Goal: Complete application form: Complete application form

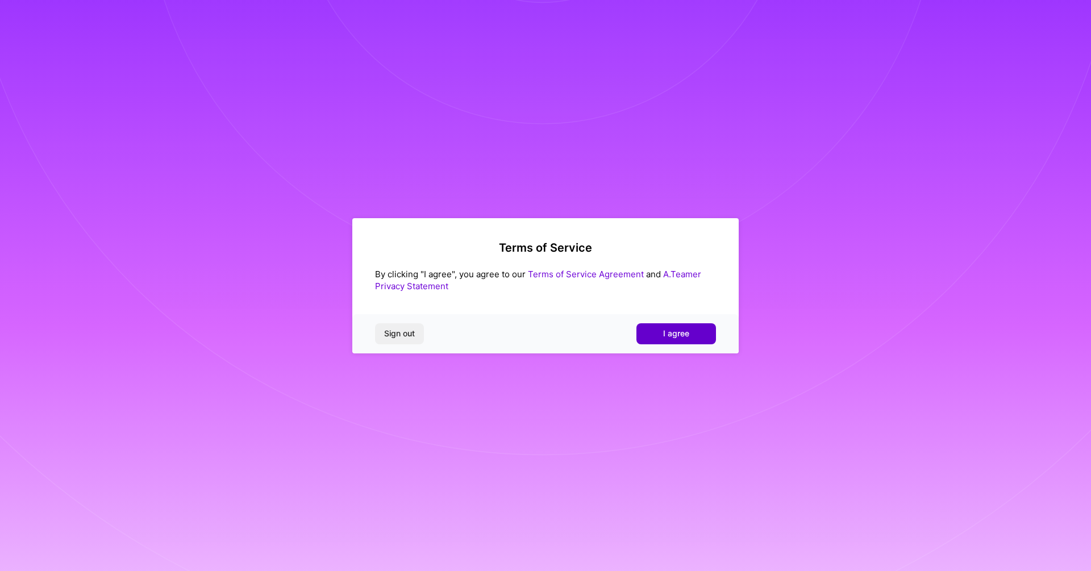
click at [661, 334] on button "I agree" at bounding box center [677, 333] width 80 height 20
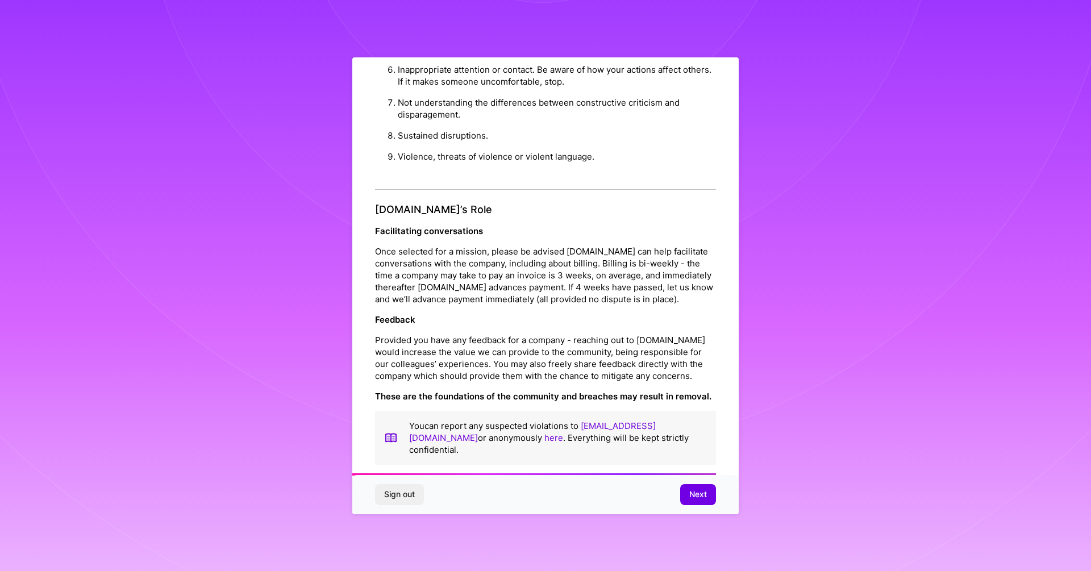
scroll to position [1178, 0]
click at [697, 497] on span "Next" at bounding box center [699, 494] width 18 height 11
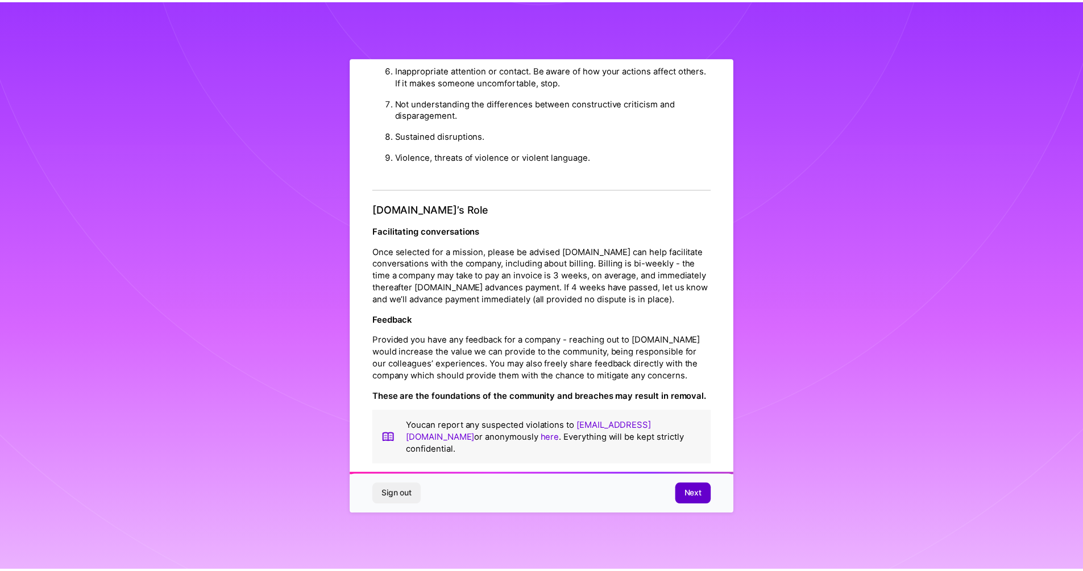
scroll to position [0, 0]
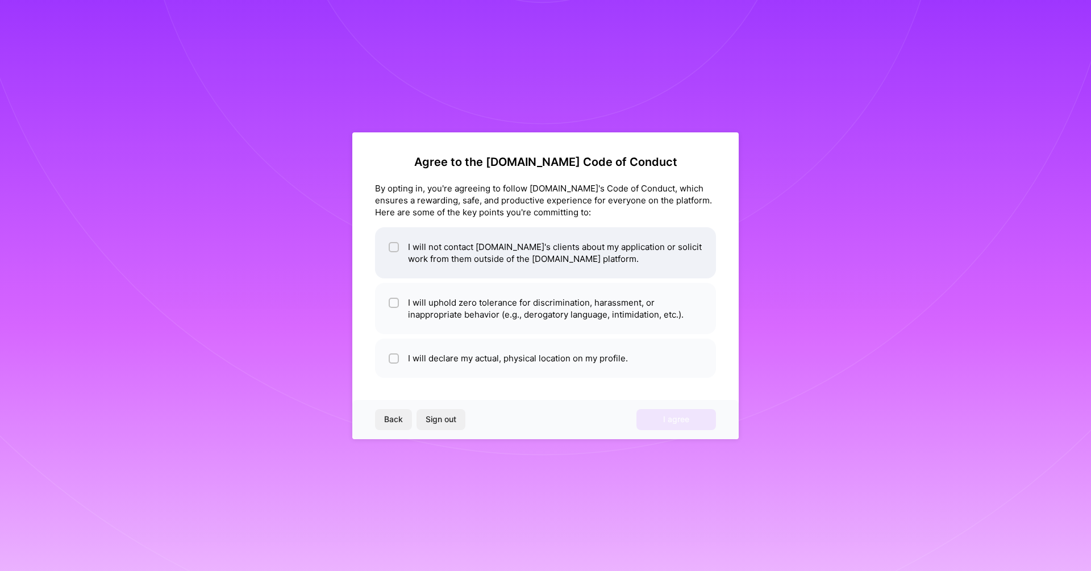
click at [633, 269] on li "I will not contact [DOMAIN_NAME]'s clients about my application or solicit work…" at bounding box center [545, 252] width 341 height 51
checkbox input "true"
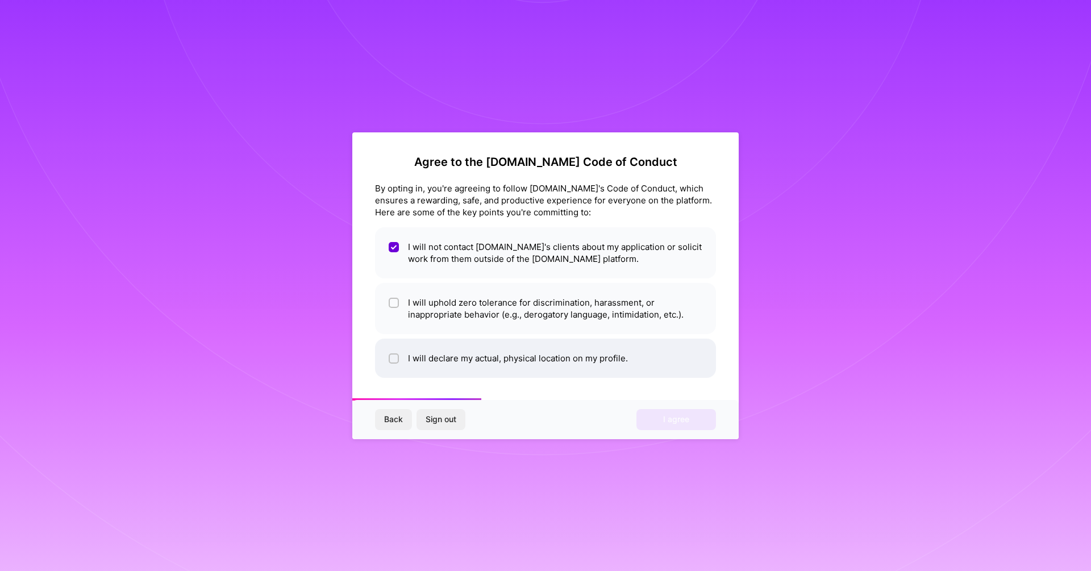
click at [614, 366] on li "I will declare my actual, physical location on my profile." at bounding box center [545, 358] width 341 height 39
checkbox input "true"
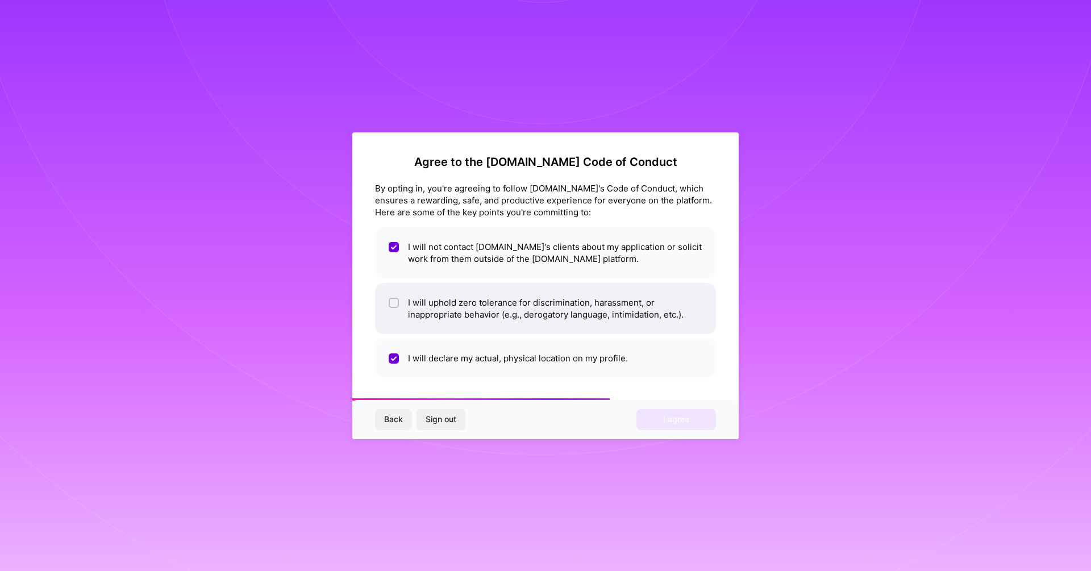
click at [629, 311] on li "I will uphold zero tolerance for discrimination, harassment, or inappropriate b…" at bounding box center [545, 308] width 341 height 51
checkbox input "true"
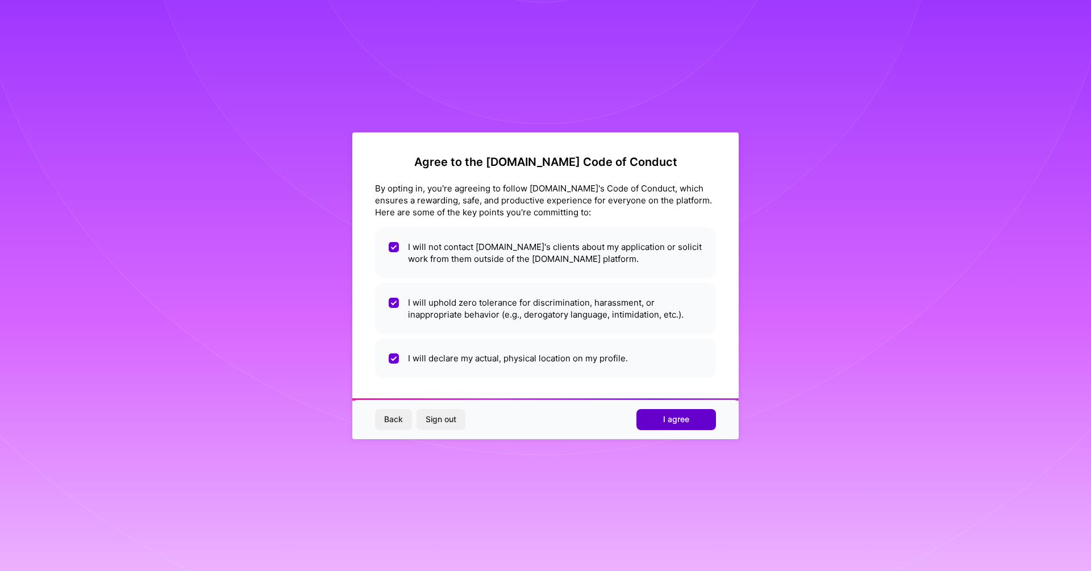
click at [679, 423] on span "I agree" at bounding box center [676, 419] width 26 height 11
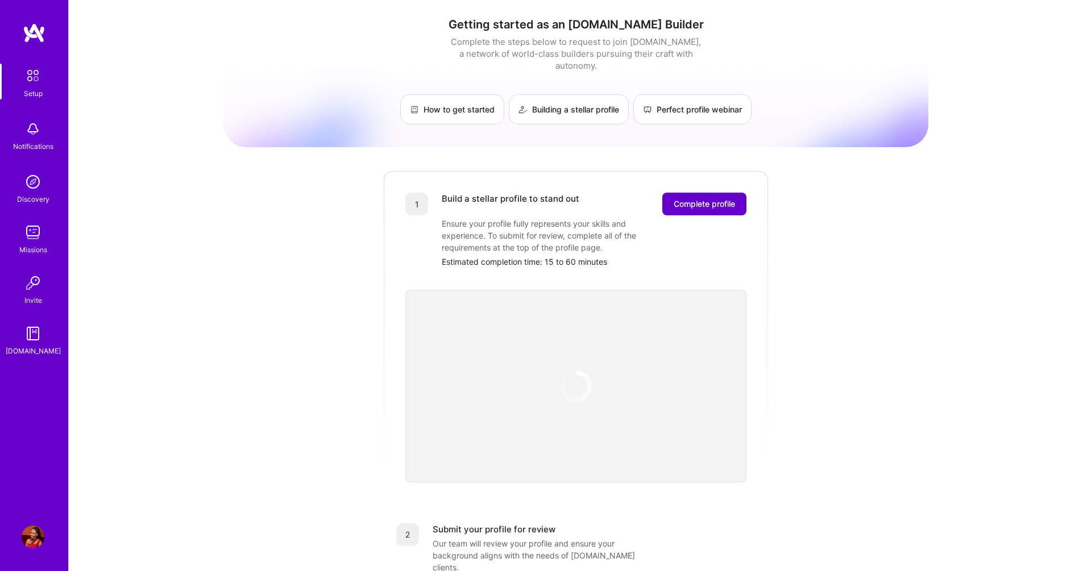
click at [694, 198] on span "Complete profile" at bounding box center [704, 203] width 61 height 11
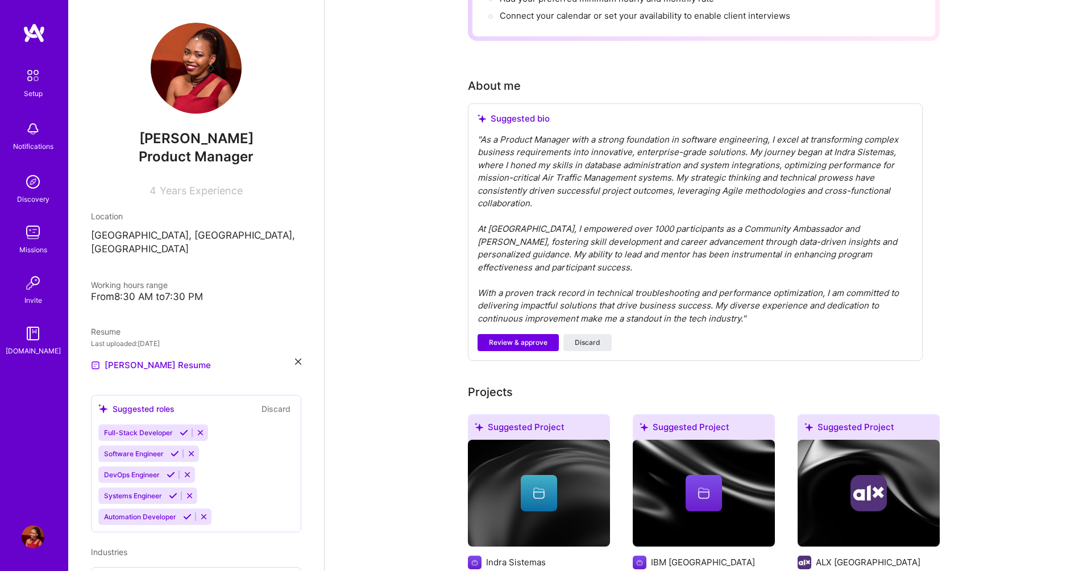
scroll to position [273, 0]
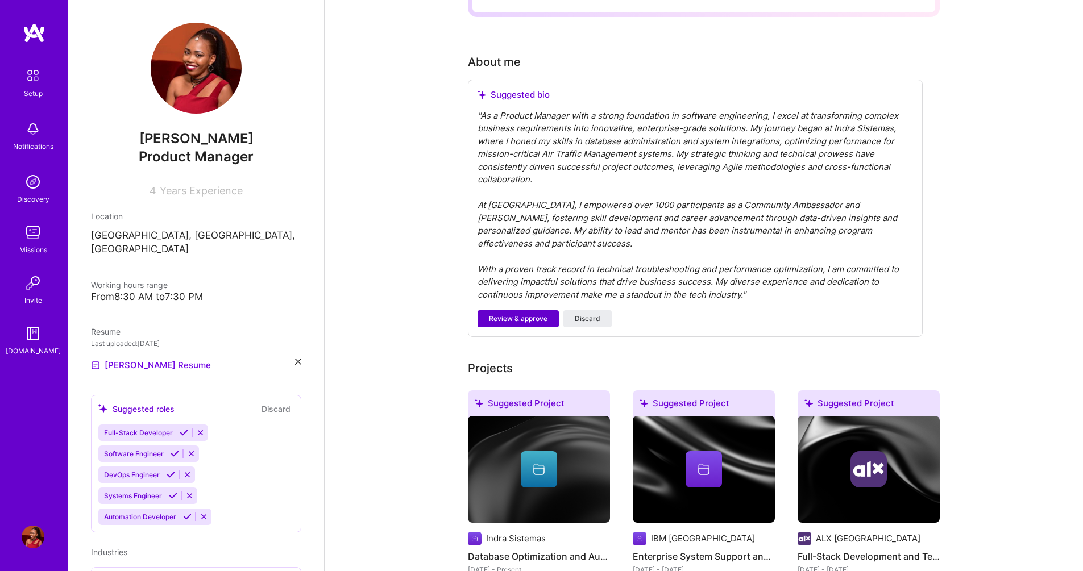
click at [530, 314] on span "Review & approve" at bounding box center [518, 319] width 59 height 10
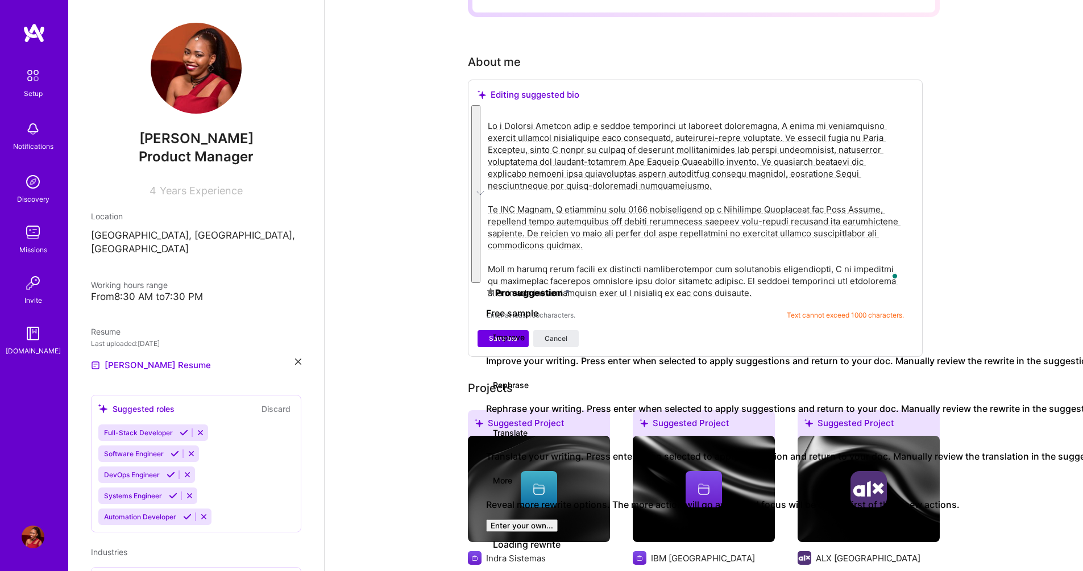
drag, startPoint x: 765, startPoint y: 280, endPoint x: 483, endPoint y: 111, distance: 328.3
click at [483, 111] on div "[PERSON_NAME] Product Manager 4 Years Experience Location [GEOGRAPHIC_DATA], [G…" at bounding box center [575, 476] width 1015 height 1499
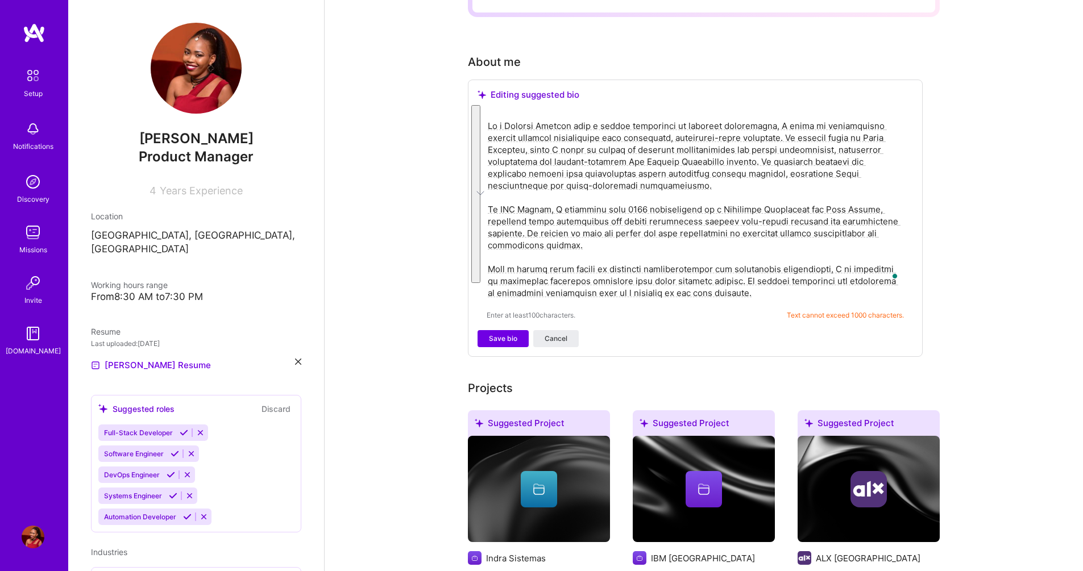
paste textarea "To enrich screen reader interactions, please activate Accessibility in Grammarl…"
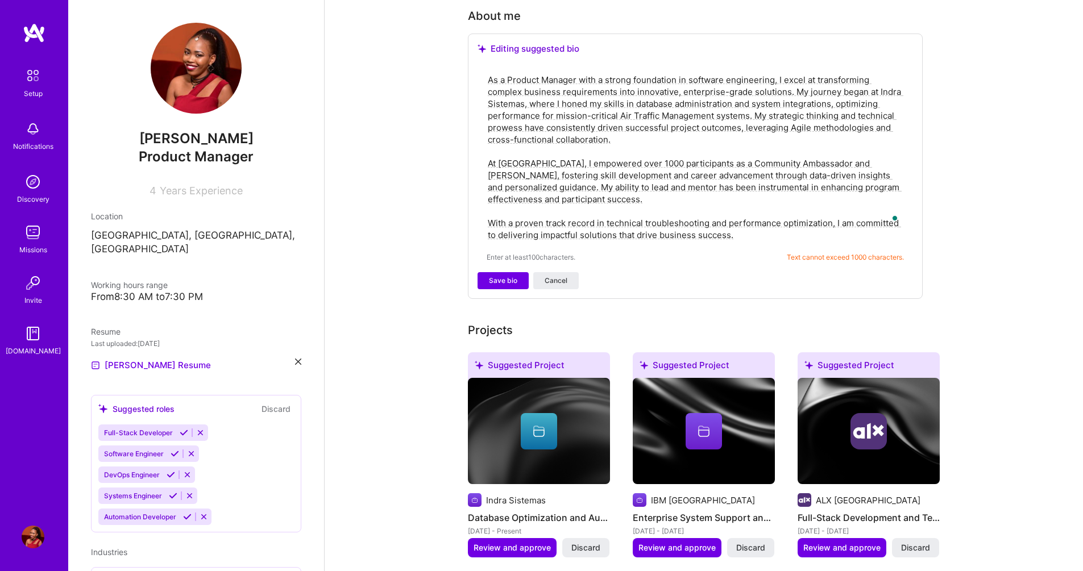
scroll to position [341, 0]
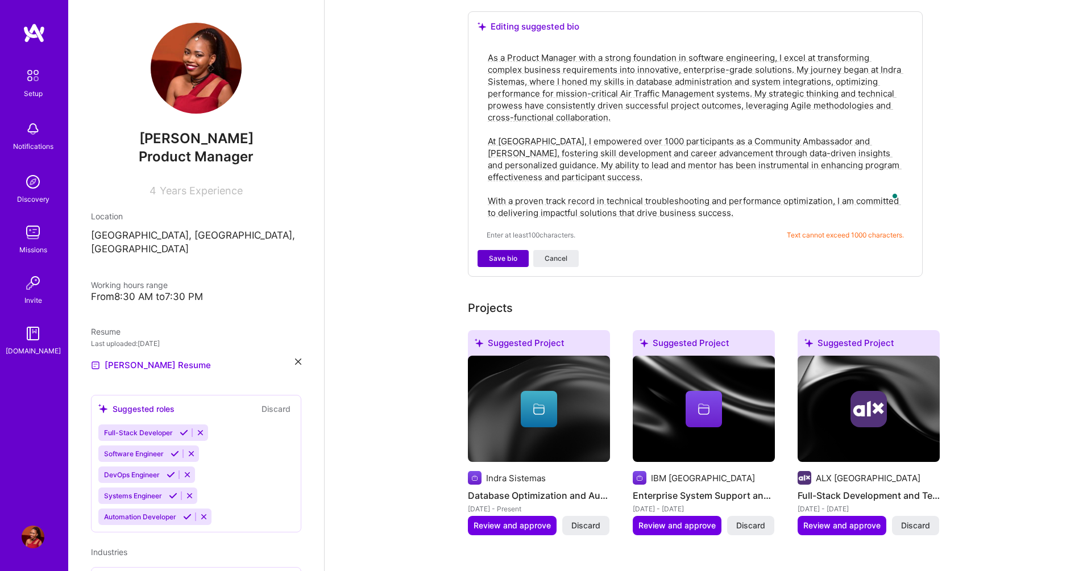
type textarea "As a Product Manager with a strong foundation in software engineering, I excel …"
click at [494, 254] on span "Save bio" at bounding box center [503, 259] width 28 height 10
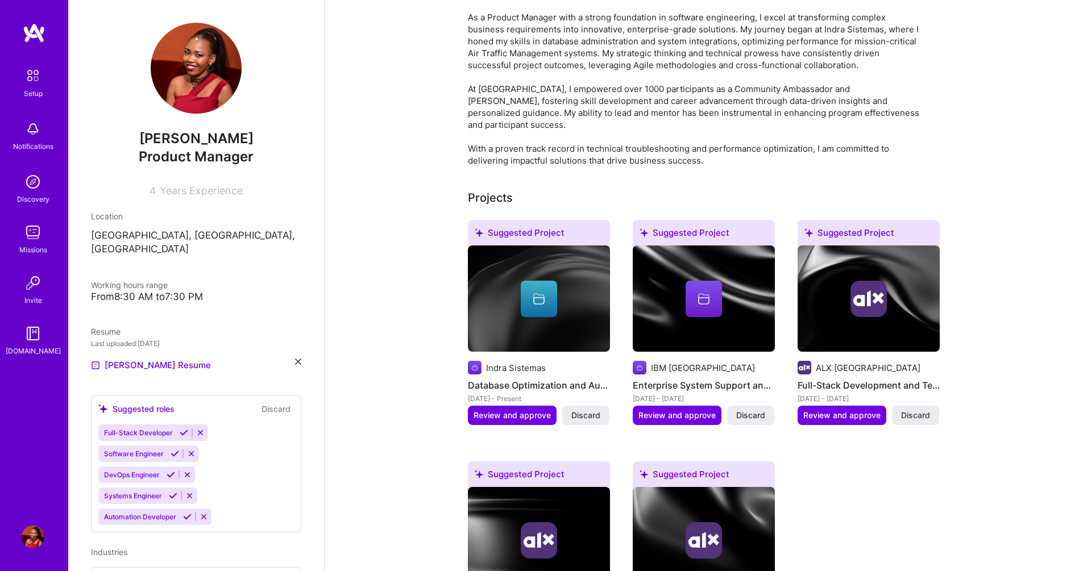
click at [516, 393] on div "[DATE] - Present" at bounding box center [539, 399] width 142 height 12
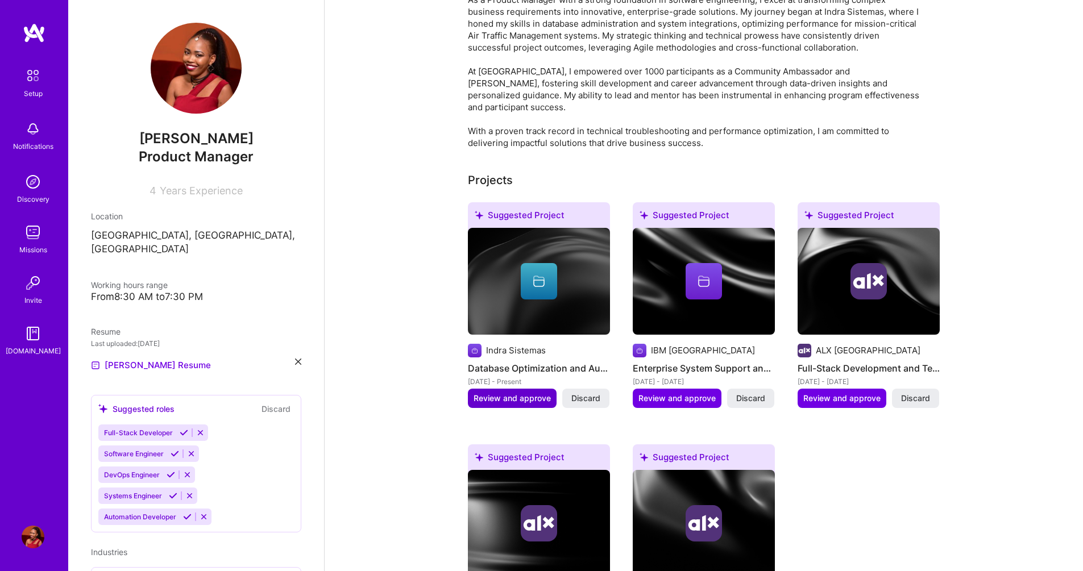
click at [535, 393] on span "Review and approve" at bounding box center [512, 398] width 77 height 11
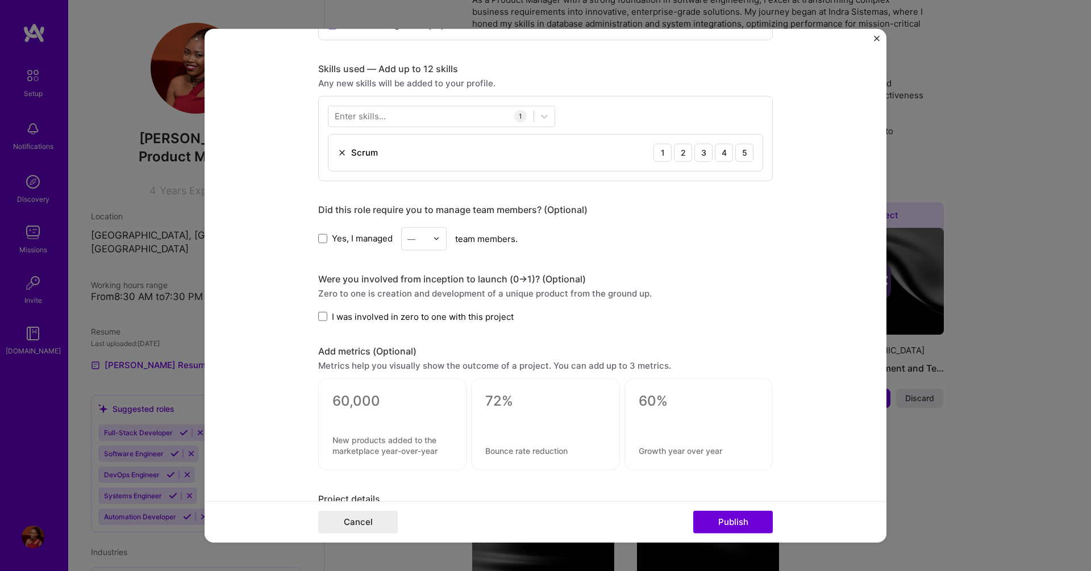
scroll to position [546, 0]
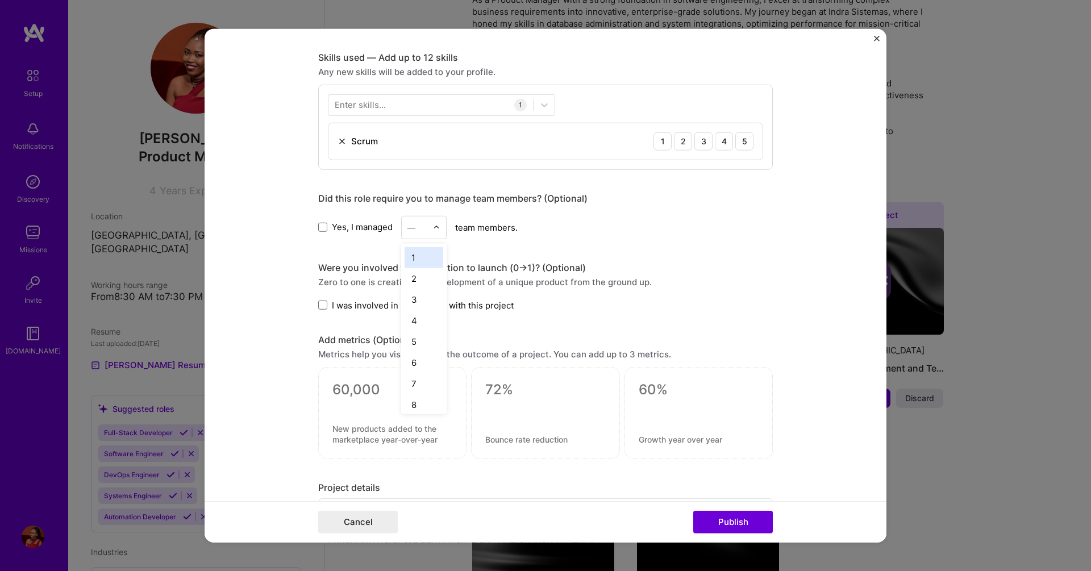
click at [434, 230] on img at bounding box center [436, 227] width 7 height 7
click at [417, 302] on div "3" at bounding box center [424, 299] width 39 height 21
click at [407, 308] on span "I was involved in zero to one with this project" at bounding box center [423, 305] width 182 height 12
click at [0, 0] on input "I was involved in zero to one with this project" at bounding box center [0, 0] width 0 height 0
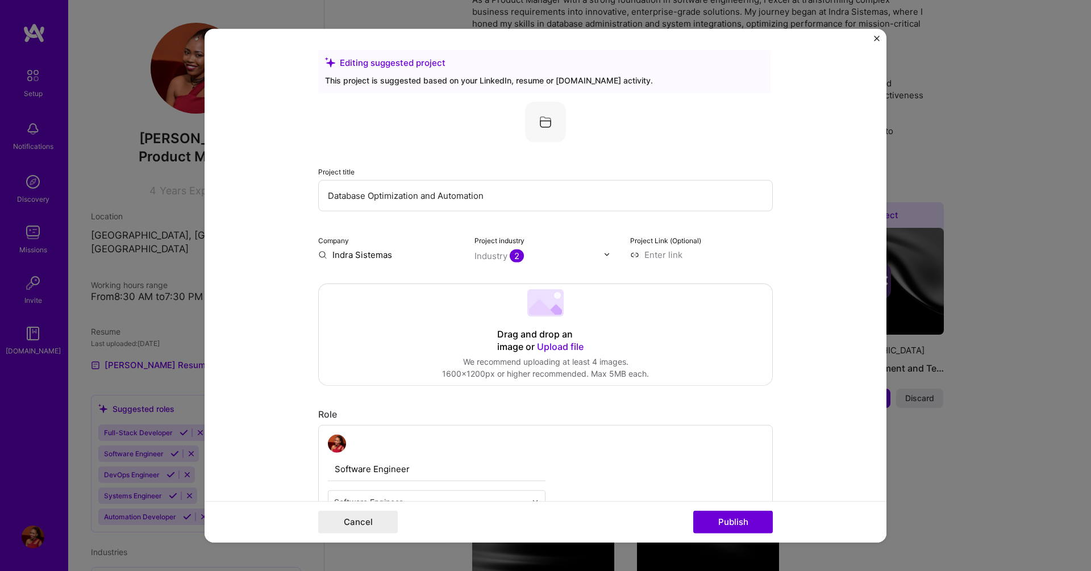
scroll to position [0, 0]
click at [713, 520] on button "Publish" at bounding box center [734, 522] width 80 height 23
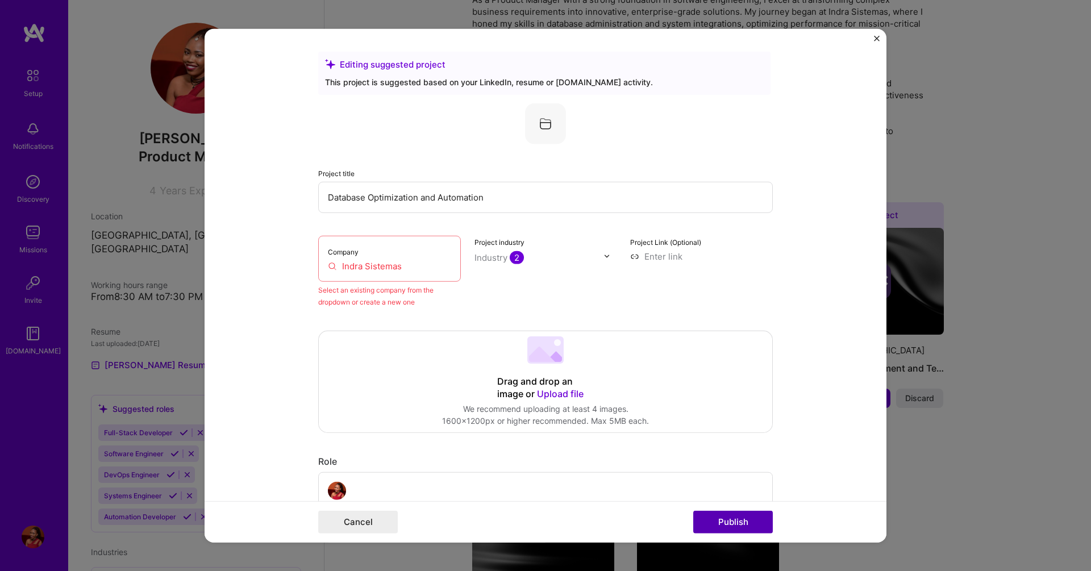
scroll to position [74, 0]
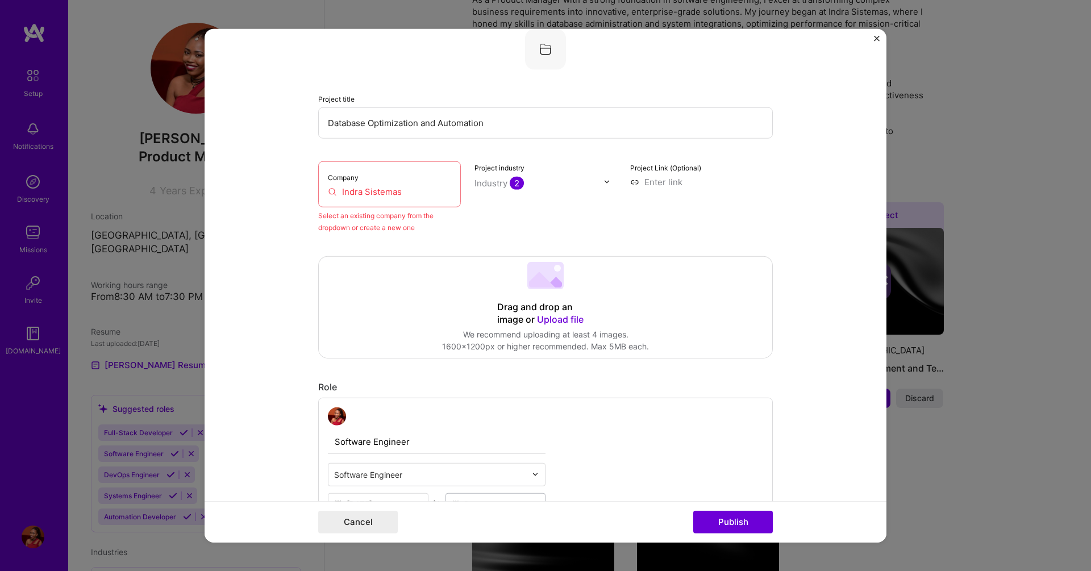
click at [382, 193] on input "Indra Sistemas" at bounding box center [389, 191] width 123 height 12
click at [424, 195] on input "Indra Sistemas" at bounding box center [389, 191] width 123 height 12
drag, startPoint x: 424, startPoint y: 195, endPoint x: 334, endPoint y: 193, distance: 89.8
click at [334, 193] on input "Indra Sistemas" at bounding box center [389, 191] width 123 height 12
type input "i"
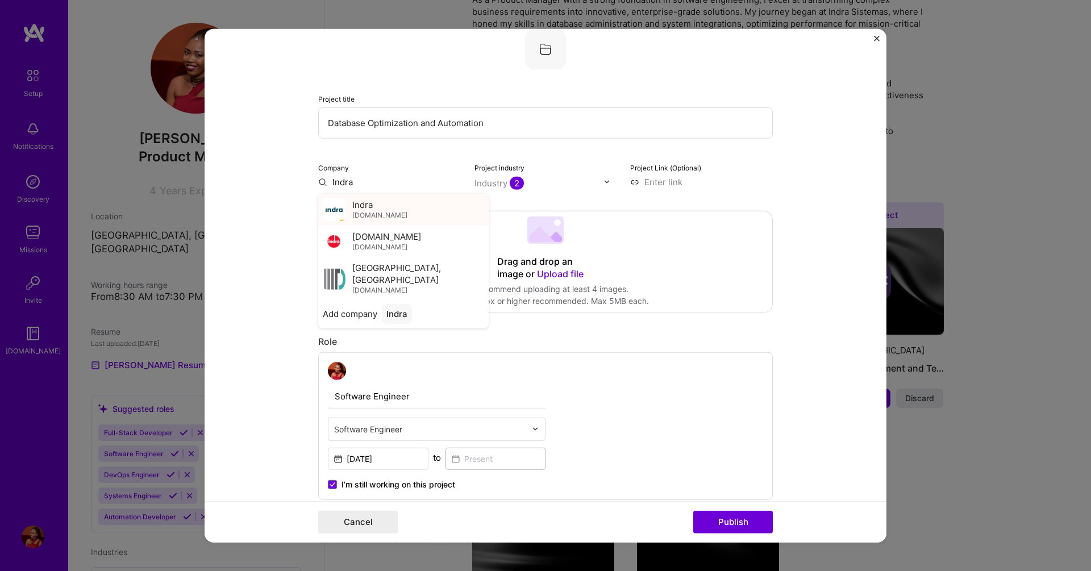
click at [390, 217] on span "[DOMAIN_NAME]" at bounding box center [379, 215] width 55 height 9
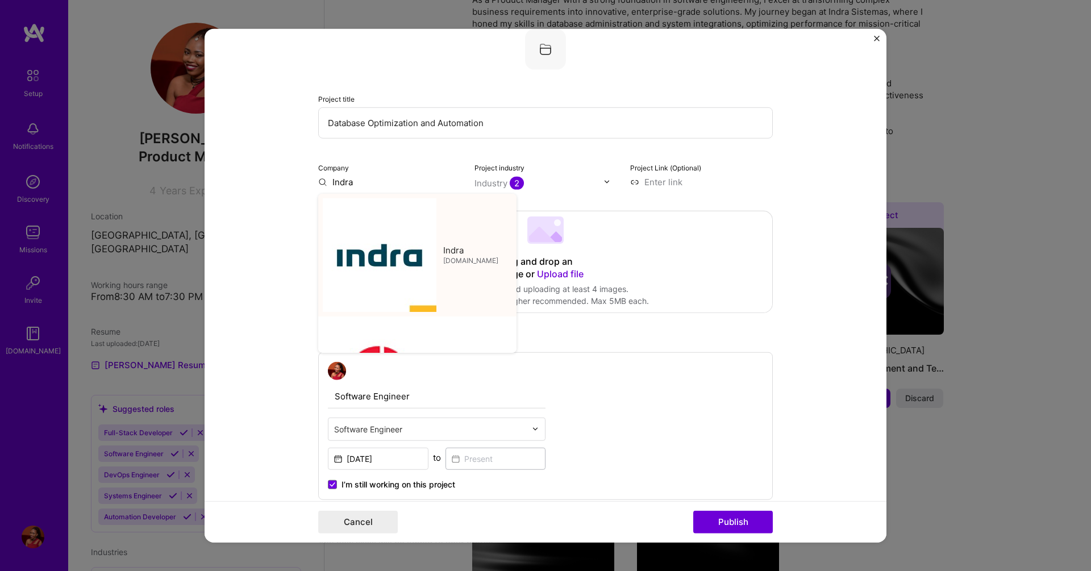
type input "Indra"
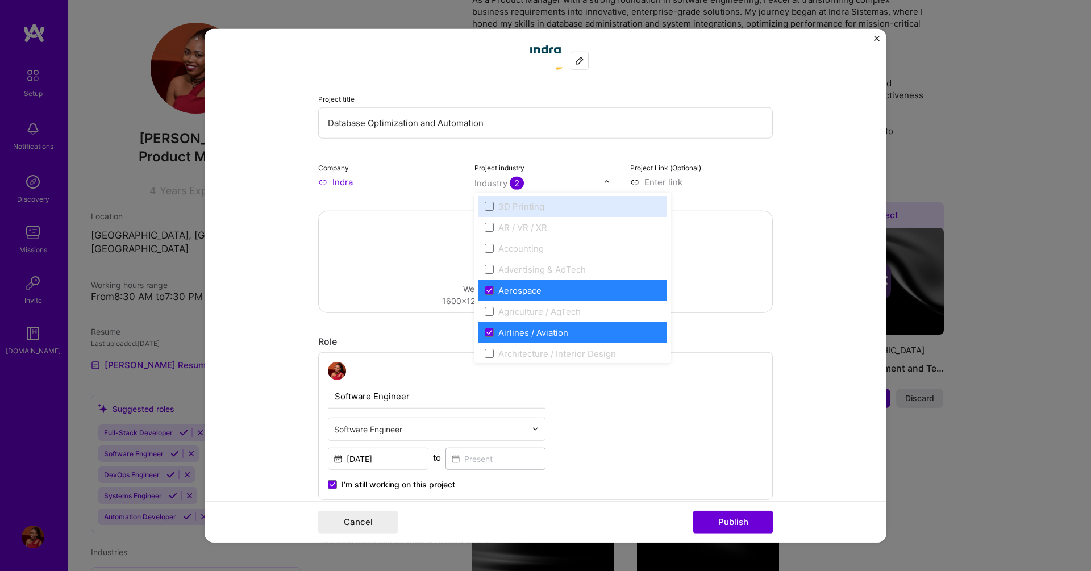
click at [561, 185] on input "text" at bounding box center [540, 183] width 130 height 12
click at [738, 524] on button "Publish" at bounding box center [734, 522] width 80 height 23
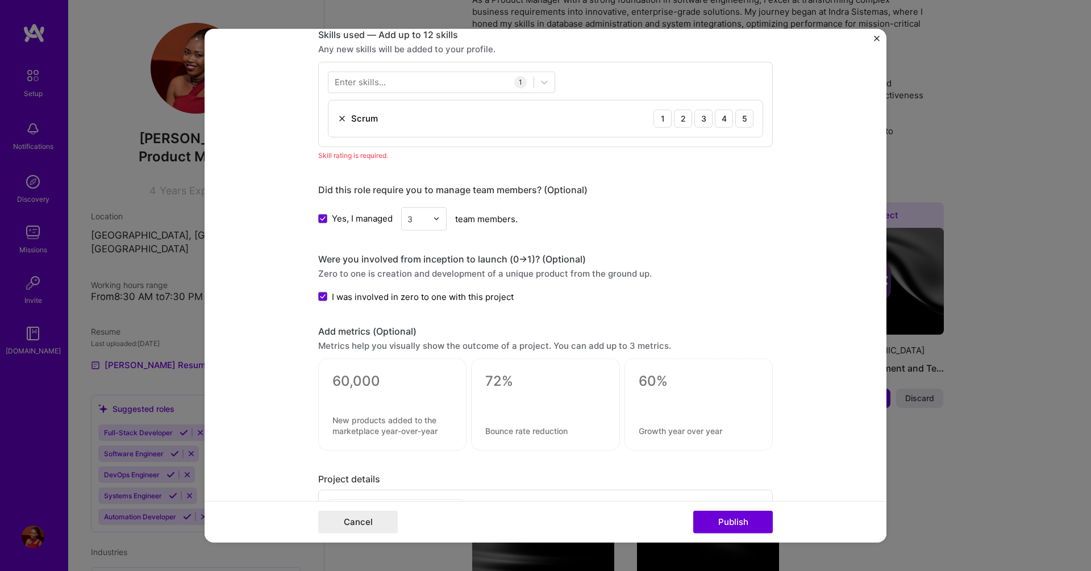
scroll to position [500, 0]
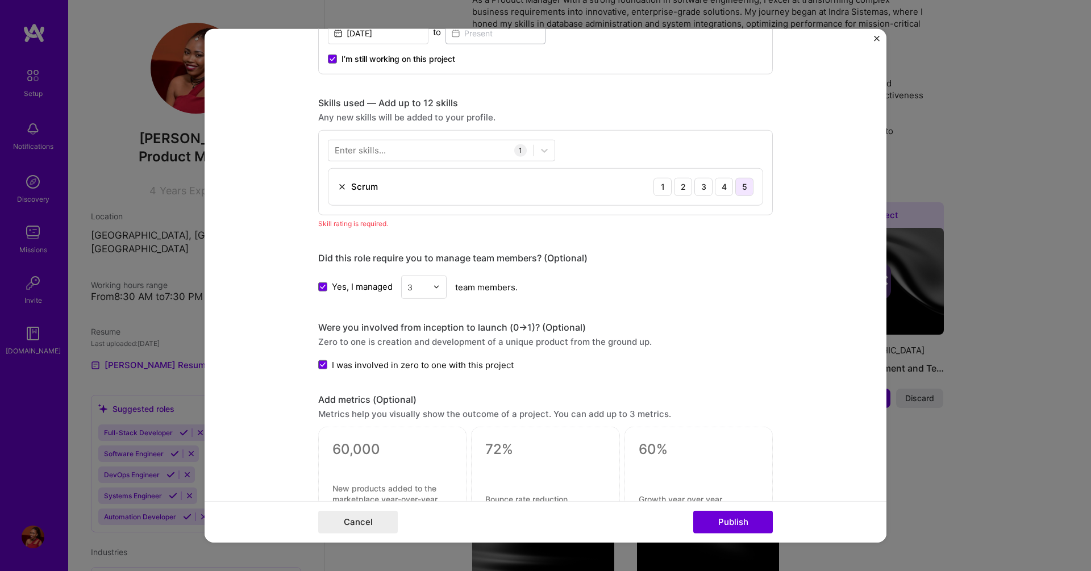
click at [739, 189] on div "5" at bounding box center [745, 186] width 18 height 18
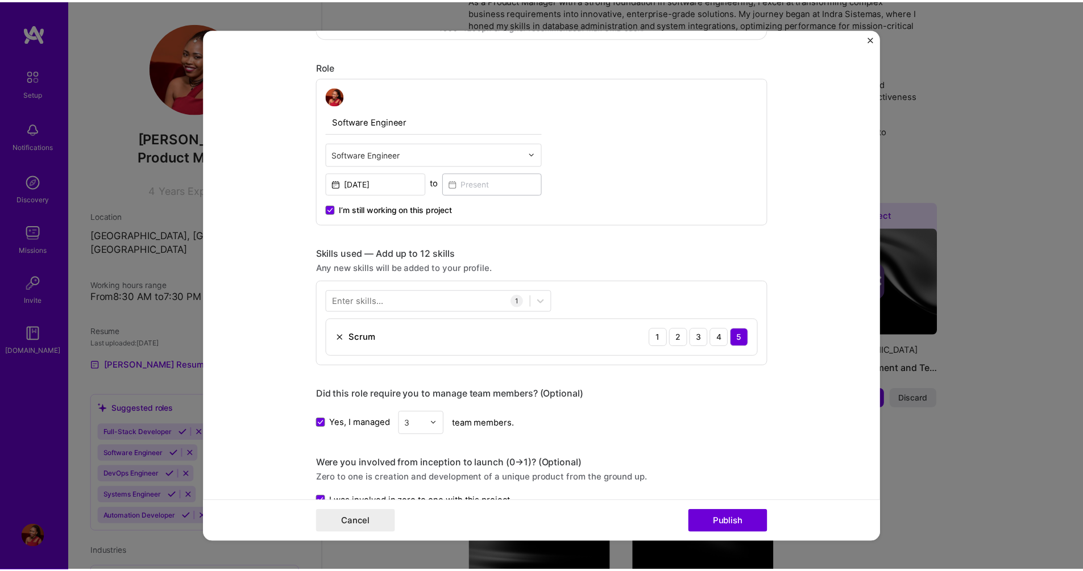
scroll to position [409, 0]
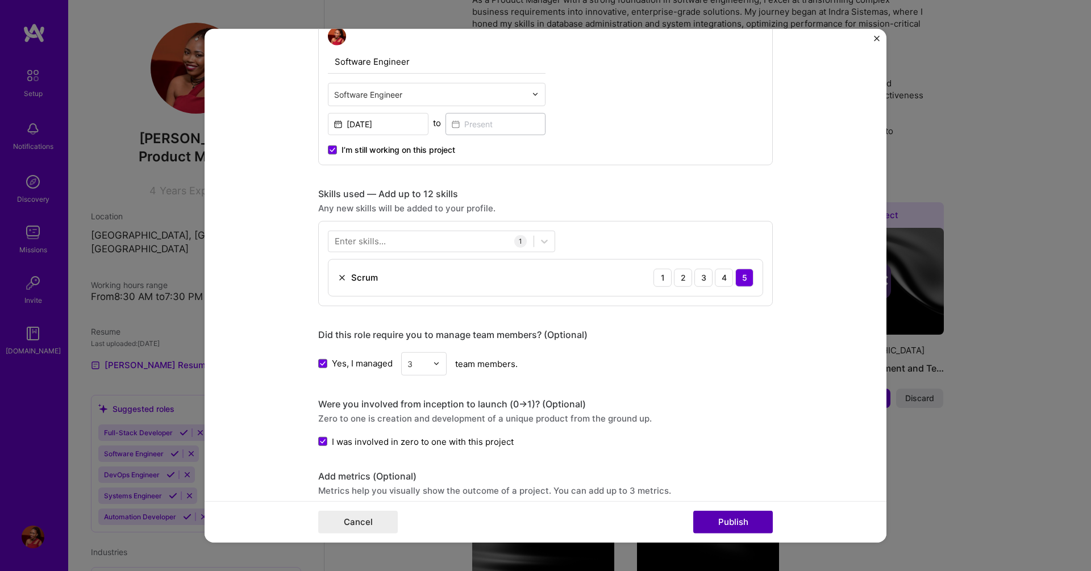
click at [733, 522] on button "Publish" at bounding box center [734, 522] width 80 height 23
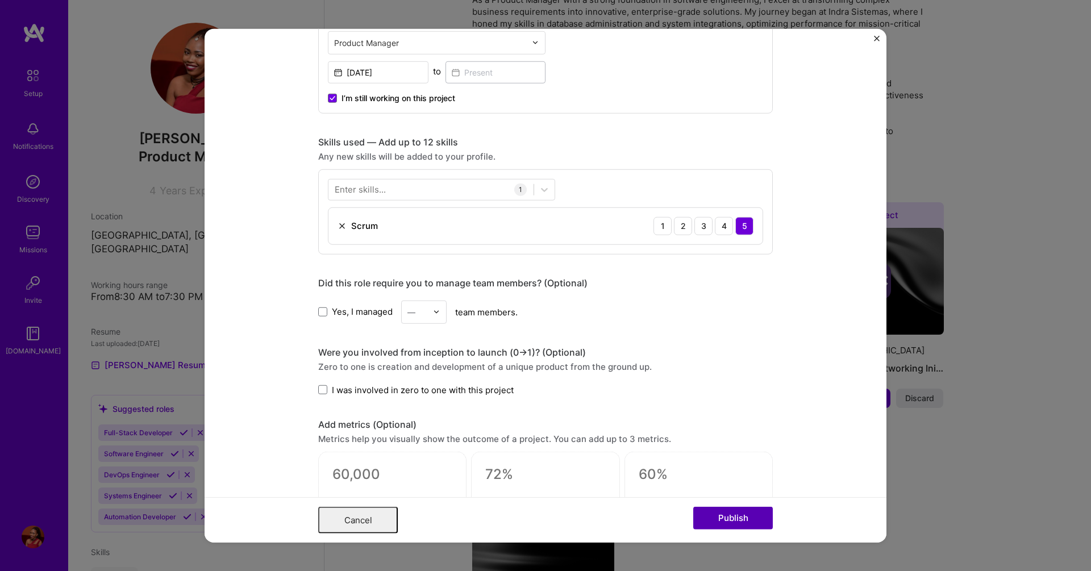
scroll to position [0, 0]
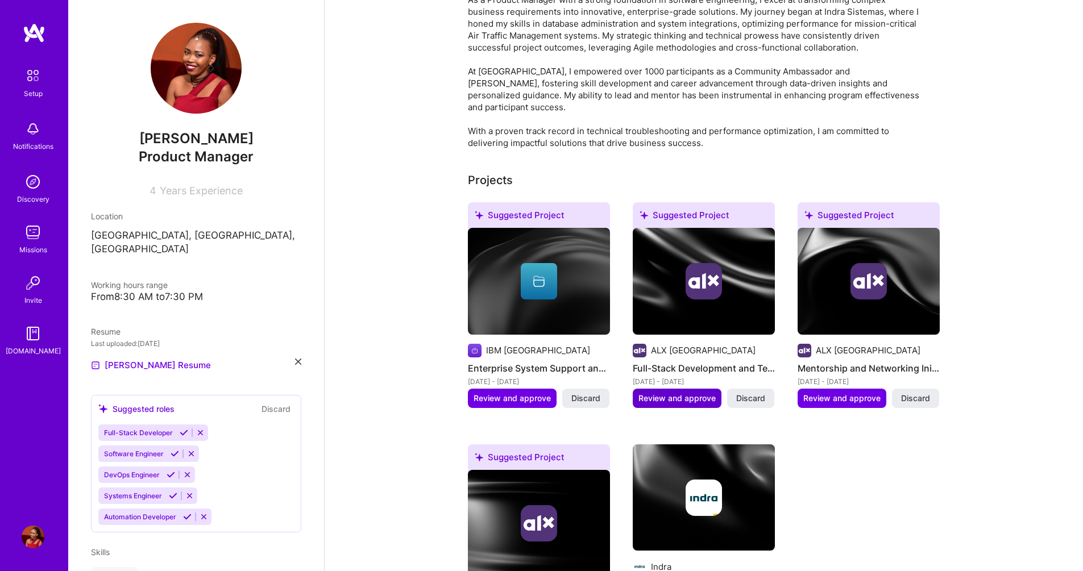
click at [680, 393] on span "Review and approve" at bounding box center [676, 398] width 77 height 11
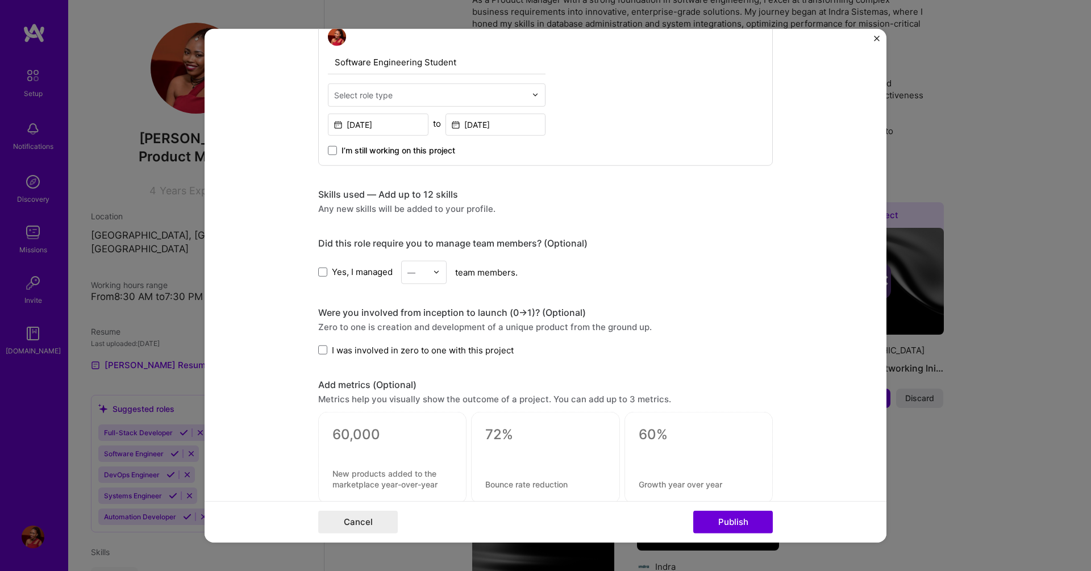
scroll to position [409, 0]
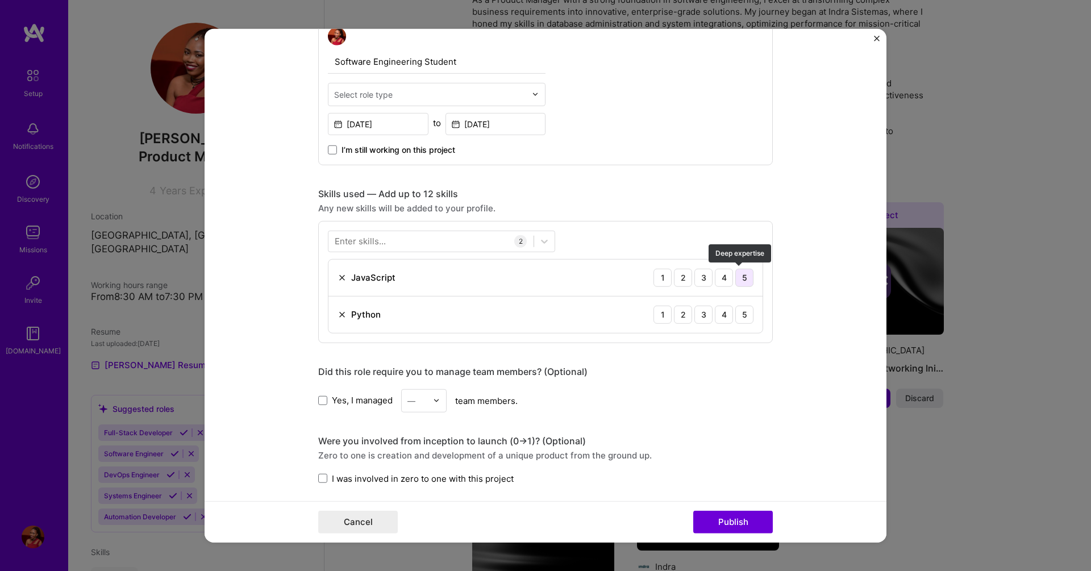
click at [740, 280] on div "5" at bounding box center [745, 277] width 18 height 18
click at [738, 318] on div "5" at bounding box center [745, 314] width 18 height 18
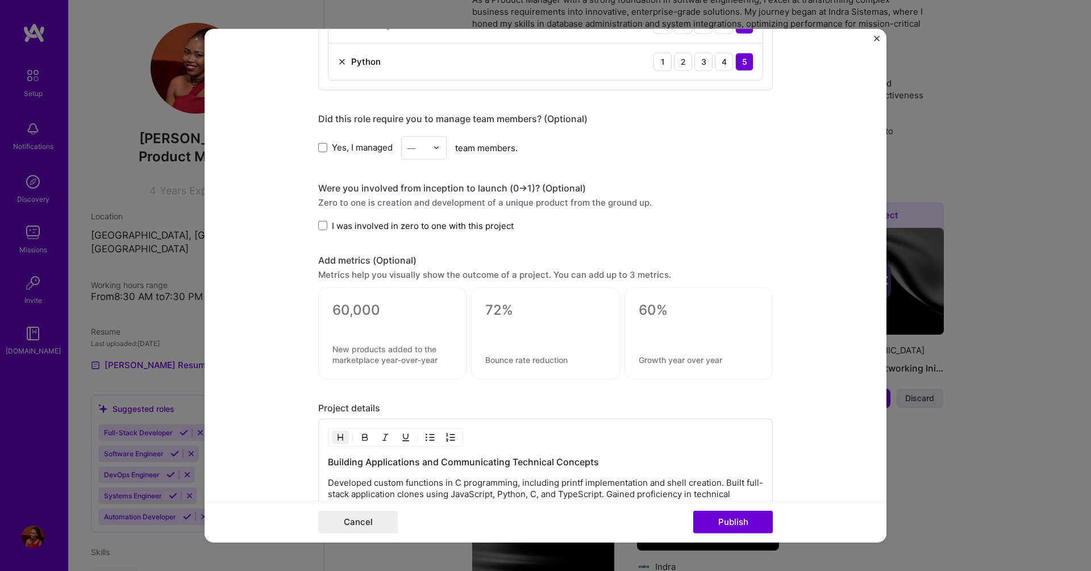
scroll to position [682, 0]
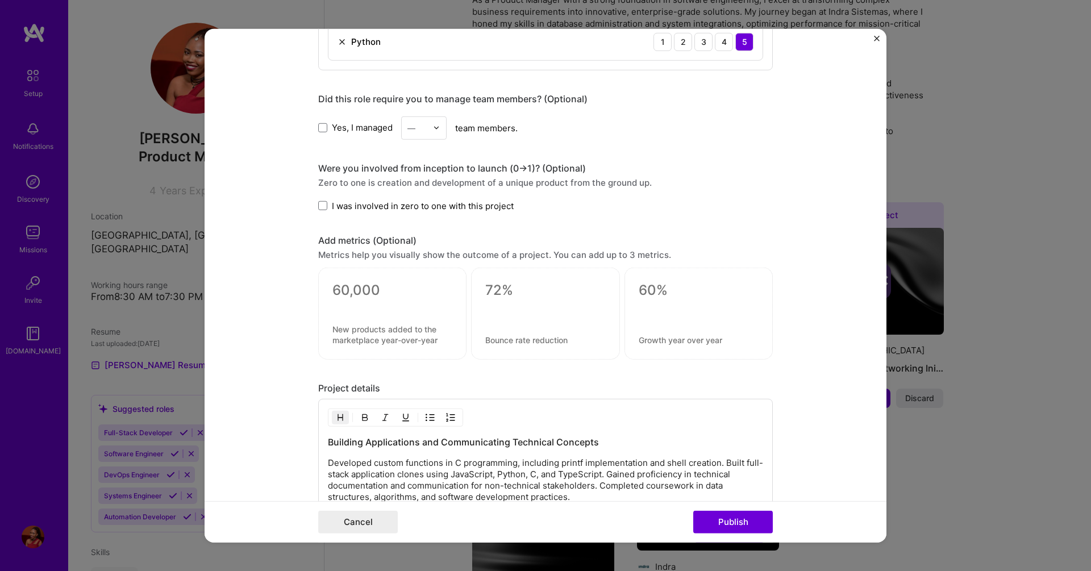
click at [332, 204] on span "I was involved in zero to one with this project" at bounding box center [423, 206] width 182 height 12
click at [0, 0] on input "I was involved in zero to one with this project" at bounding box center [0, 0] width 0 height 0
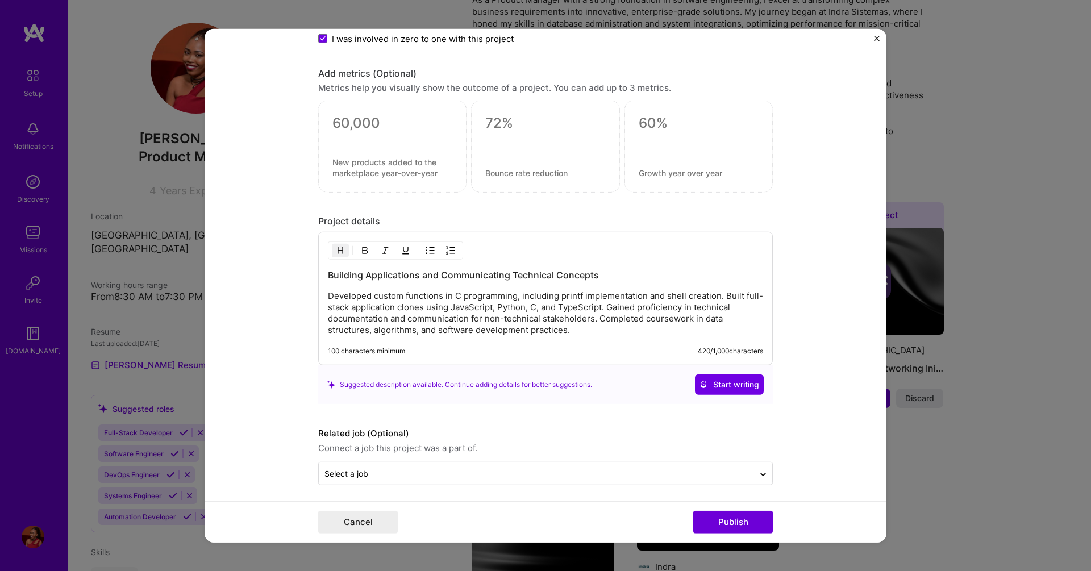
scroll to position [854, 0]
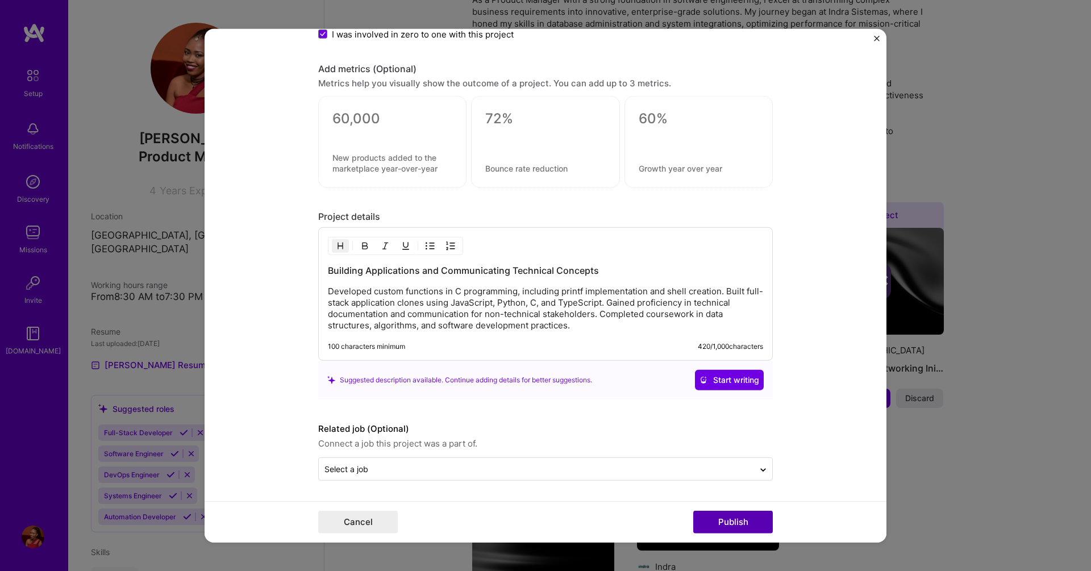
click at [727, 524] on button "Publish" at bounding box center [734, 522] width 80 height 23
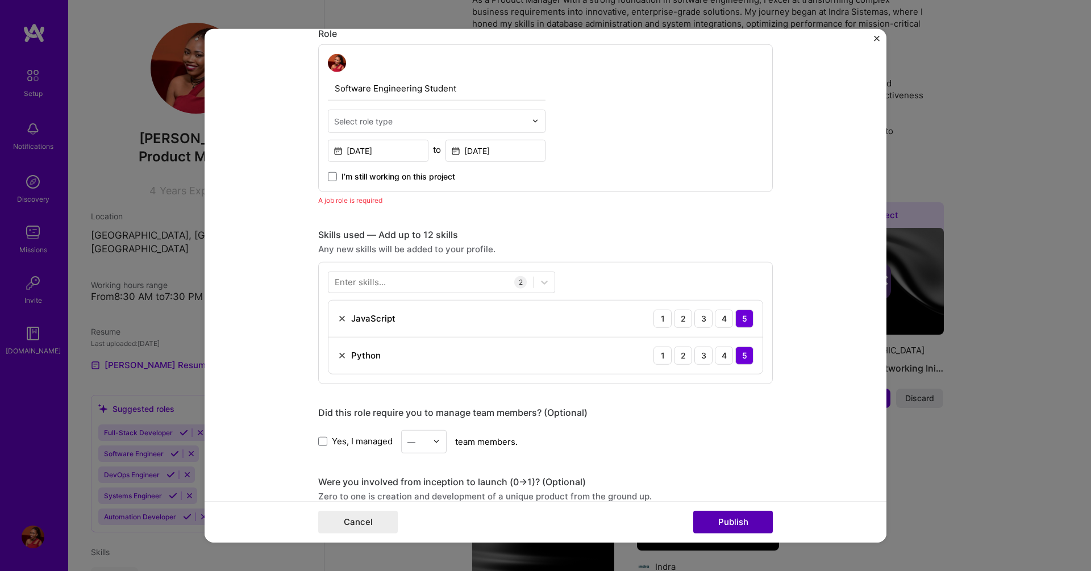
scroll to position [381, 0]
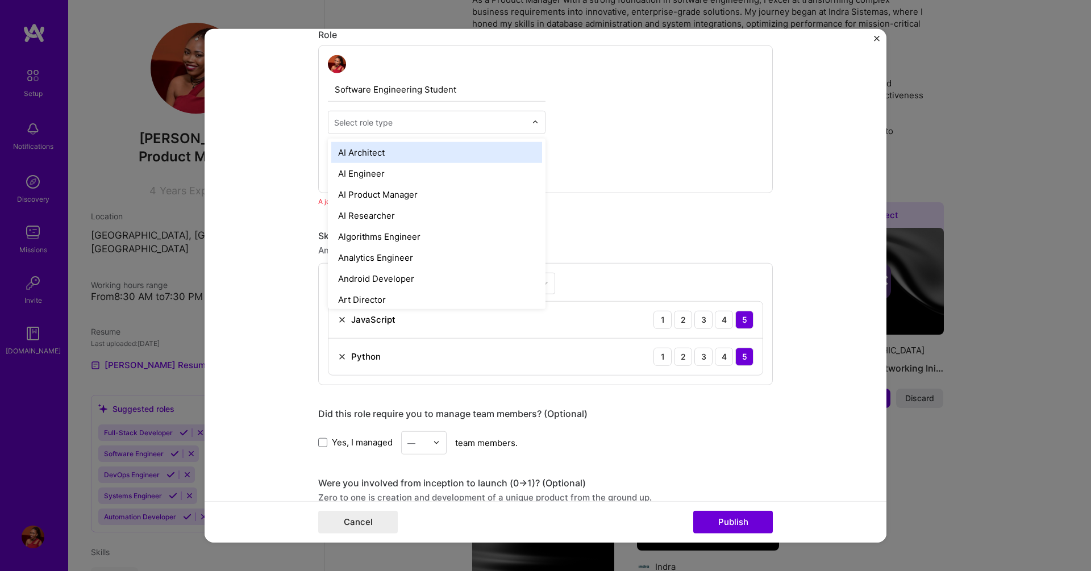
click at [513, 123] on input "text" at bounding box center [430, 122] width 192 height 12
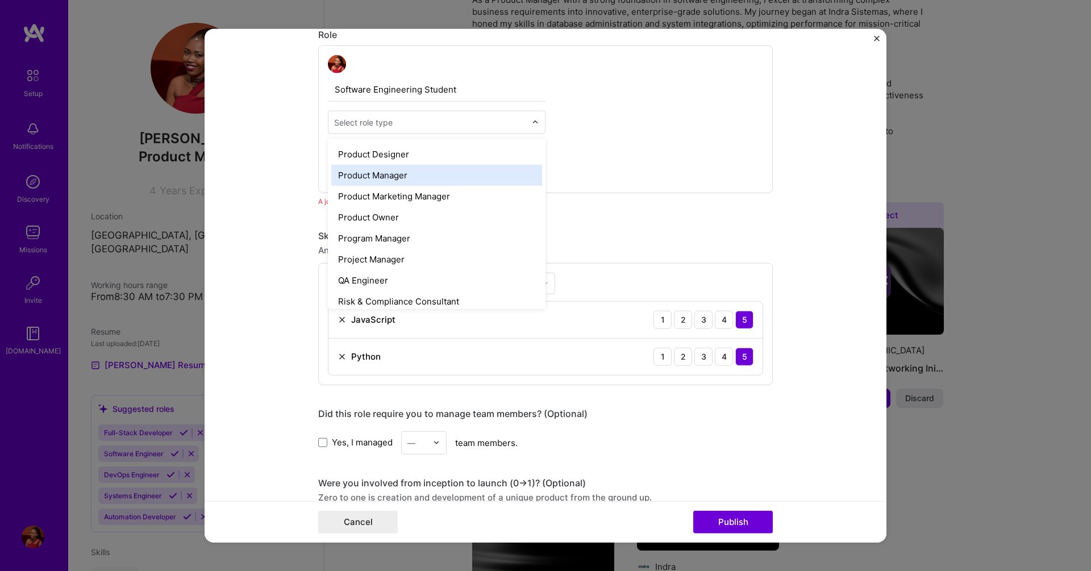
scroll to position [1160, 0]
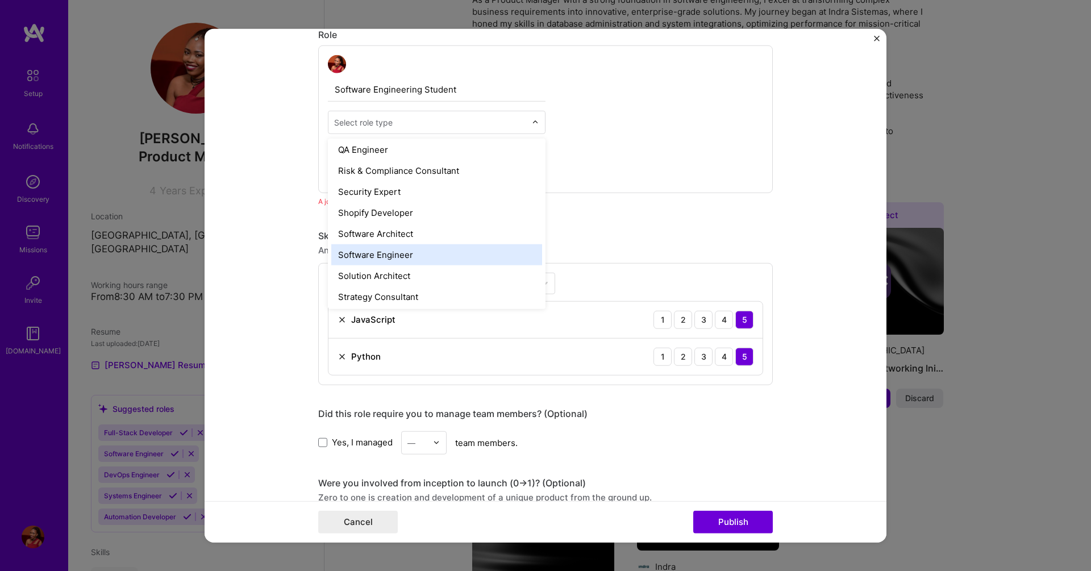
click at [476, 253] on div "Software Engineer" at bounding box center [436, 254] width 211 height 21
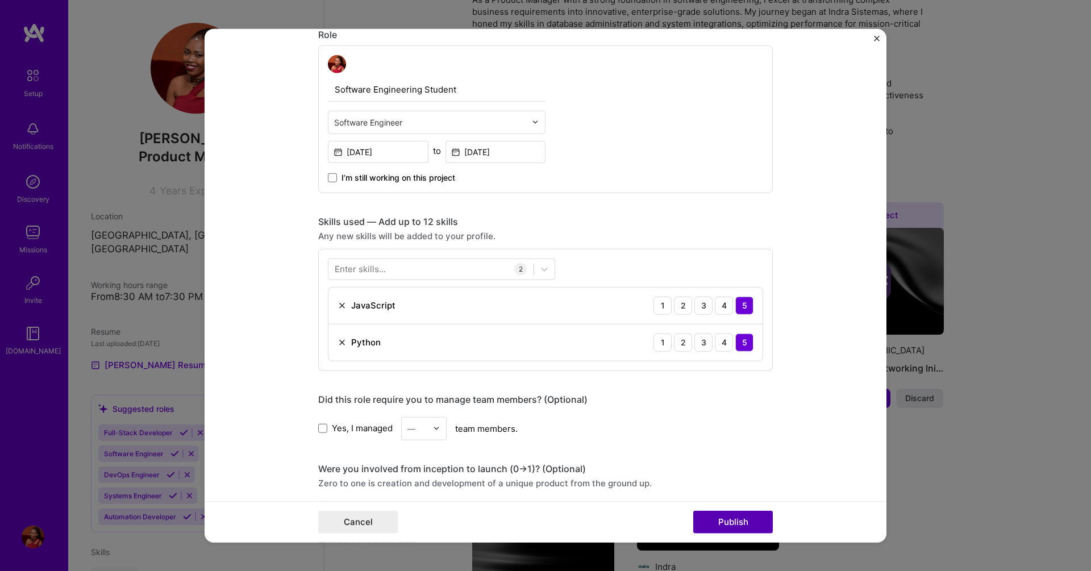
click at [733, 529] on button "Publish" at bounding box center [734, 522] width 80 height 23
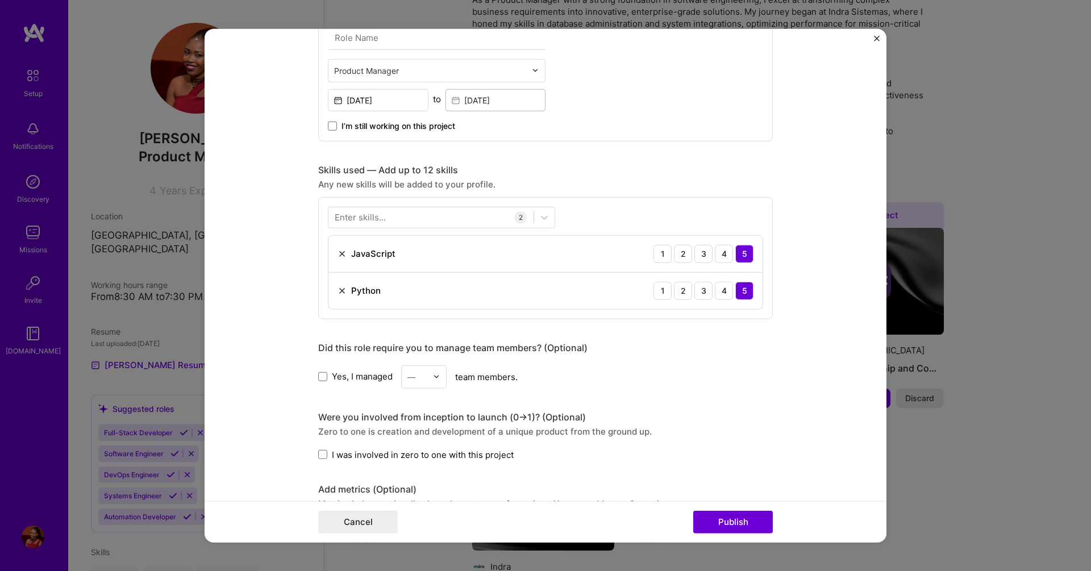
scroll to position [330, 0]
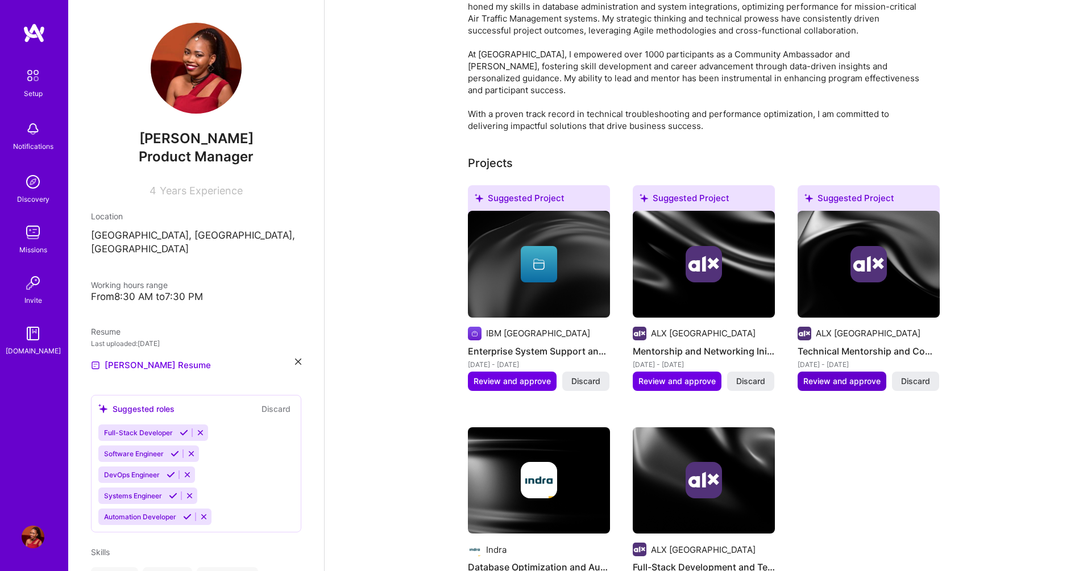
click at [840, 372] on button "Review and approve" at bounding box center [842, 381] width 89 height 19
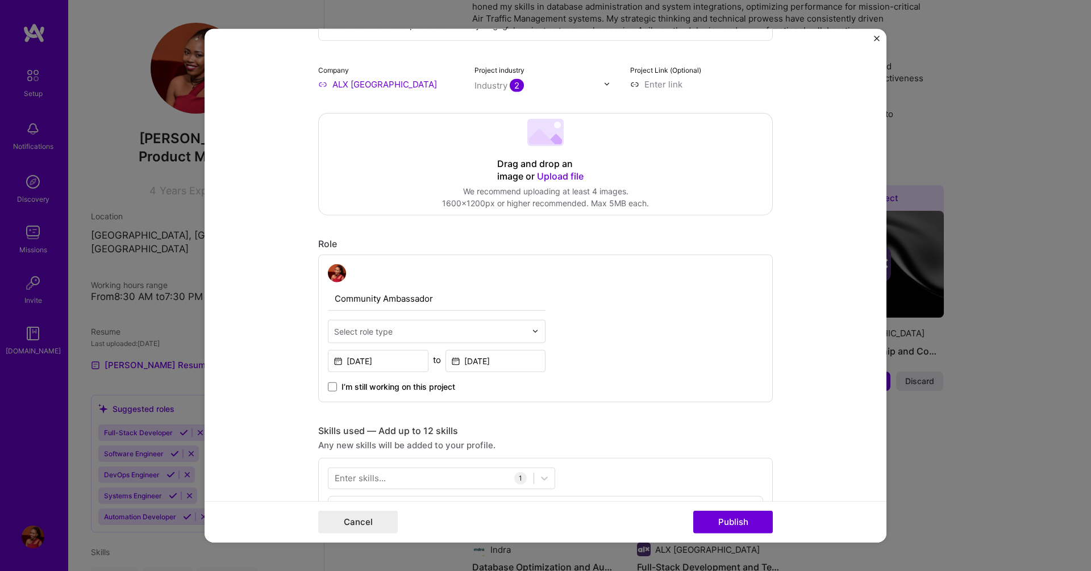
scroll to position [205, 0]
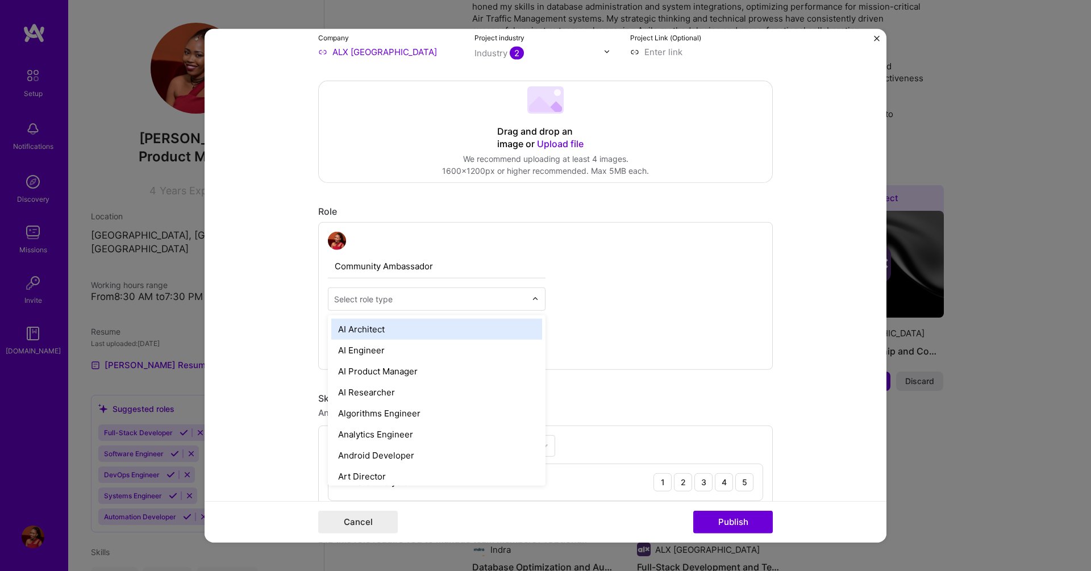
click at [526, 300] on div "Select role type" at bounding box center [431, 299] width 204 height 22
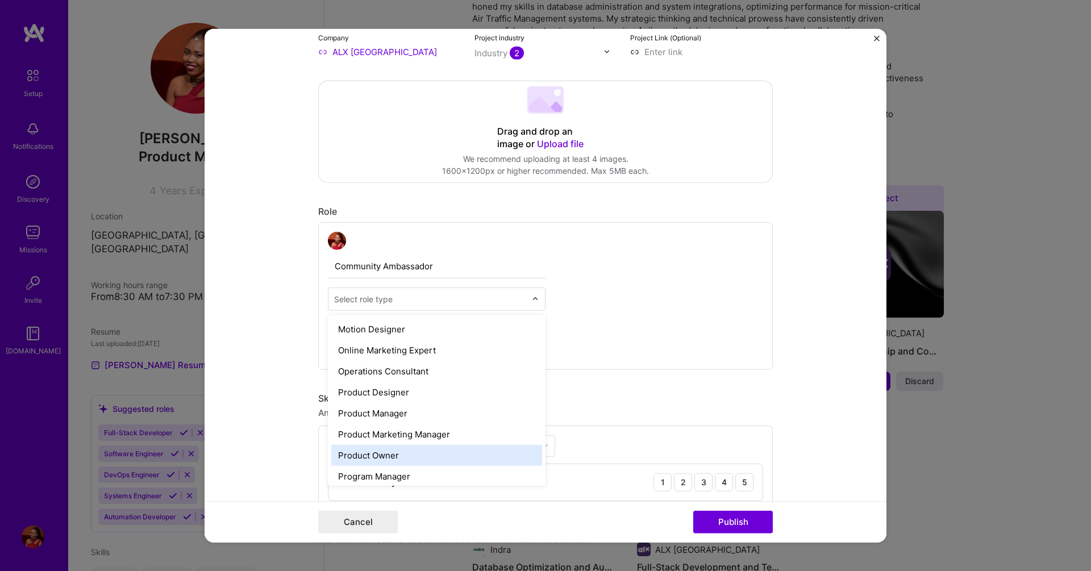
scroll to position [1036, 0]
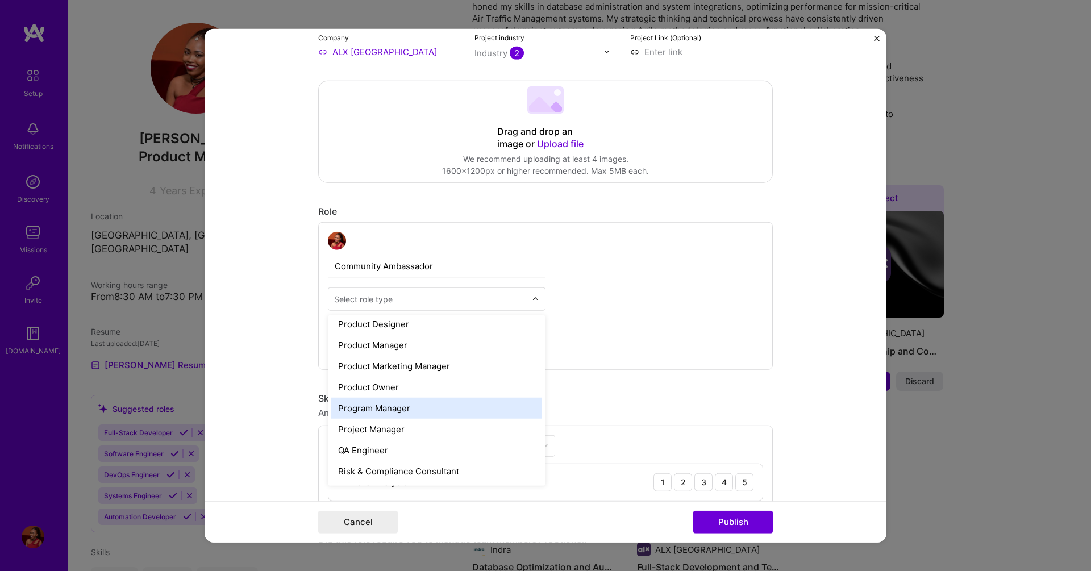
click at [454, 401] on div "Program Manager" at bounding box center [436, 407] width 211 height 21
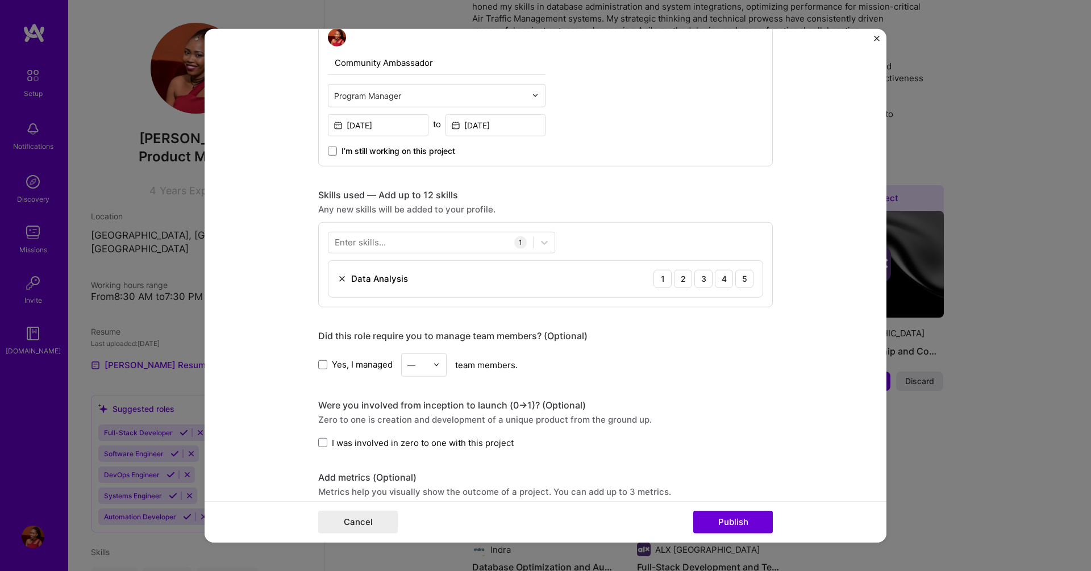
scroll to position [409, 0]
click at [724, 280] on div "4" at bounding box center [724, 277] width 18 height 18
click at [321, 360] on span at bounding box center [322, 363] width 9 height 9
click at [0, 0] on input "Yes, I managed" at bounding box center [0, 0] width 0 height 0
click at [434, 361] on img at bounding box center [436, 363] width 7 height 7
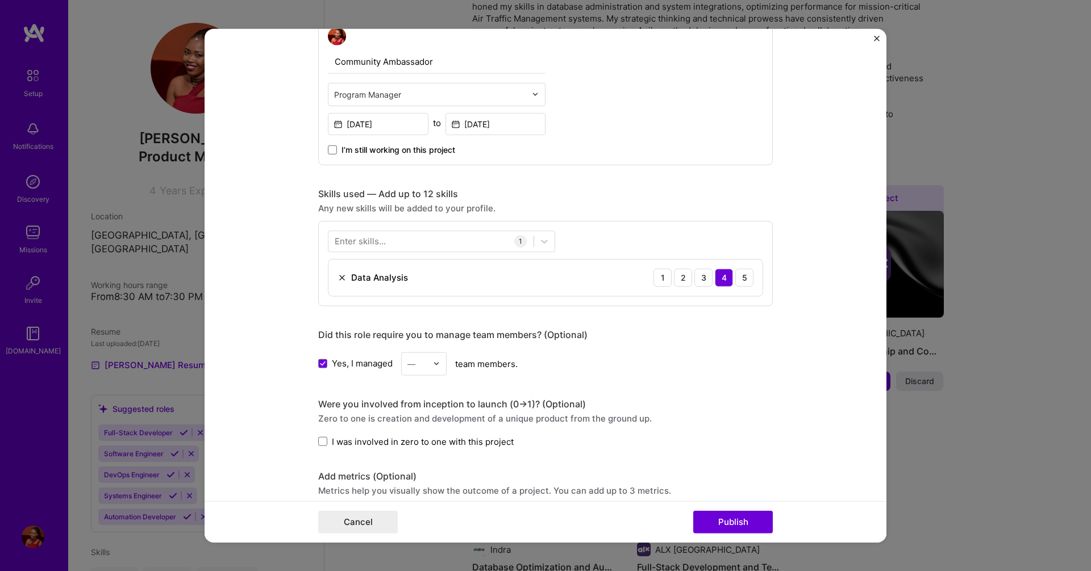
click at [434, 361] on img at bounding box center [436, 363] width 7 height 7
click at [414, 451] on div "10" at bounding box center [424, 446] width 39 height 21
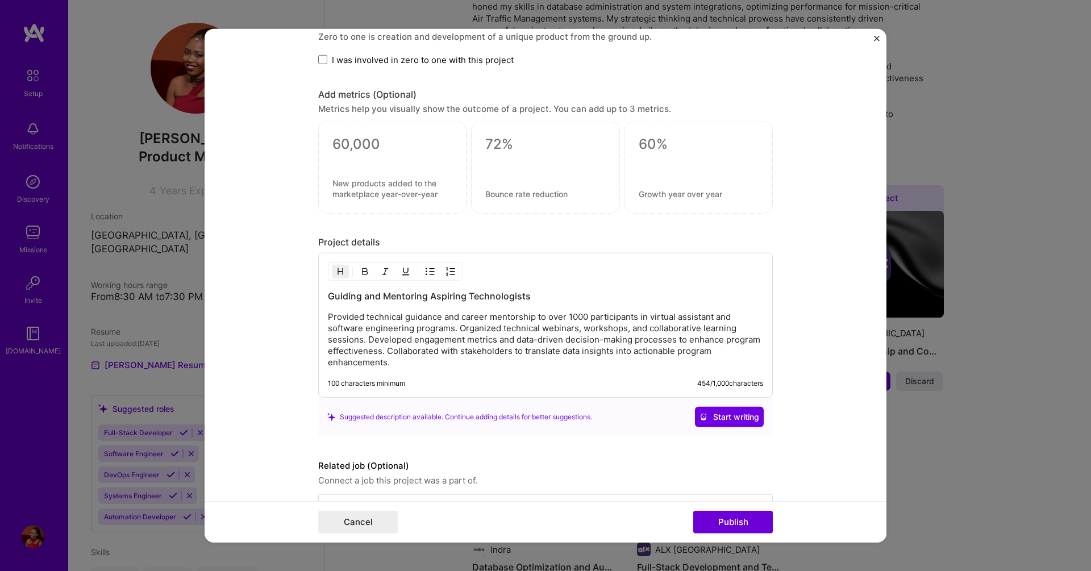
scroll to position [828, 0]
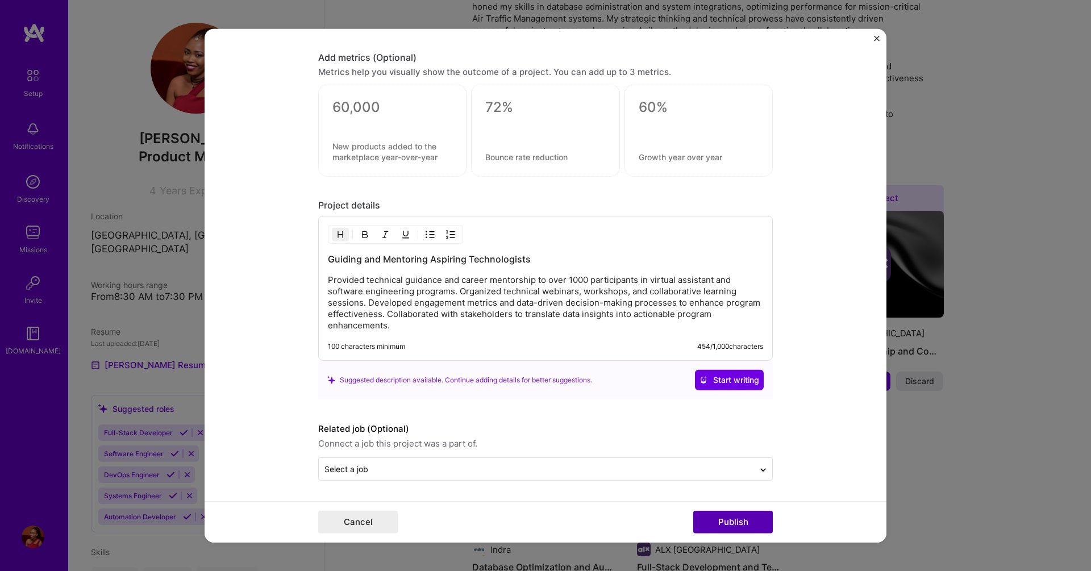
click at [712, 526] on button "Publish" at bounding box center [734, 522] width 80 height 23
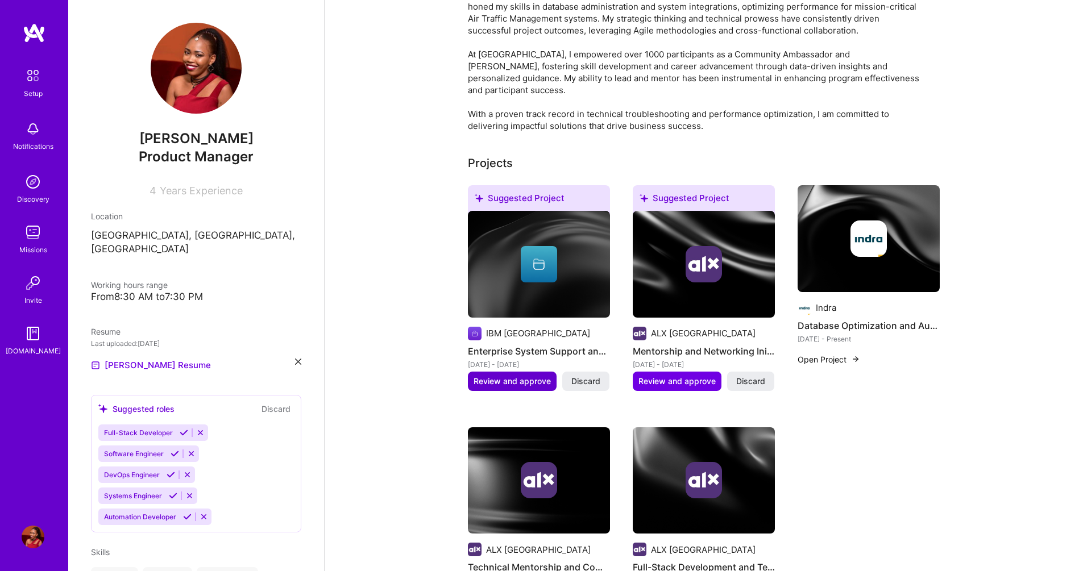
click at [517, 376] on span "Review and approve" at bounding box center [512, 381] width 77 height 11
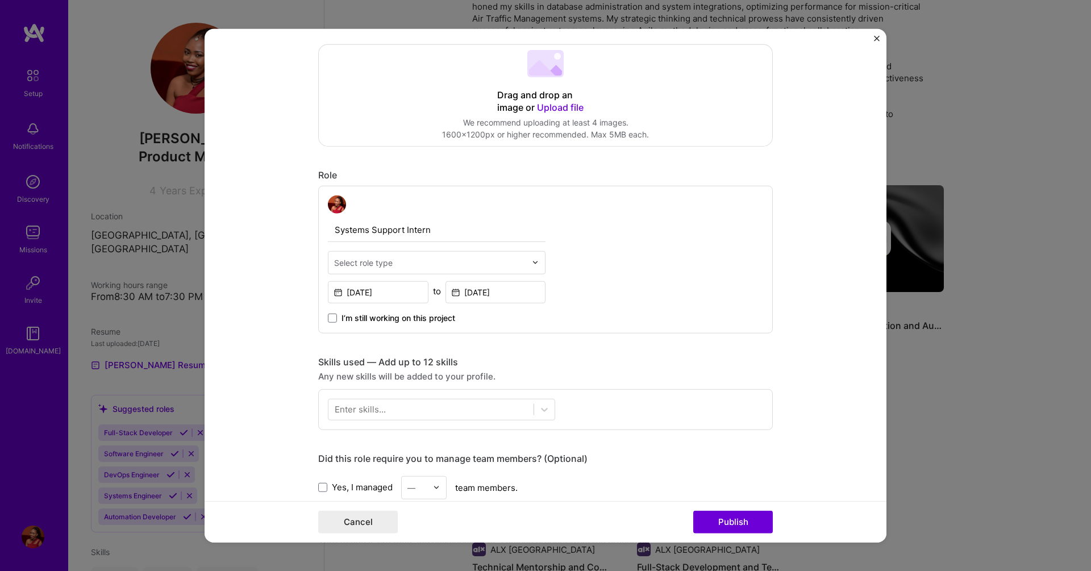
scroll to position [273, 0]
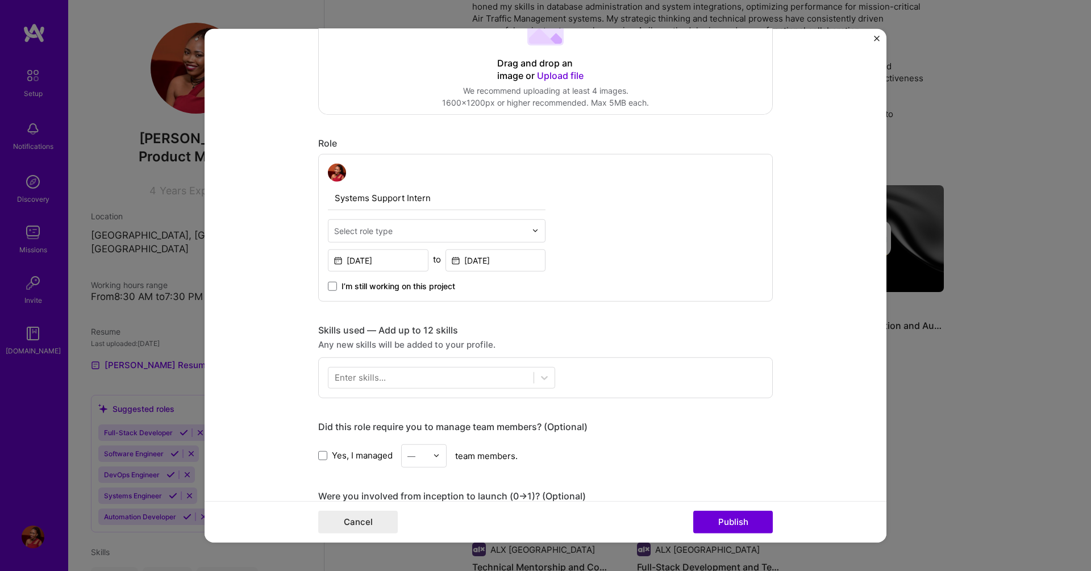
click at [470, 232] on input "text" at bounding box center [430, 231] width 192 height 12
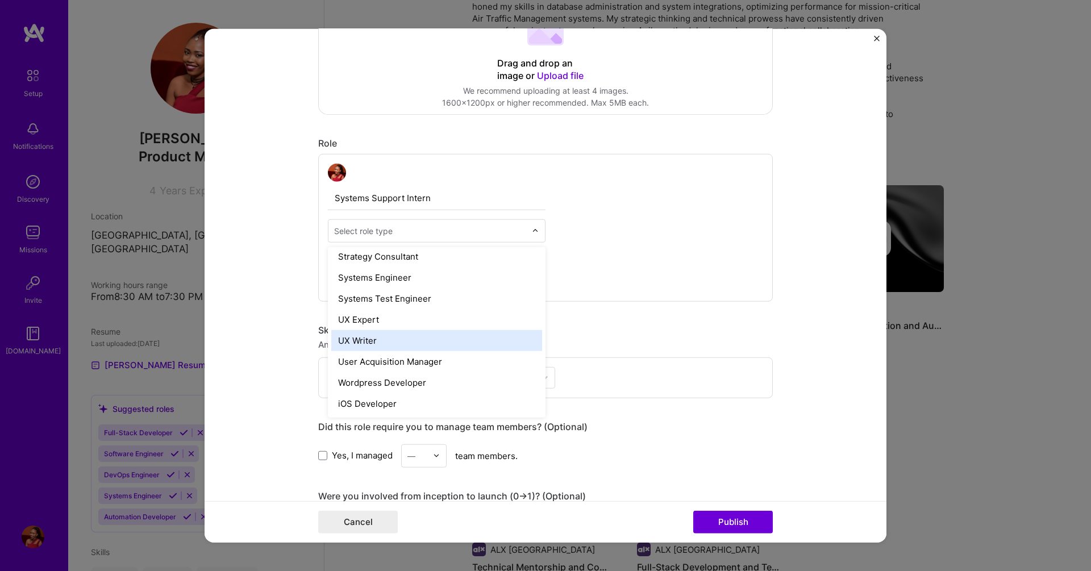
scroll to position [1240, 0]
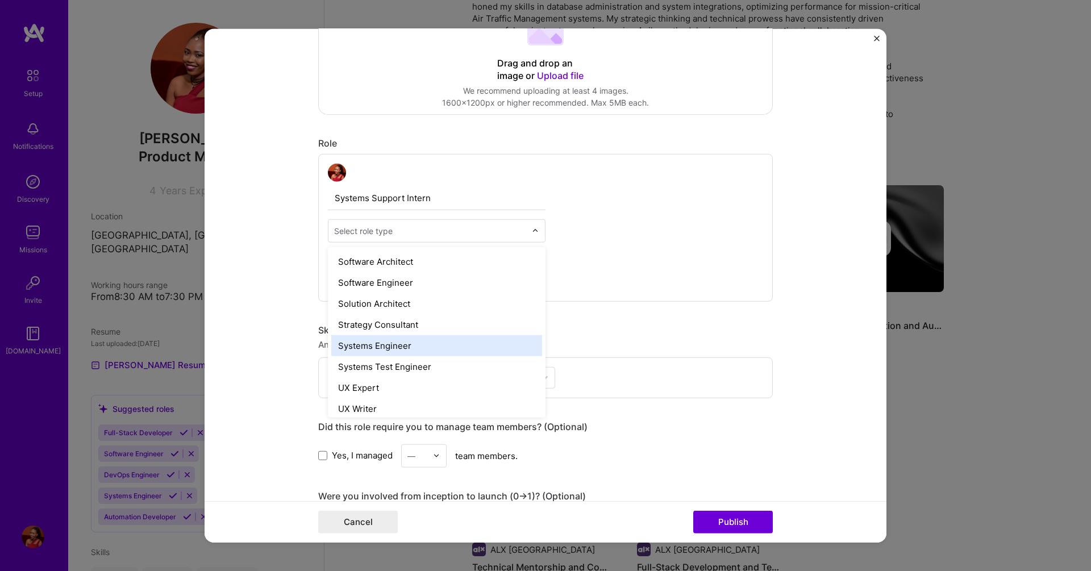
click at [471, 342] on div "Systems Engineer" at bounding box center [436, 345] width 211 height 21
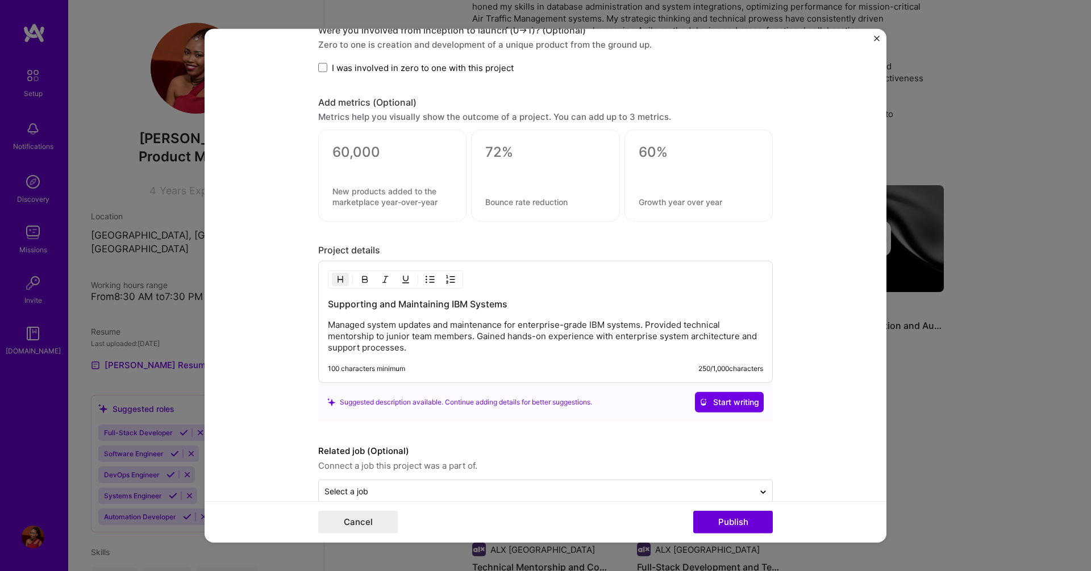
scroll to position [761, 0]
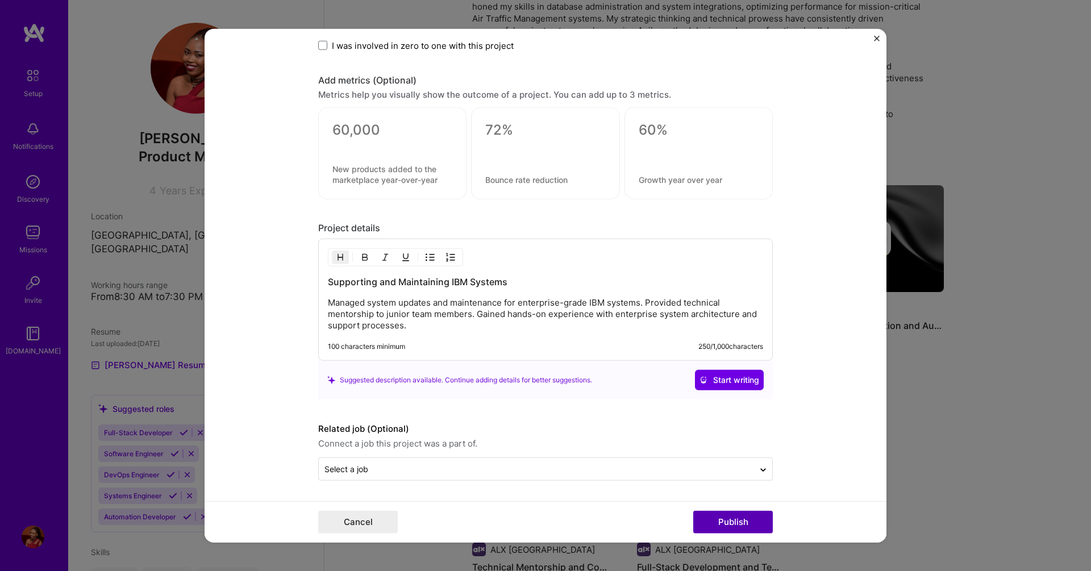
click at [726, 525] on button "Publish" at bounding box center [734, 522] width 80 height 23
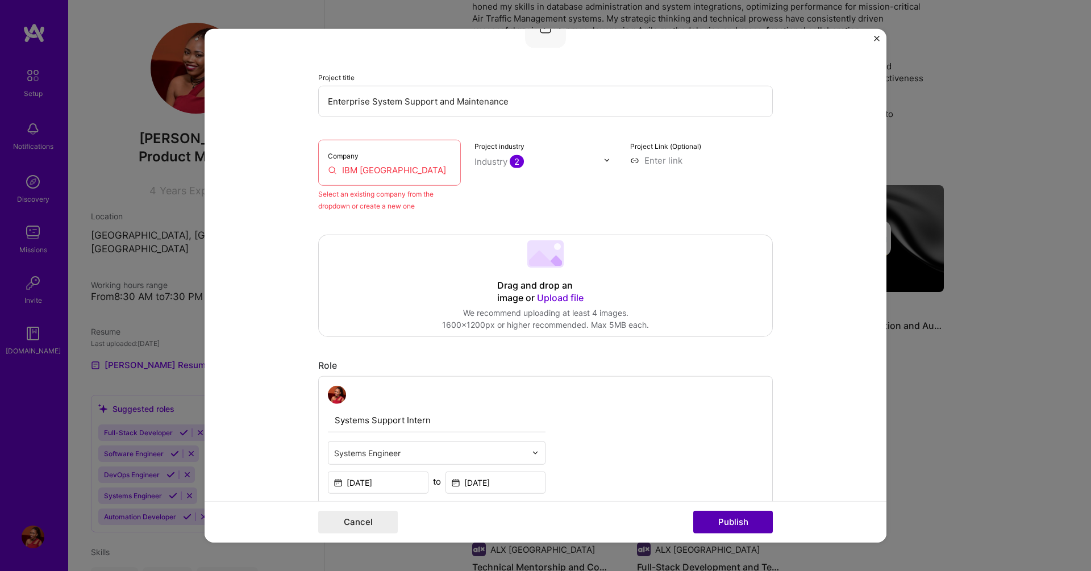
scroll to position [74, 0]
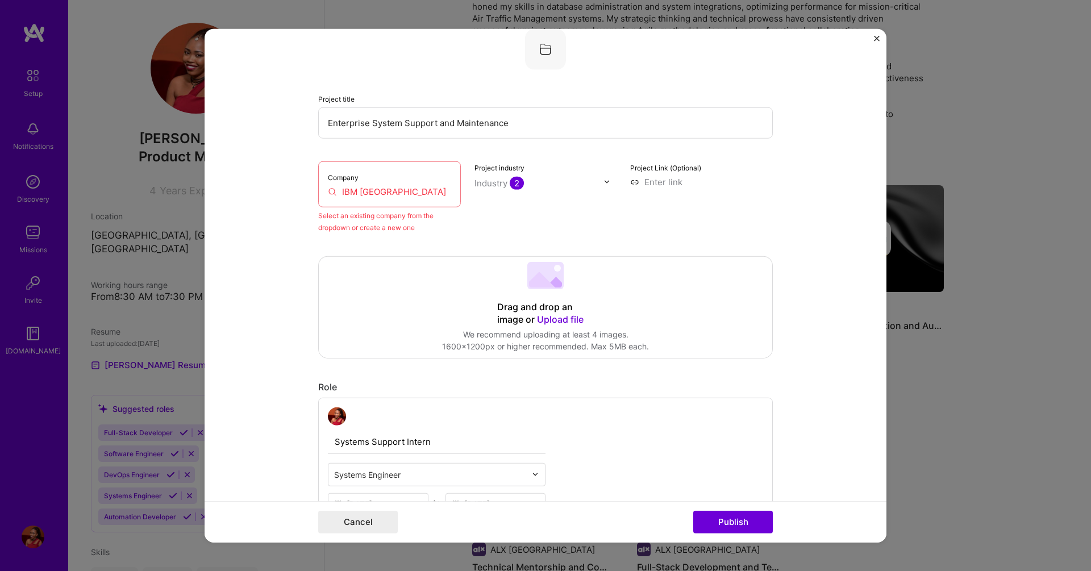
click at [402, 197] on input "IBM [GEOGRAPHIC_DATA]" at bounding box center [389, 191] width 123 height 12
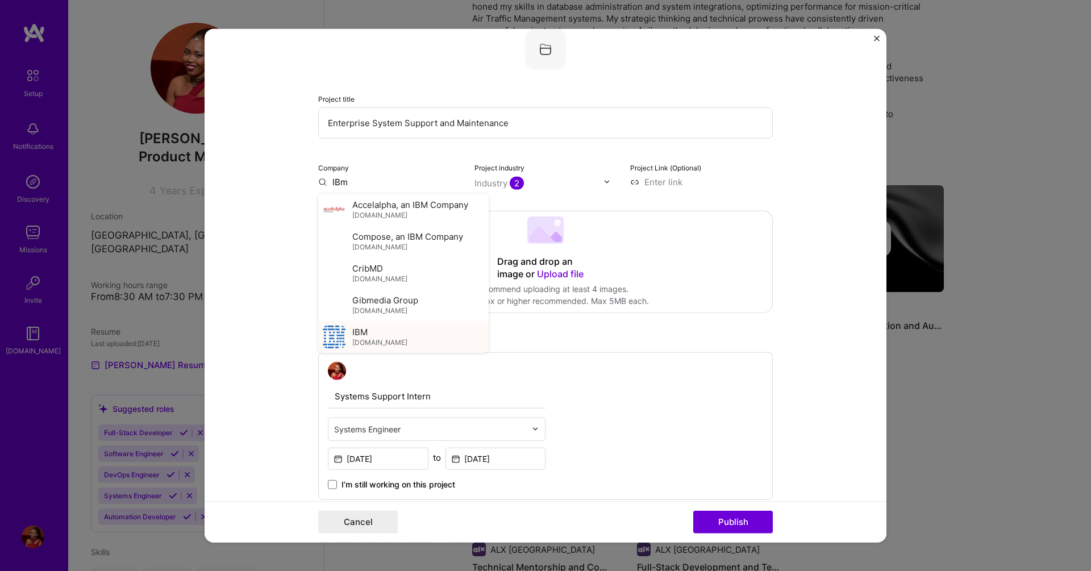
click at [387, 335] on div "IBM [DOMAIN_NAME]" at bounding box center [403, 337] width 171 height 32
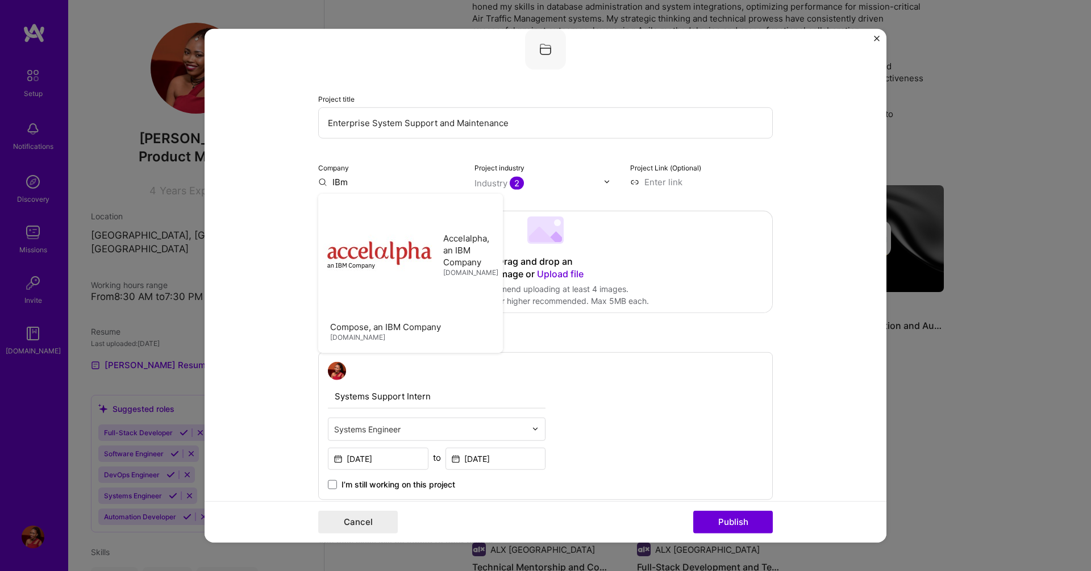
type input "IBM"
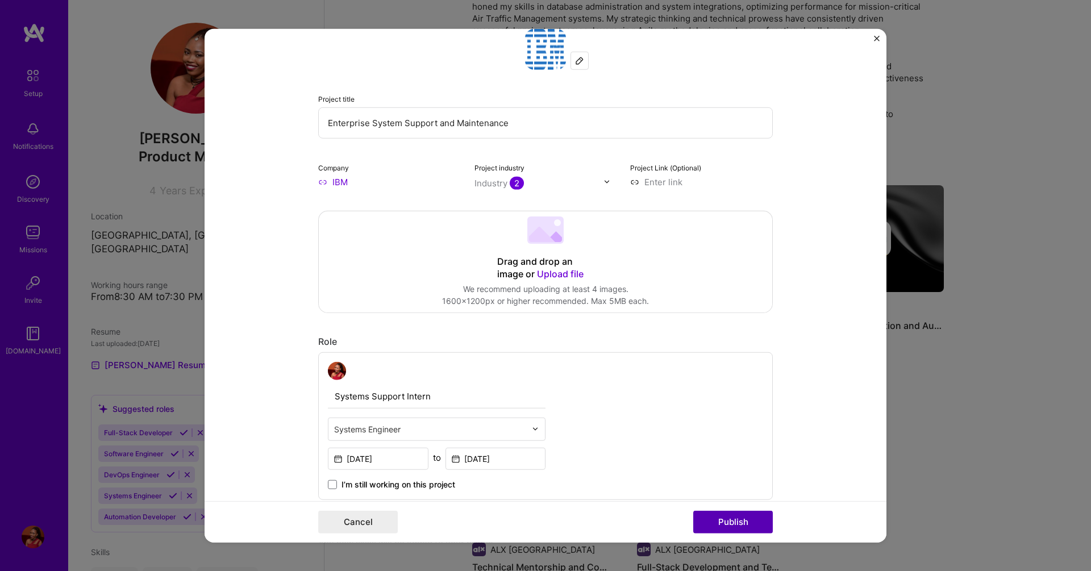
click at [716, 527] on button "Publish" at bounding box center [734, 522] width 80 height 23
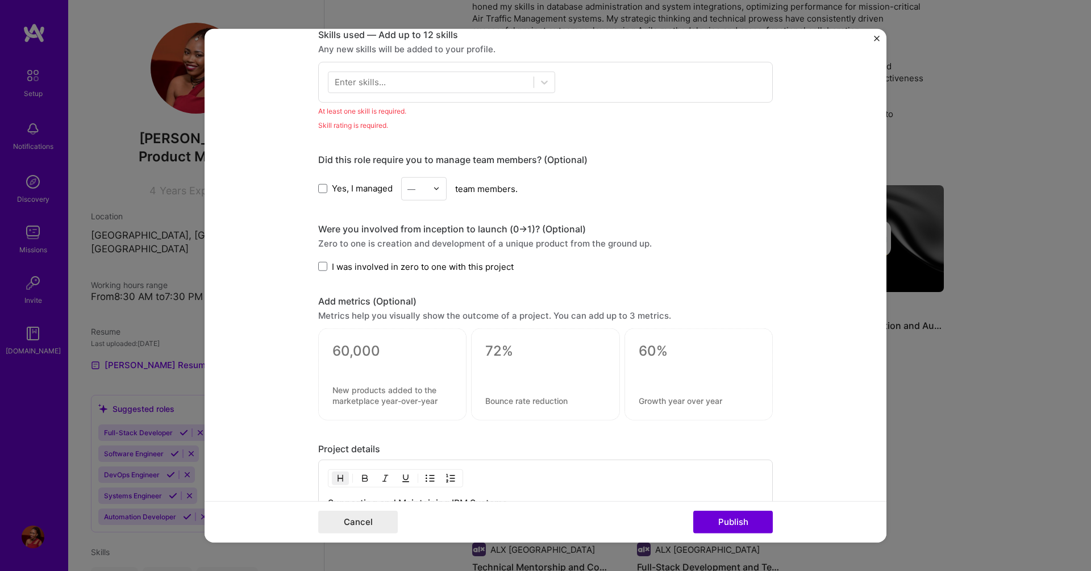
scroll to position [500, 0]
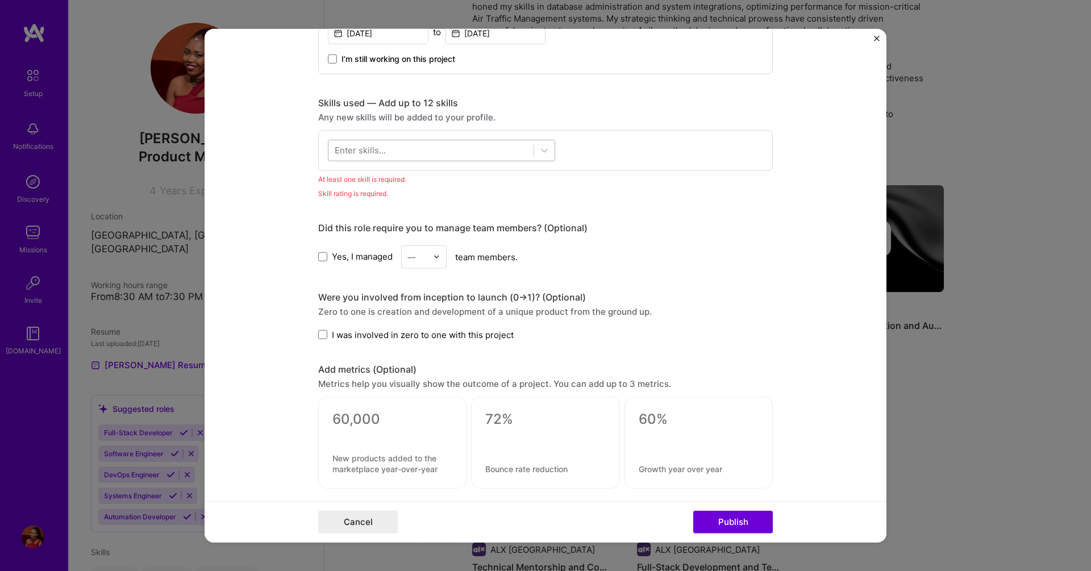
click at [501, 147] on div at bounding box center [431, 150] width 205 height 19
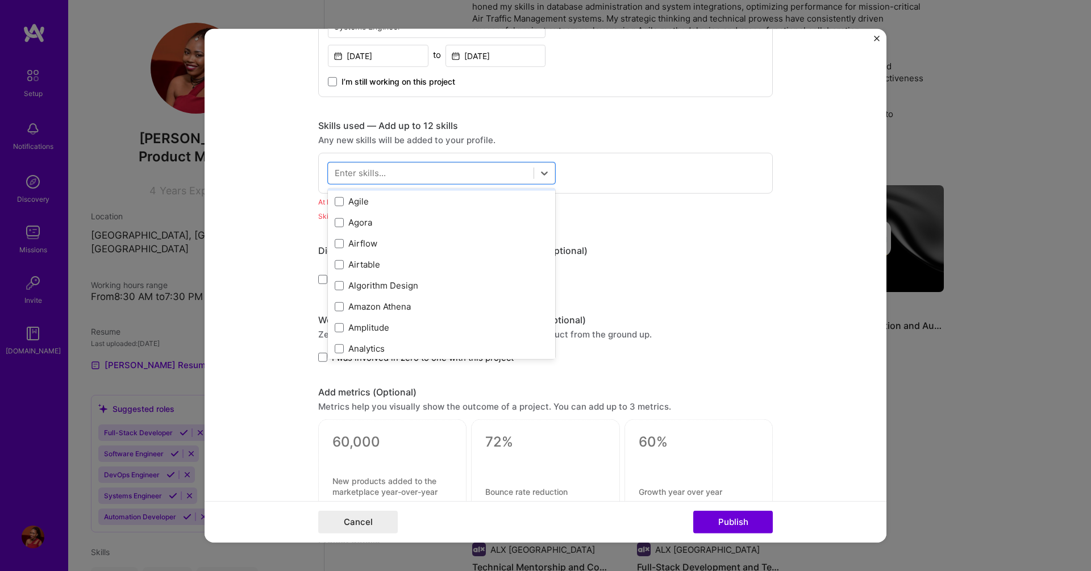
scroll to position [546, 0]
click at [439, 201] on div "Agile" at bounding box center [442, 201] width 214 height 12
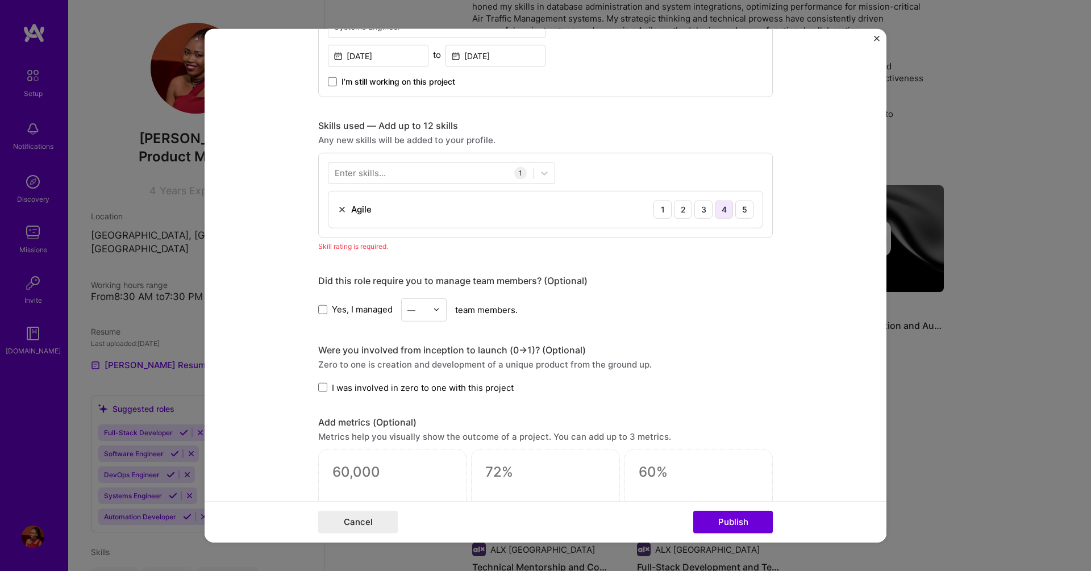
click at [715, 208] on div "4" at bounding box center [724, 209] width 18 height 18
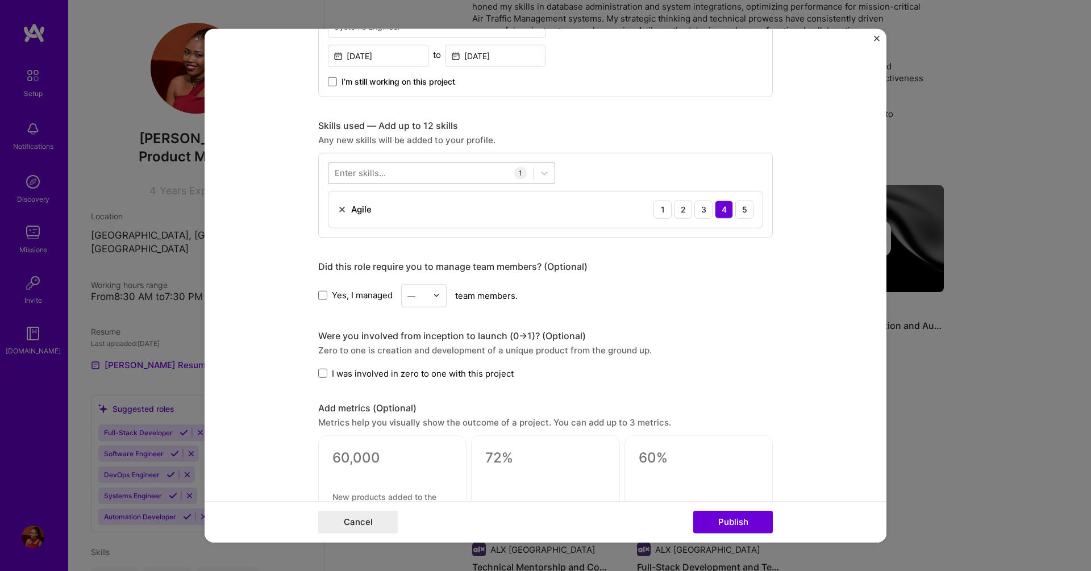
click at [409, 175] on div at bounding box center [431, 173] width 205 height 19
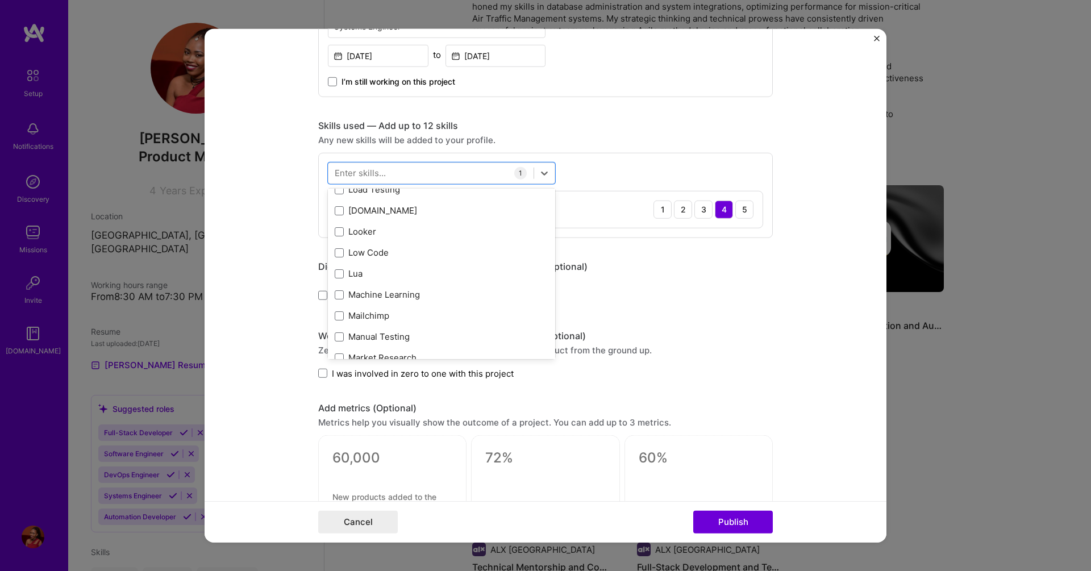
scroll to position [4093, 0]
click at [701, 355] on div "Zero to one is creation and development of a unique product from the ground up." at bounding box center [545, 350] width 455 height 12
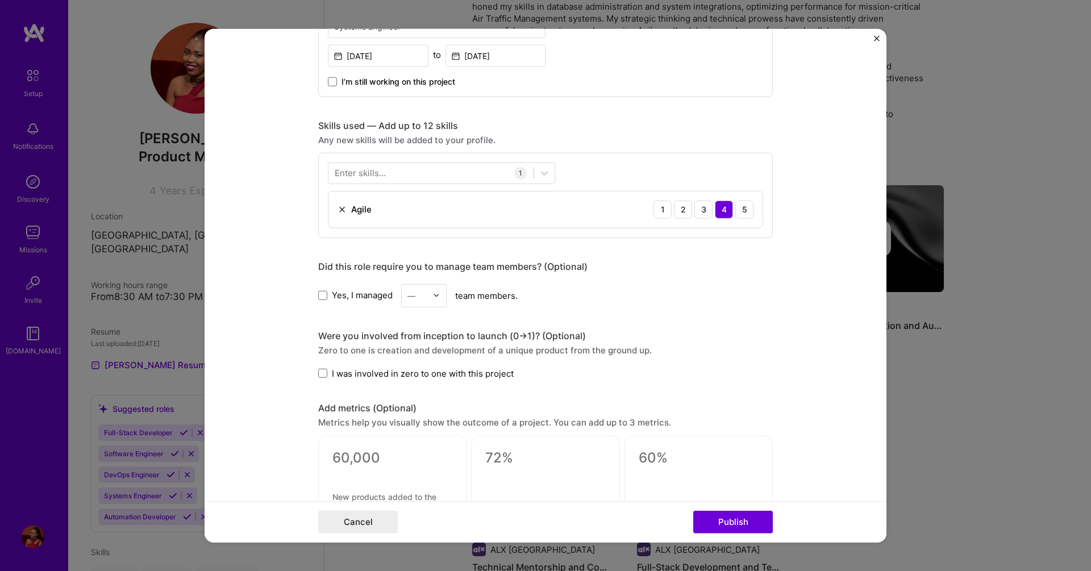
scroll to position [805, 0]
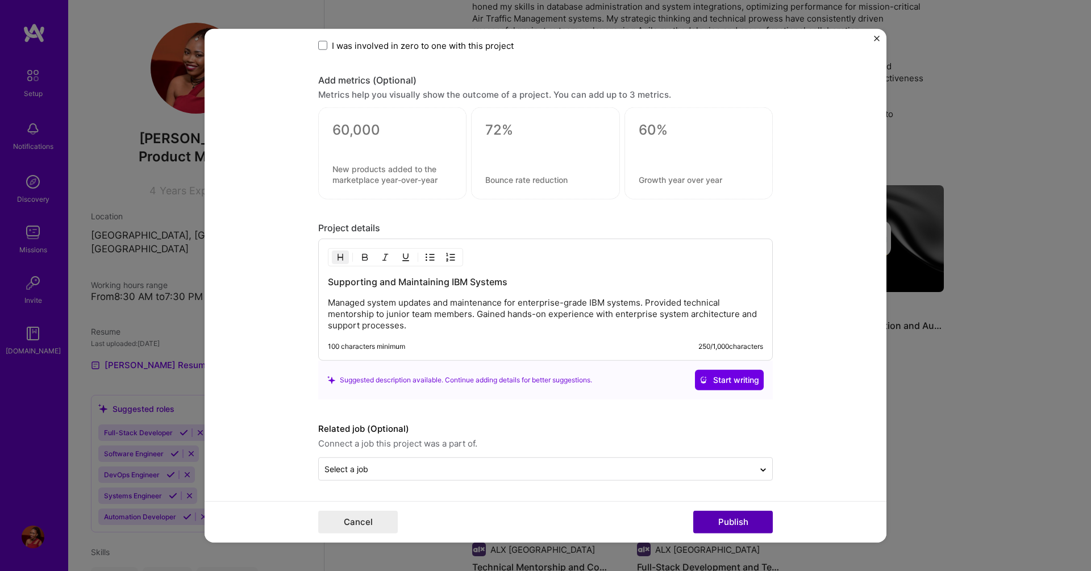
click at [754, 521] on button "Publish" at bounding box center [734, 522] width 80 height 23
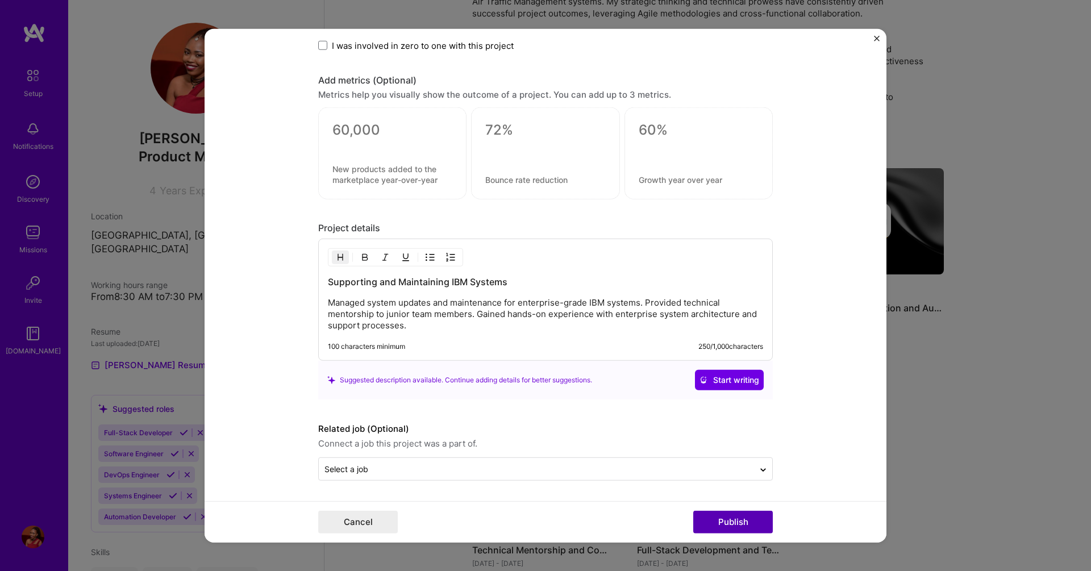
scroll to position [754, 0]
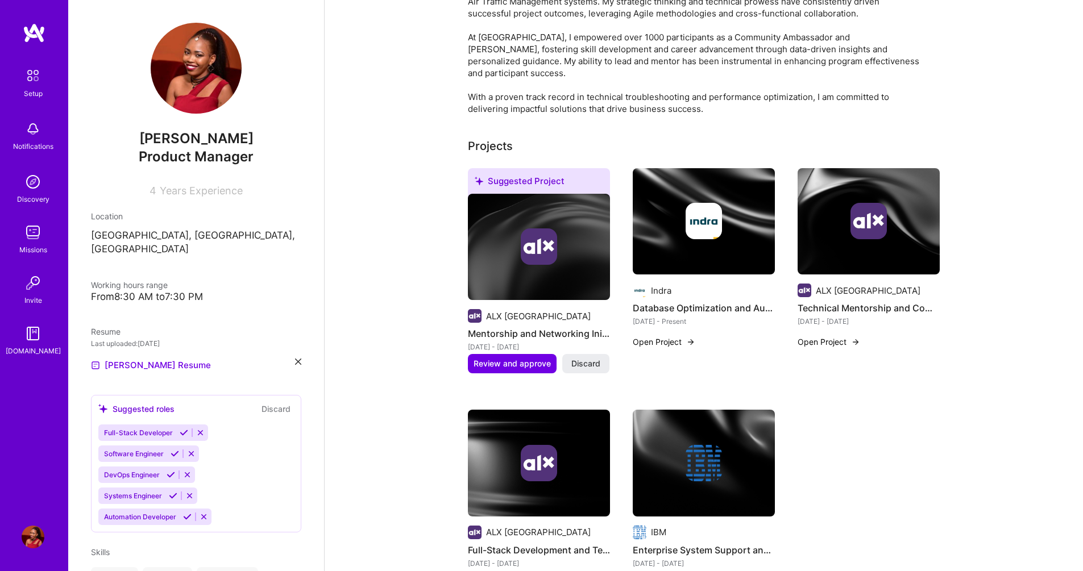
click at [665, 336] on button "Open Project" at bounding box center [664, 342] width 63 height 12
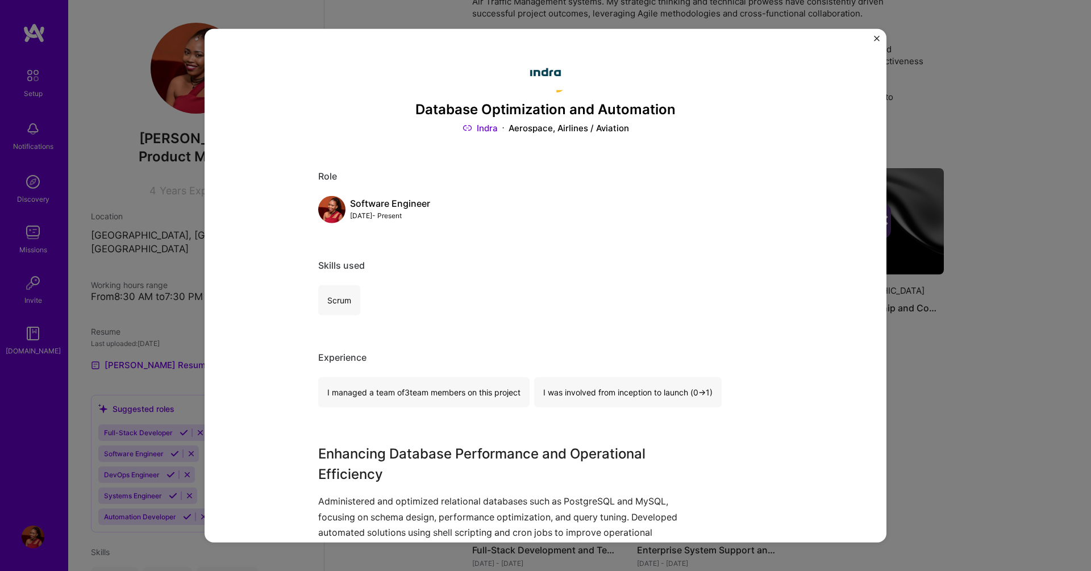
click at [873, 34] on div "Database Optimization and Automation Indra Aerospace, Airlines / Aviation Role …" at bounding box center [546, 285] width 682 height 514
click at [1023, 236] on div "Database Optimization and Automation Indra Aerospace, Airlines / Aviation Role …" at bounding box center [545, 285] width 1091 height 571
click at [878, 40] on img "Close" at bounding box center [877, 38] width 6 height 6
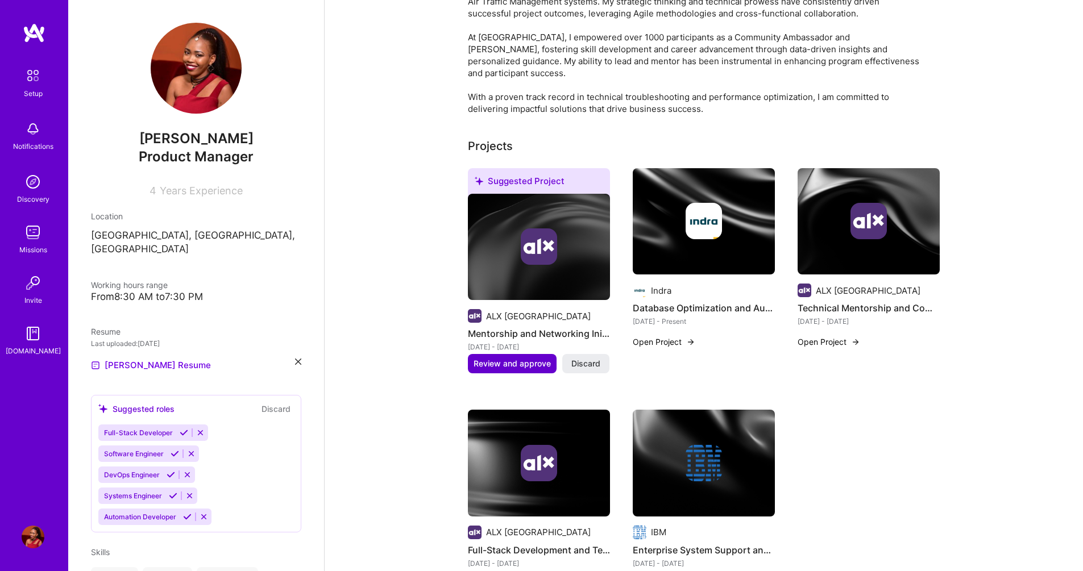
drag, startPoint x: 695, startPoint y: 215, endPoint x: 508, endPoint y: 334, distance: 221.1
click at [508, 334] on div "Suggested Project ALX Africa Mentorship and Networking Initiatives [DATE] - [DA…" at bounding box center [704, 385] width 472 height 435
click at [508, 358] on span "Review and approve" at bounding box center [512, 363] width 77 height 11
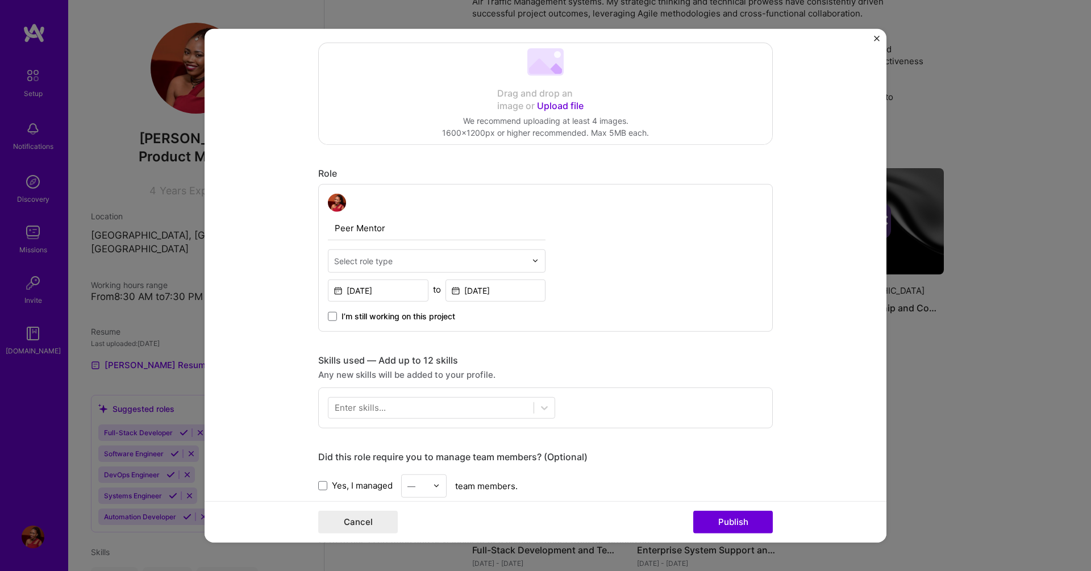
scroll to position [273, 0]
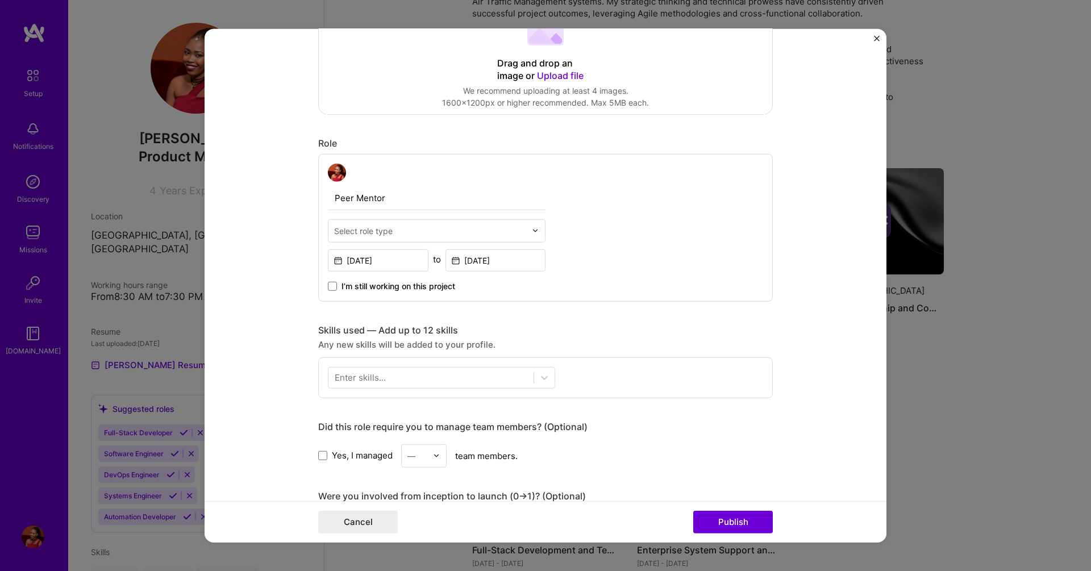
click at [438, 225] on input "text" at bounding box center [430, 231] width 192 height 12
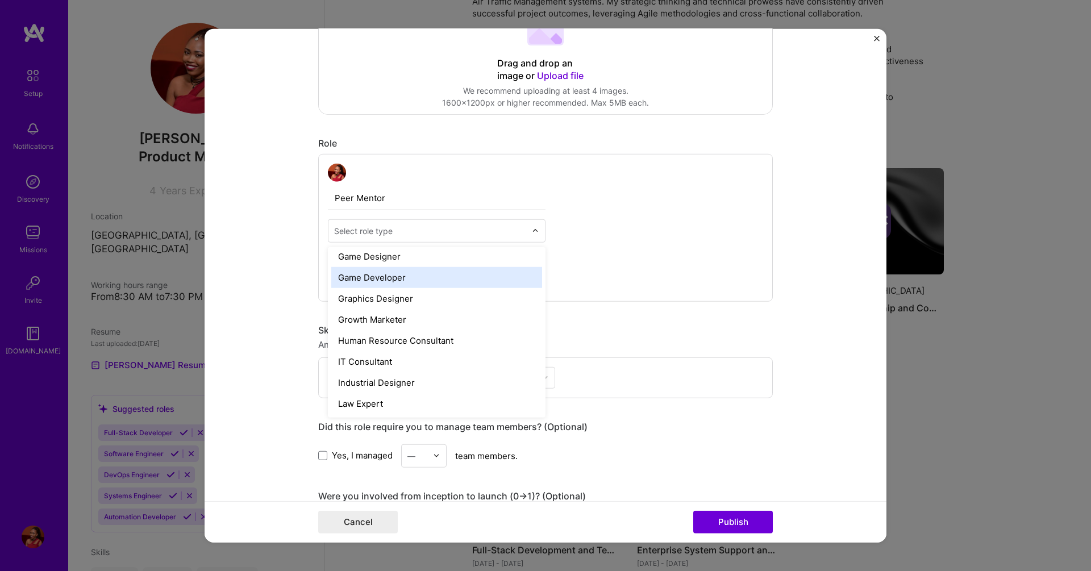
scroll to position [682, 0]
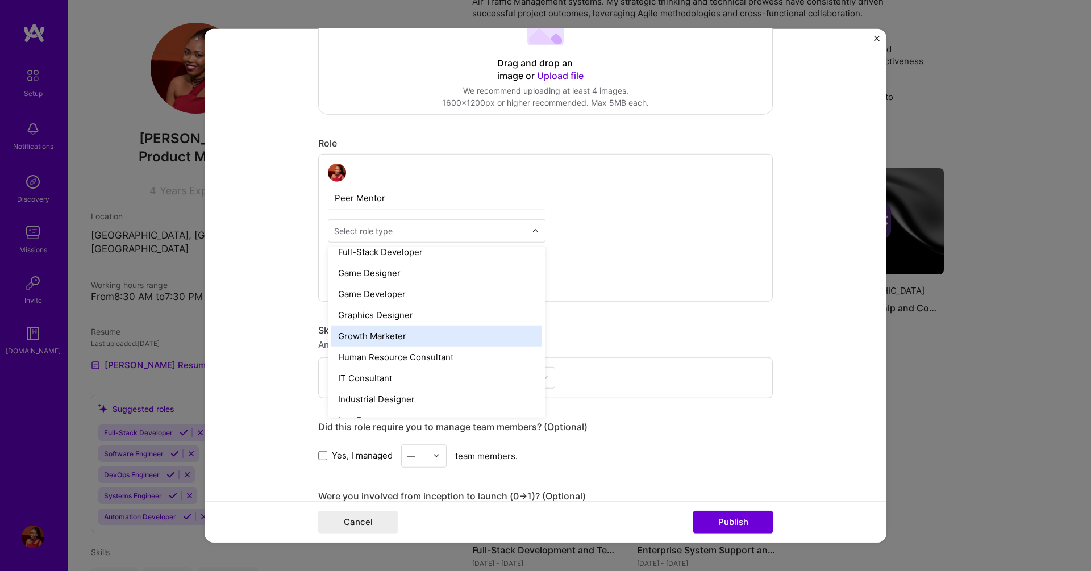
click at [422, 343] on div "Growth Marketer" at bounding box center [436, 335] width 211 height 21
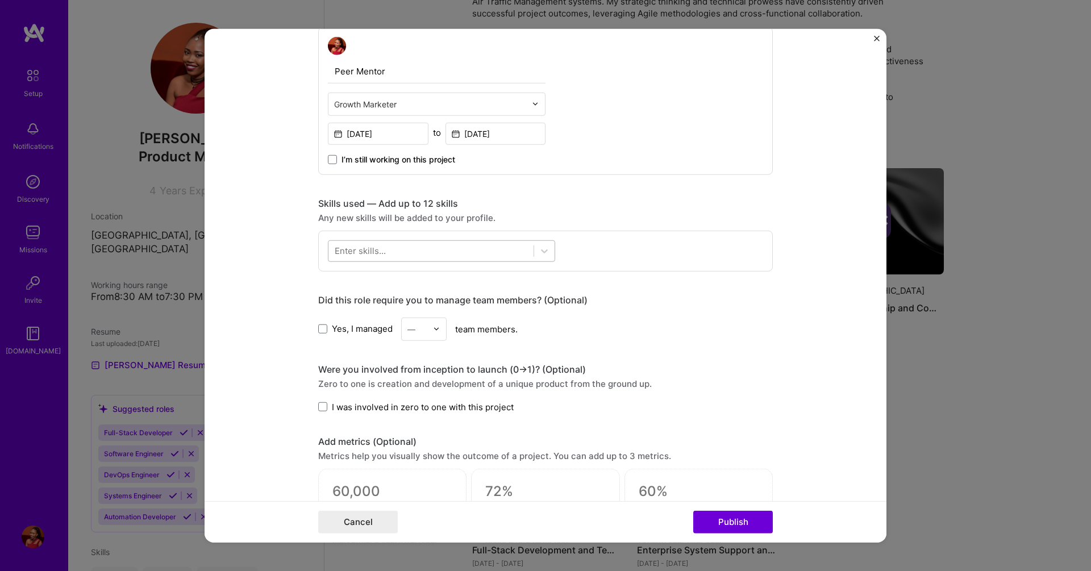
scroll to position [409, 0]
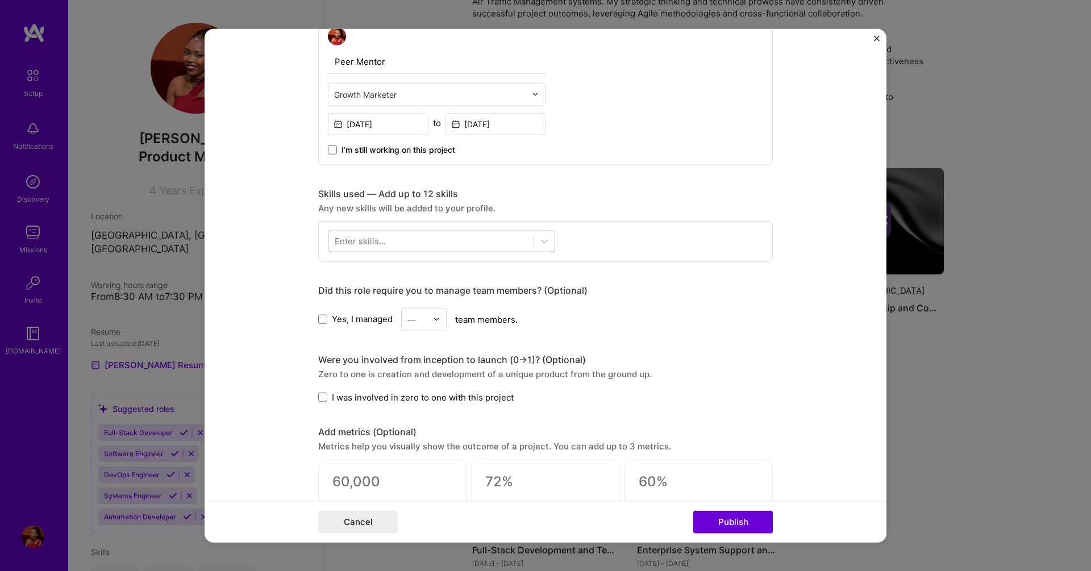
click at [475, 239] on div at bounding box center [431, 241] width 205 height 19
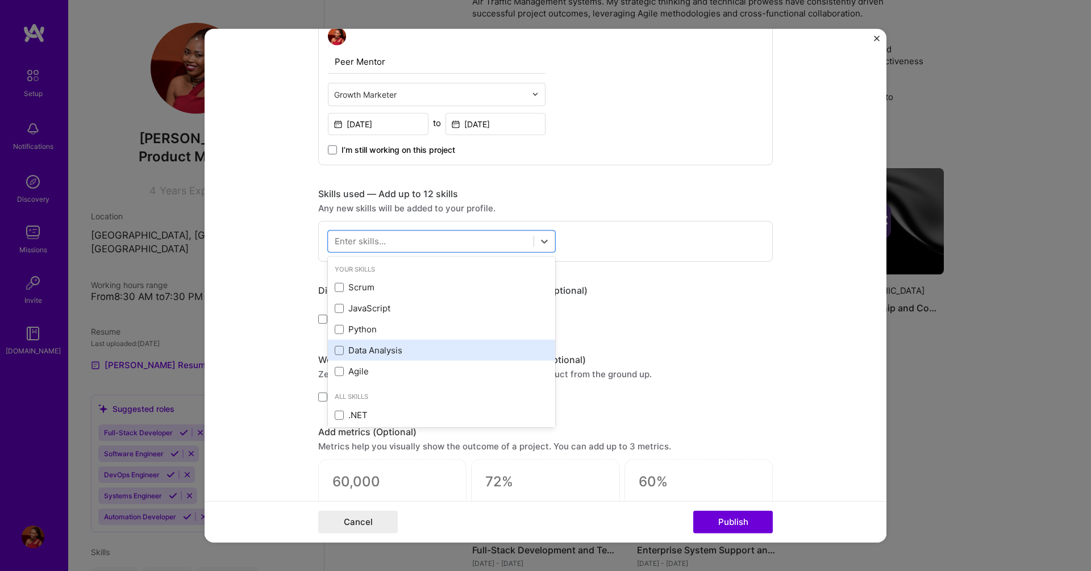
click at [458, 348] on div "Data Analysis" at bounding box center [442, 350] width 214 height 12
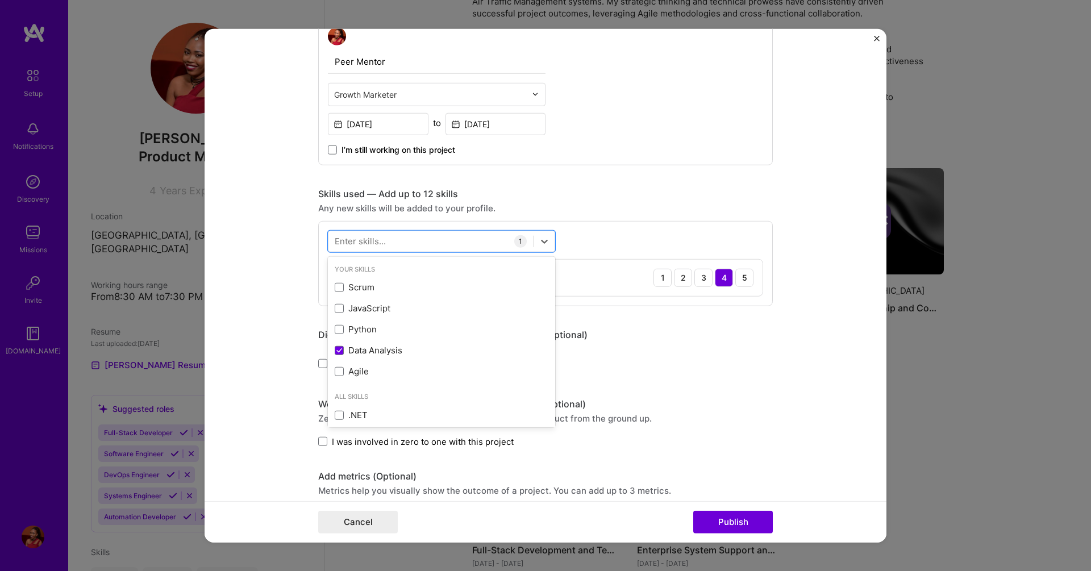
click at [665, 338] on div "Did this role require you to manage team members? (Optional)" at bounding box center [545, 335] width 455 height 12
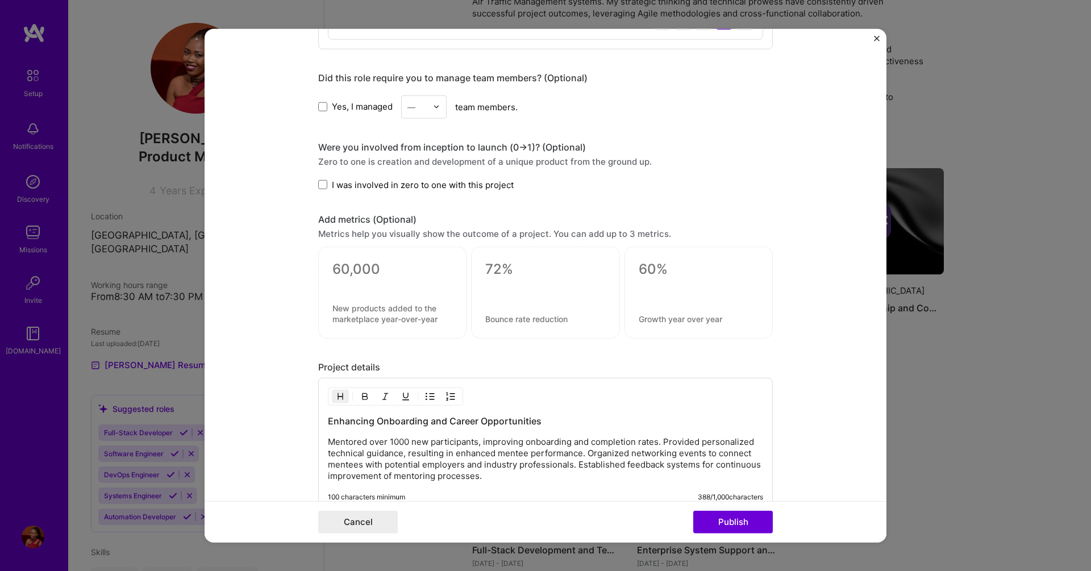
scroll to position [682, 0]
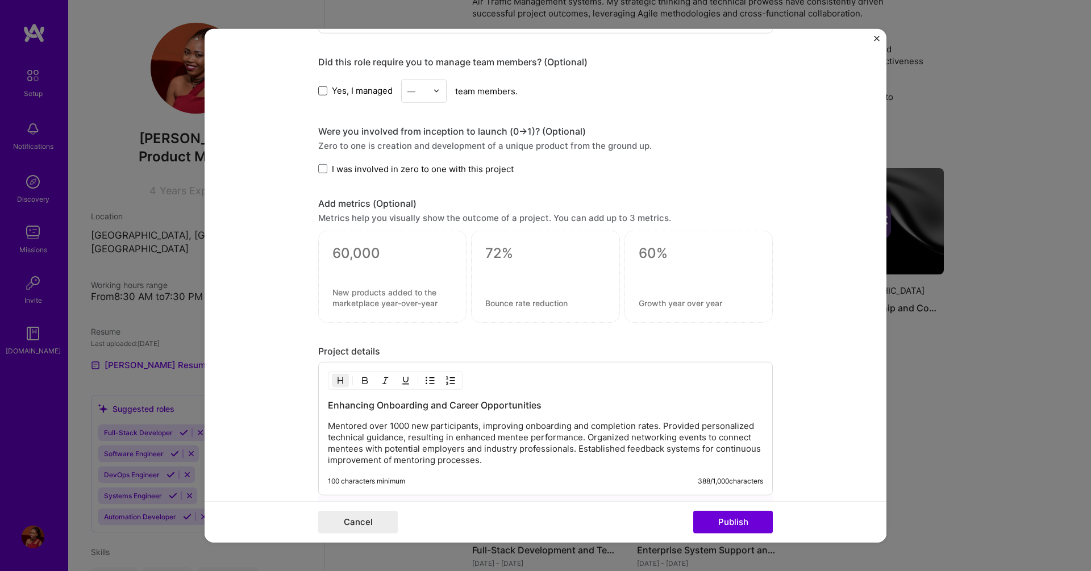
click at [318, 89] on span at bounding box center [322, 90] width 9 height 9
click at [0, 0] on input "Yes, I managed" at bounding box center [0, 0] width 0 height 0
click at [433, 94] on img at bounding box center [436, 91] width 7 height 7
click at [420, 206] on div "5" at bounding box center [424, 204] width 39 height 21
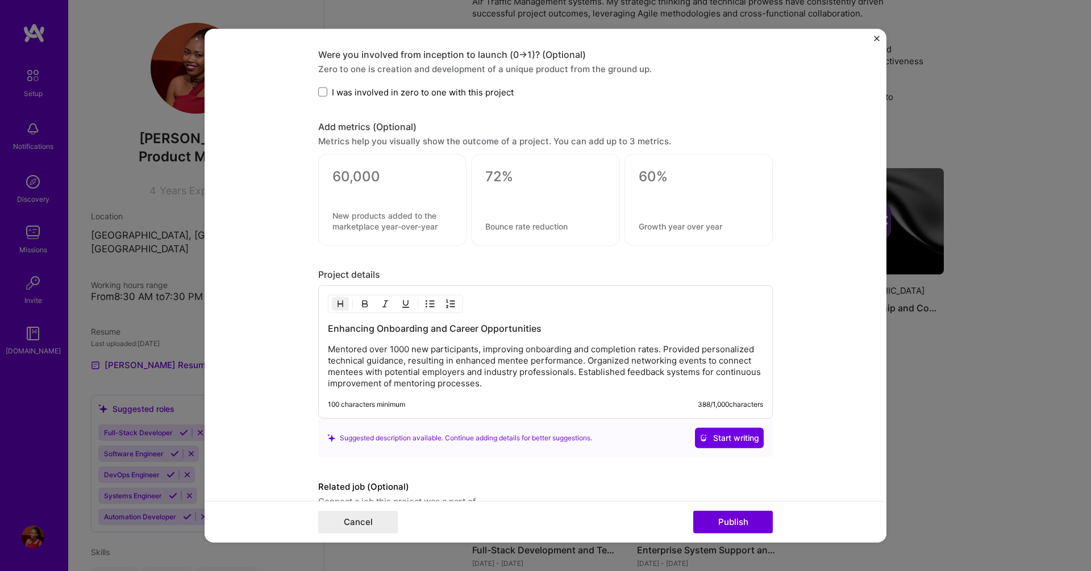
scroll to position [817, 0]
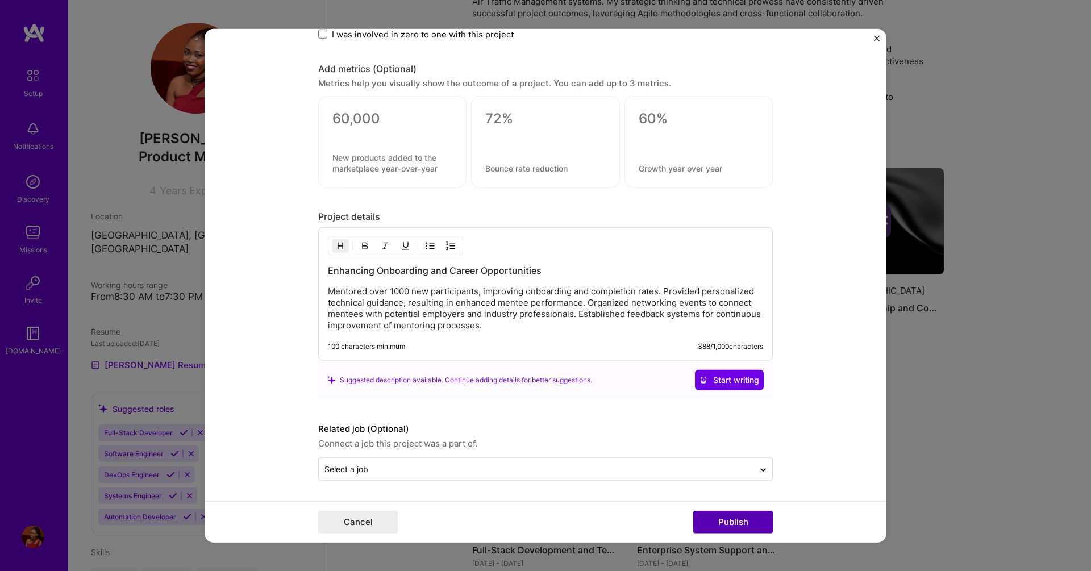
click at [726, 519] on button "Publish" at bounding box center [734, 522] width 80 height 23
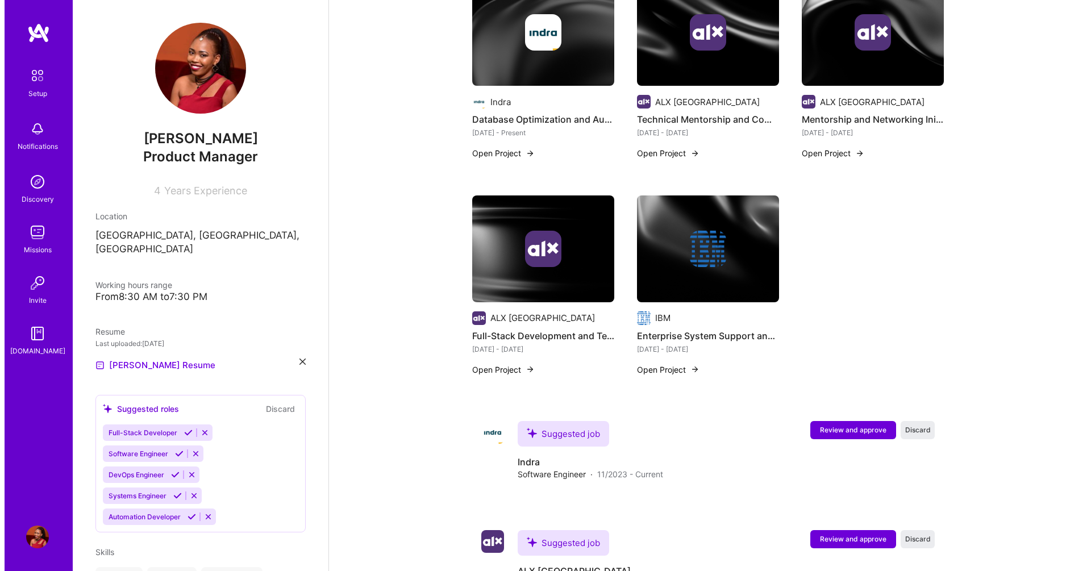
scroll to position [614, 0]
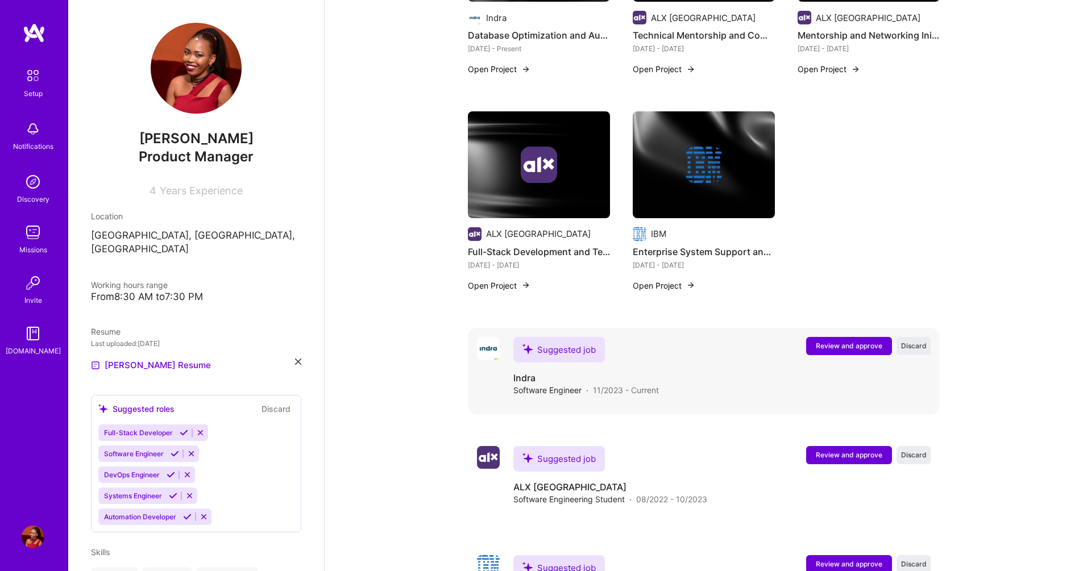
click at [851, 341] on span "Review and approve" at bounding box center [849, 346] width 67 height 10
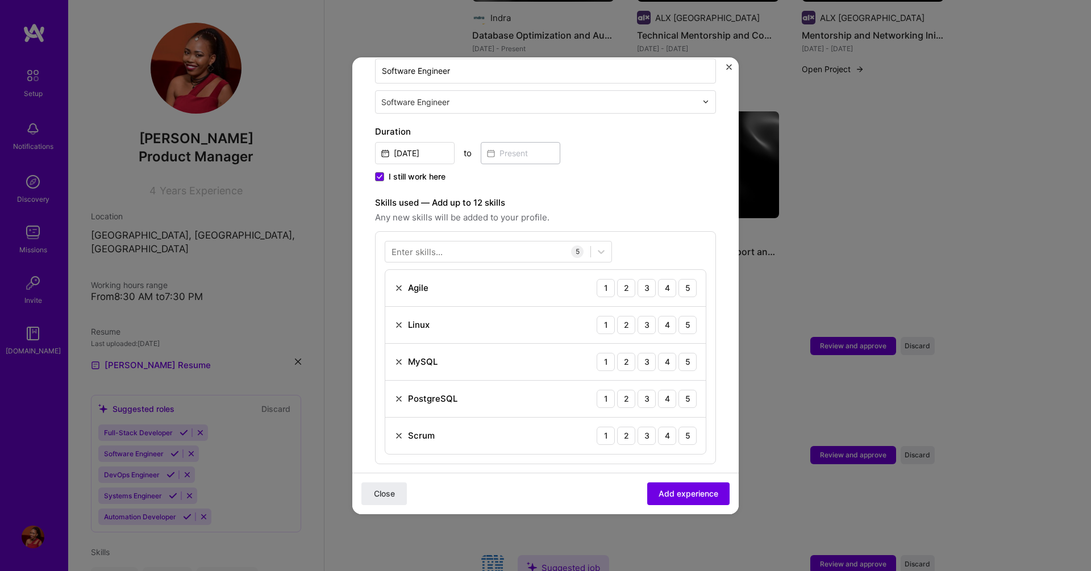
scroll to position [273, 0]
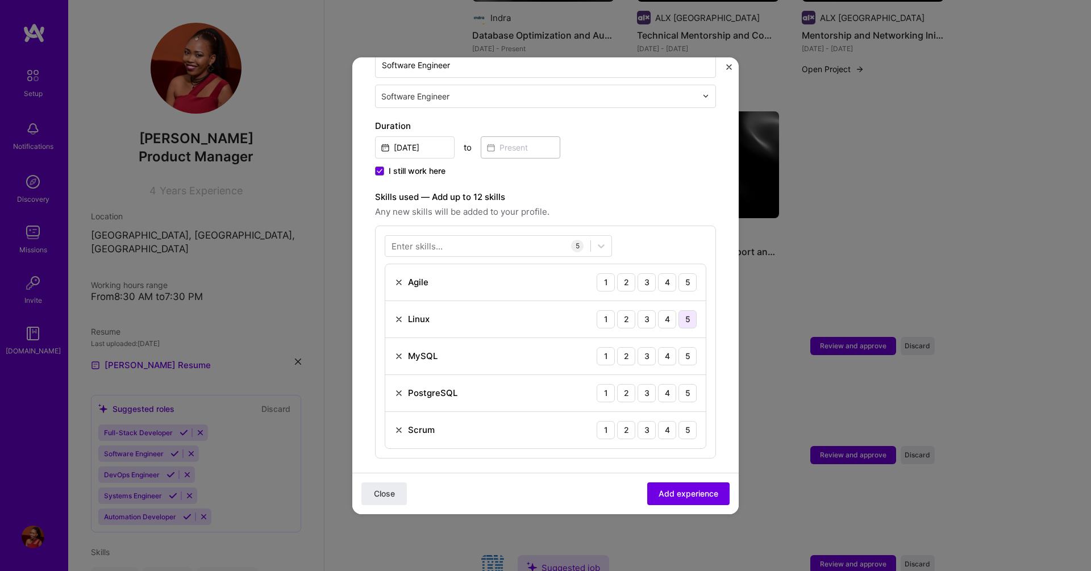
drag, startPoint x: 672, startPoint y: 270, endPoint x: 684, endPoint y: 302, distance: 33.8
click at [679, 273] on div "5" at bounding box center [688, 282] width 18 height 18
click at [681, 310] on div "5" at bounding box center [688, 319] width 18 height 18
click at [679, 350] on div "5" at bounding box center [688, 356] width 18 height 18
click at [679, 394] on div "PostgreSQL 1 2 3 4 5" at bounding box center [545, 393] width 321 height 37
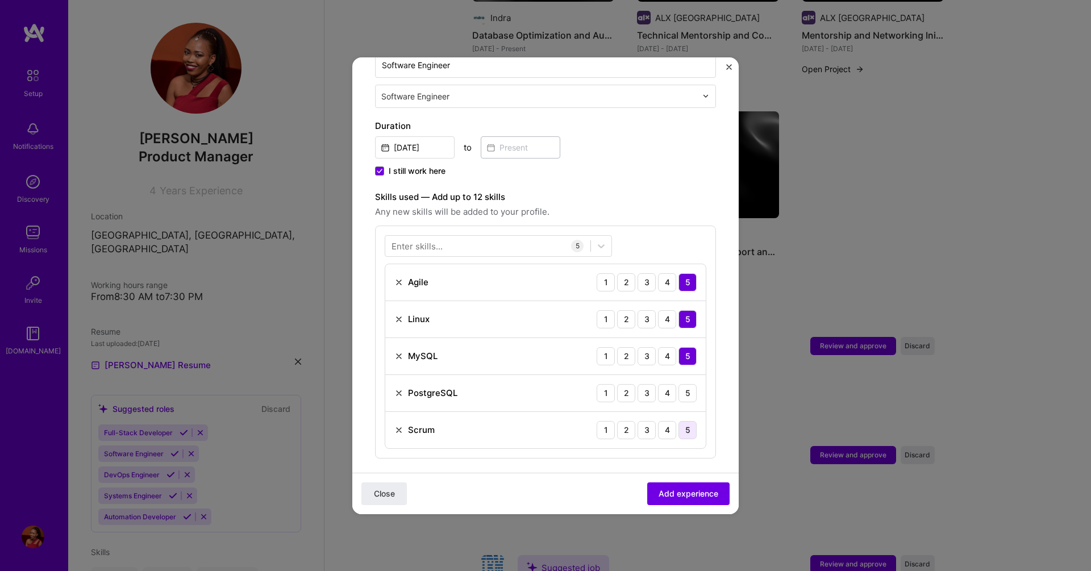
click at [679, 421] on div "5" at bounding box center [688, 430] width 18 height 18
click at [679, 384] on div "5" at bounding box center [688, 393] width 18 height 18
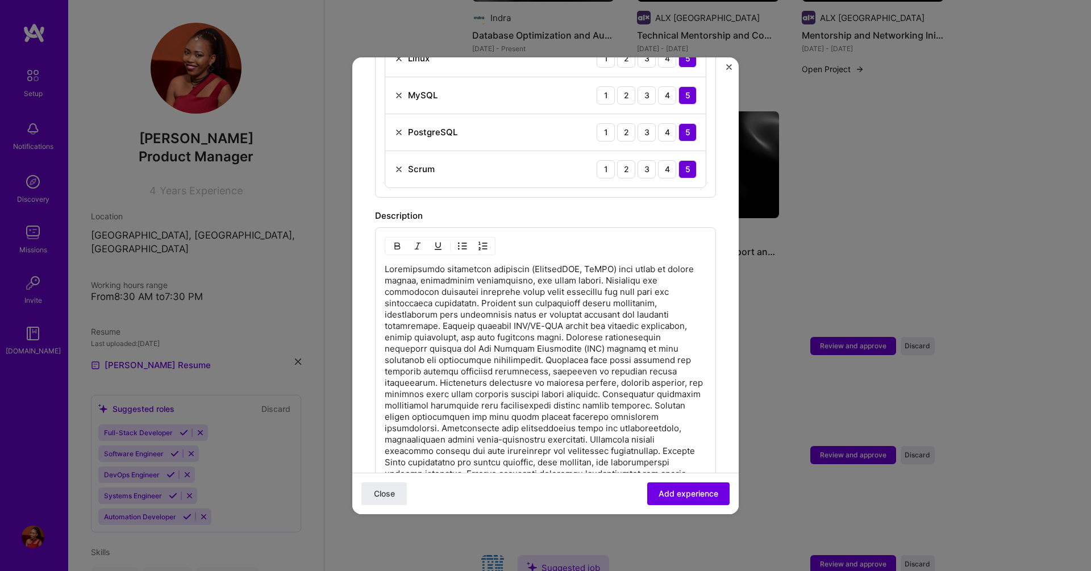
scroll to position [808, 0]
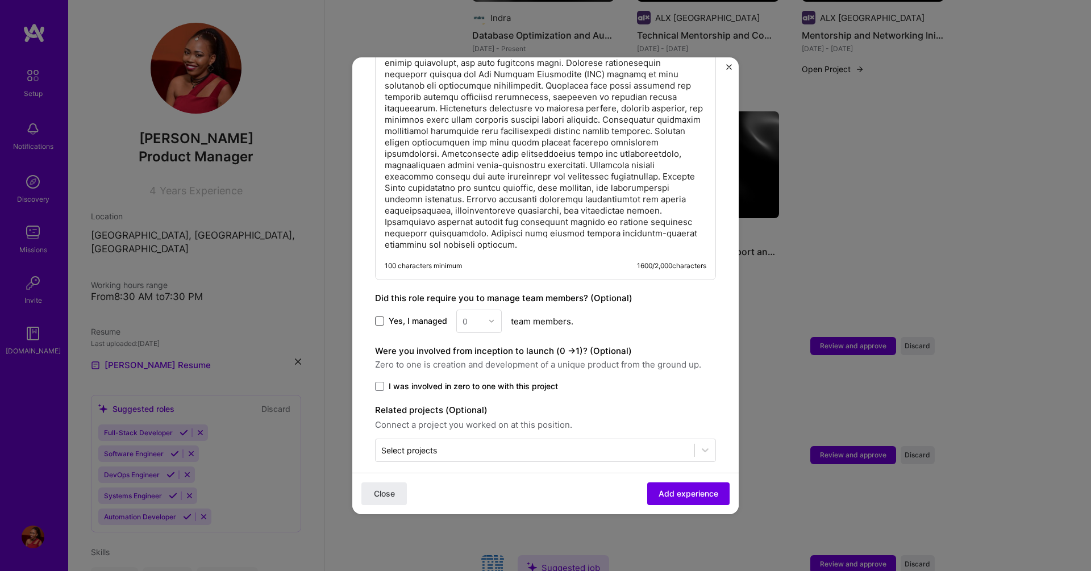
click at [379, 317] on span at bounding box center [379, 321] width 9 height 9
click at [0, 0] on input "Yes, I managed" at bounding box center [0, 0] width 0 height 0
click at [493, 318] on img at bounding box center [491, 321] width 7 height 7
click at [482, 383] on div "3" at bounding box center [479, 393] width 39 height 21
click at [379, 382] on span at bounding box center [379, 386] width 9 height 9
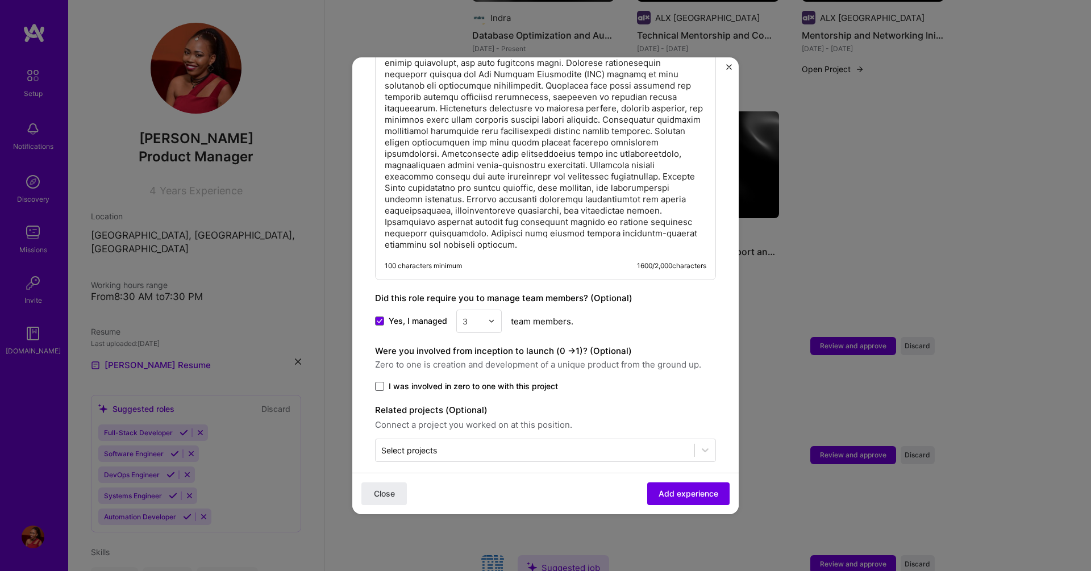
click at [0, 0] on input "I was involved in zero to one with this project" at bounding box center [0, 0] width 0 height 0
click at [661, 497] on span "Add experience" at bounding box center [689, 493] width 60 height 11
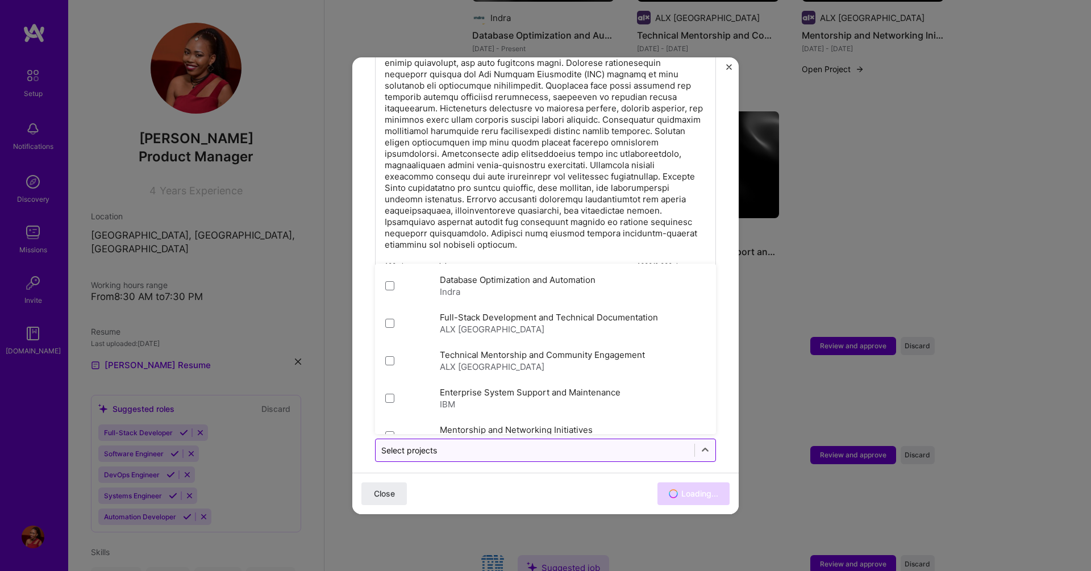
click at [597, 445] on input "text" at bounding box center [535, 451] width 308 height 12
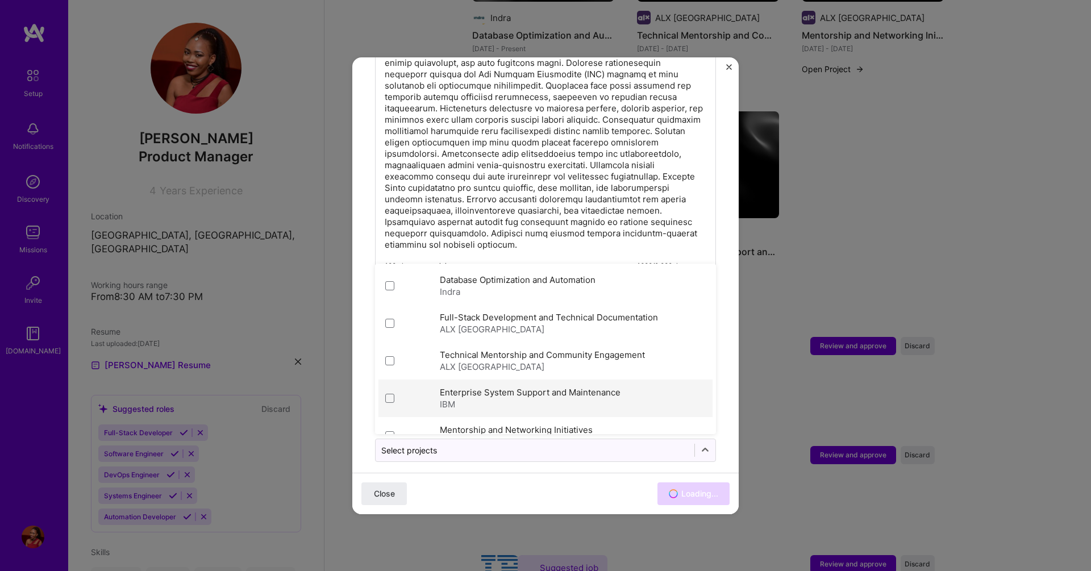
scroll to position [568, 0]
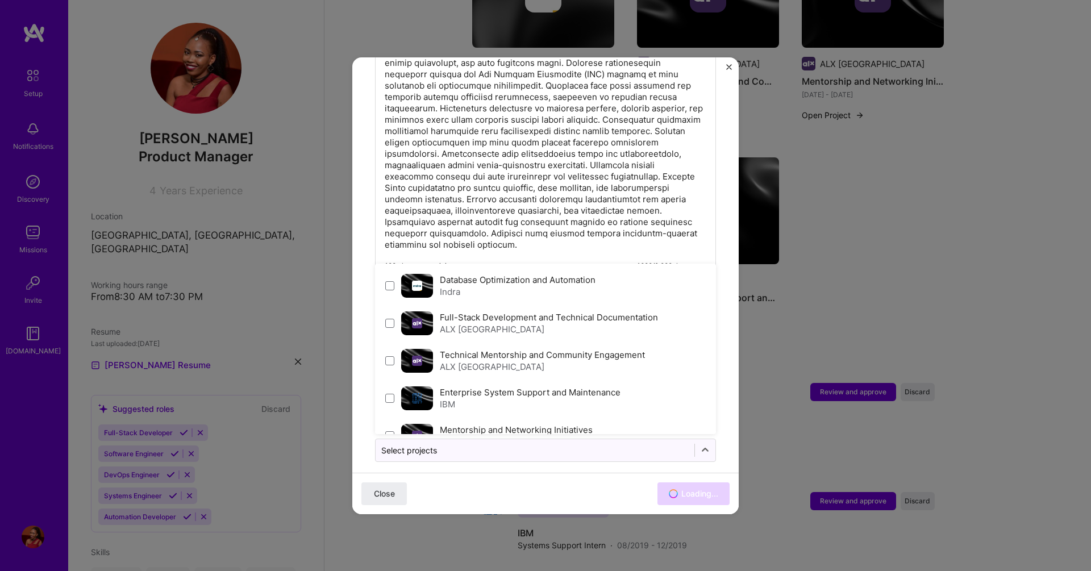
click at [539, 286] on div "Indra" at bounding box center [518, 292] width 156 height 12
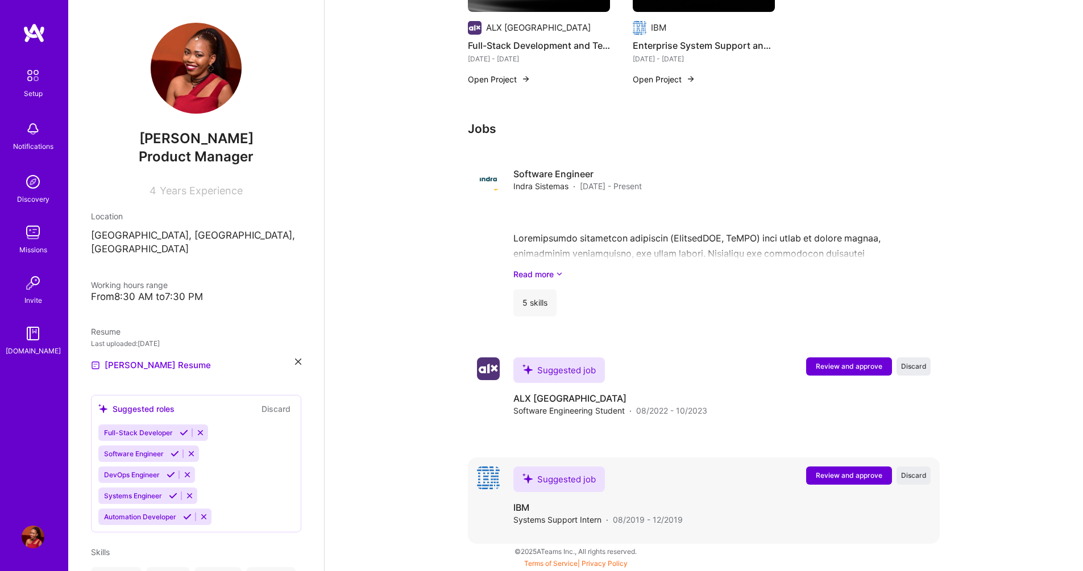
scroll to position [795, 0]
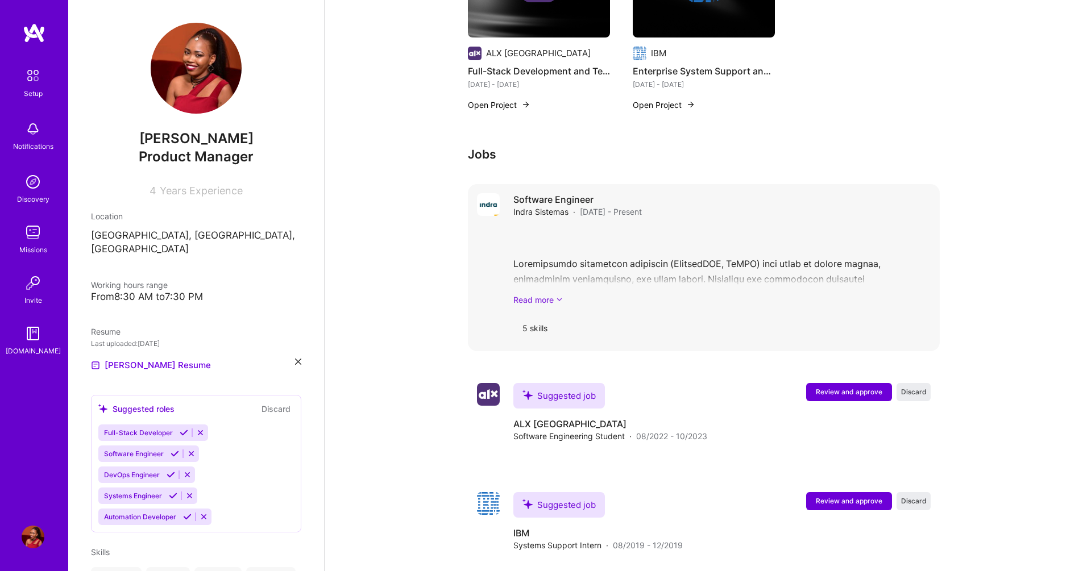
click at [547, 294] on link "Read more" at bounding box center [721, 300] width 417 height 12
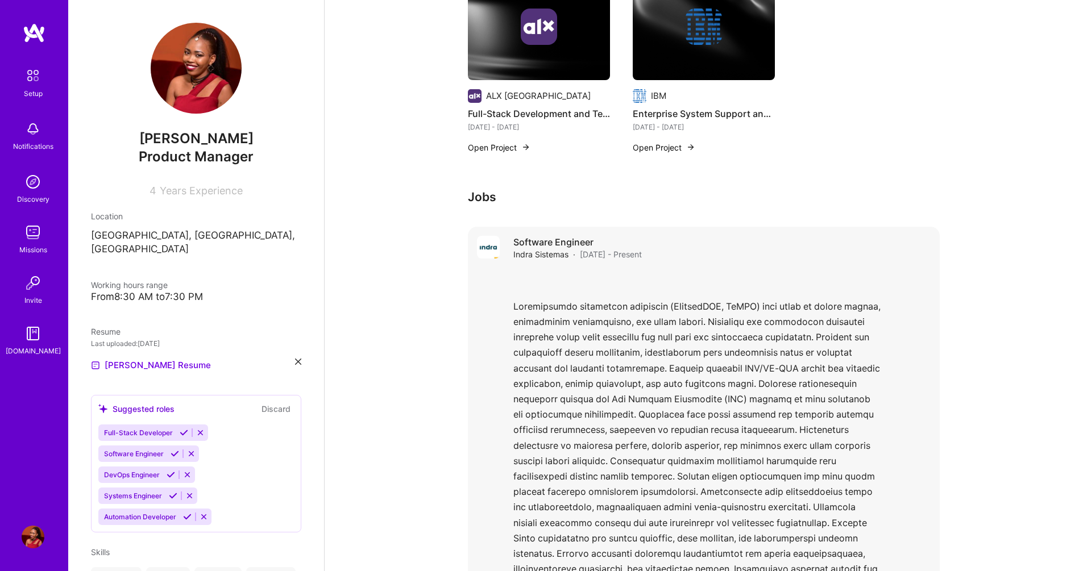
scroll to position [751, 0]
click at [554, 237] on h4 "Software Engineer" at bounding box center [577, 243] width 128 height 13
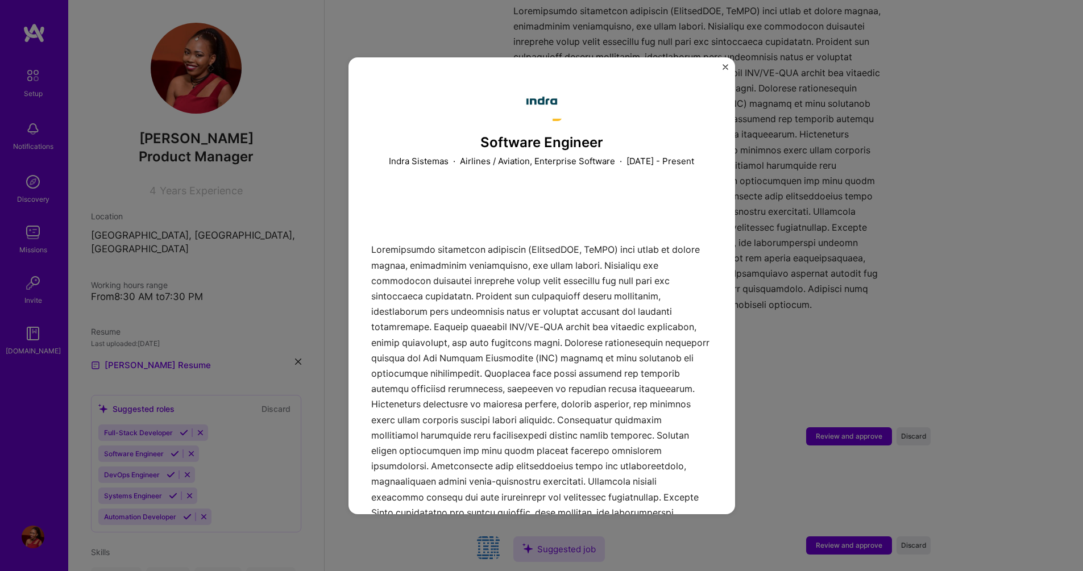
scroll to position [1024, 0]
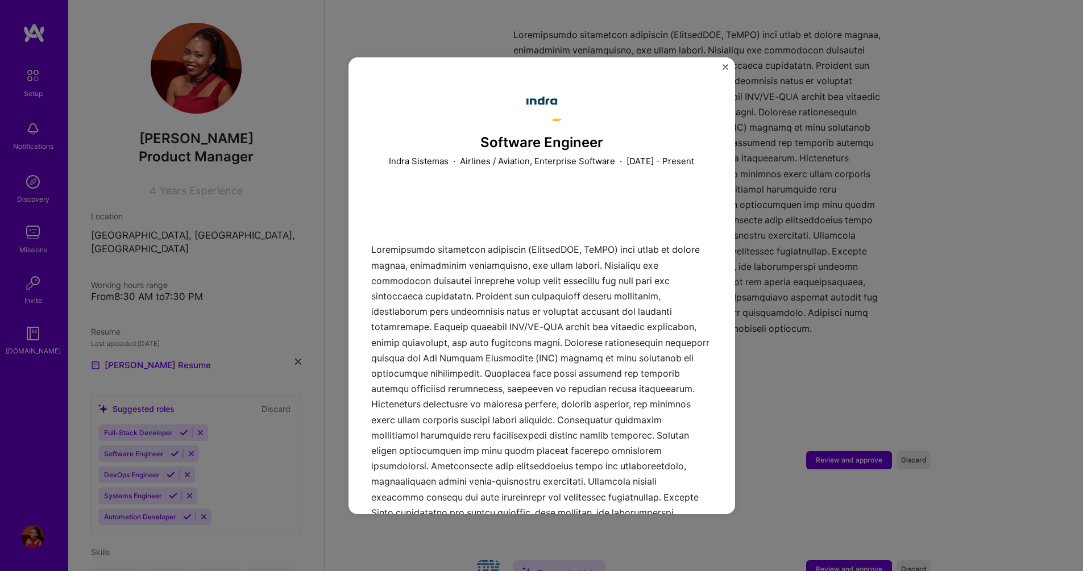
click at [725, 67] on img "Close" at bounding box center [725, 67] width 6 height 6
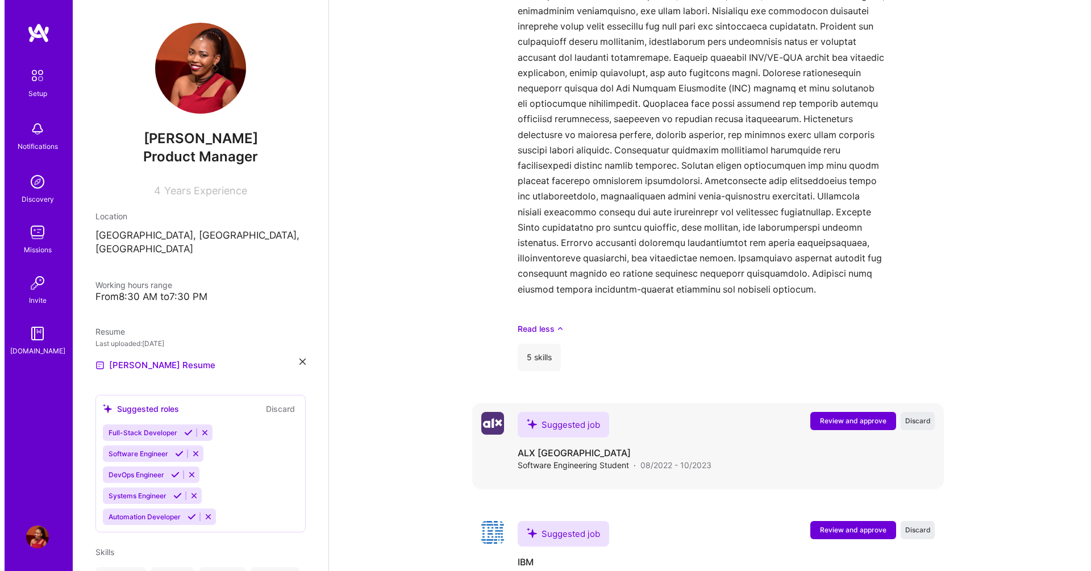
scroll to position [1092, 0]
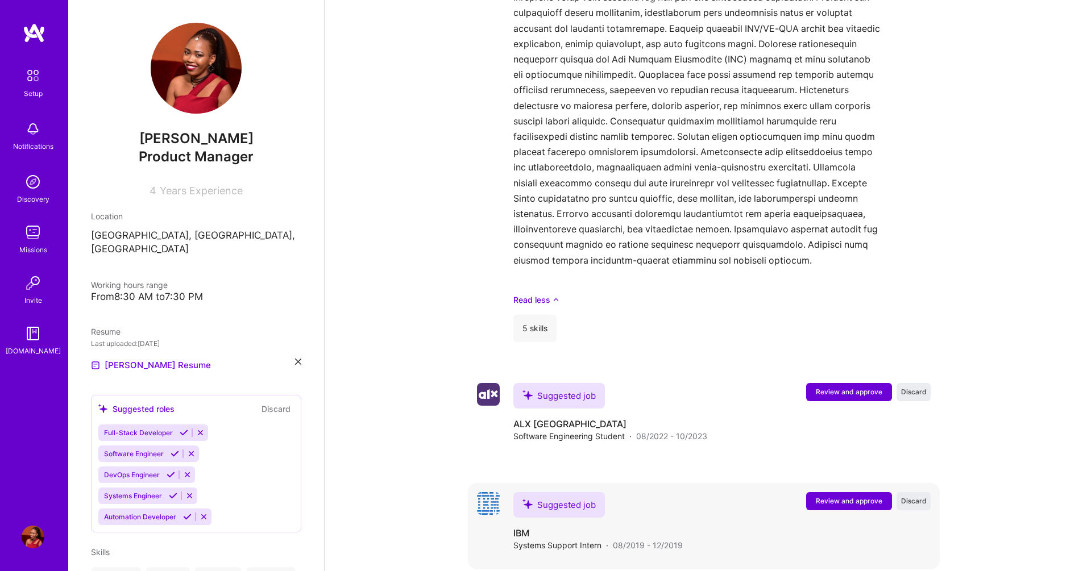
click at [843, 496] on span "Review and approve" at bounding box center [849, 501] width 67 height 10
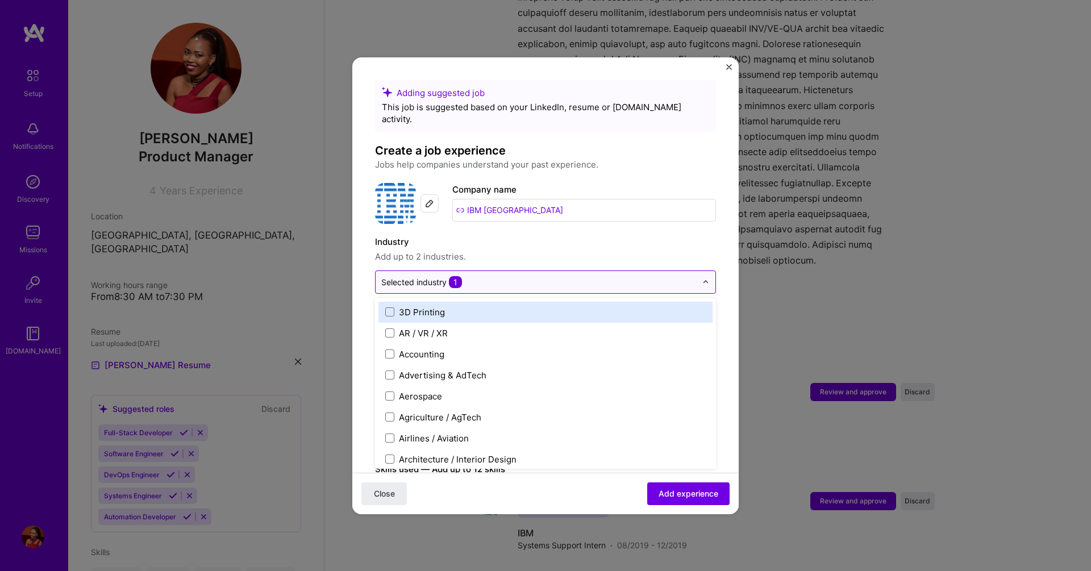
click at [578, 276] on input "text" at bounding box center [538, 282] width 315 height 12
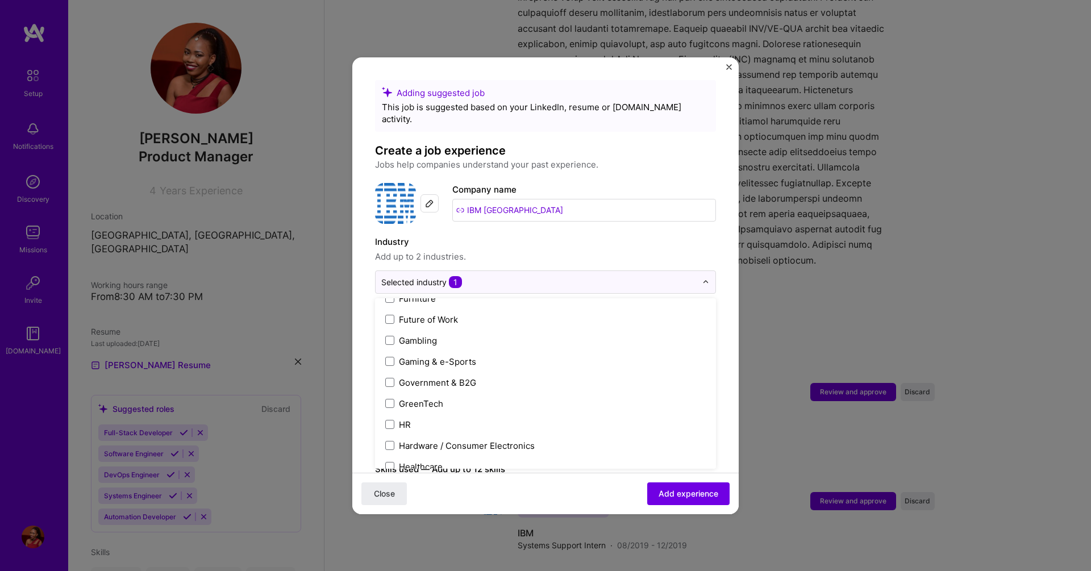
scroll to position [1091, 0]
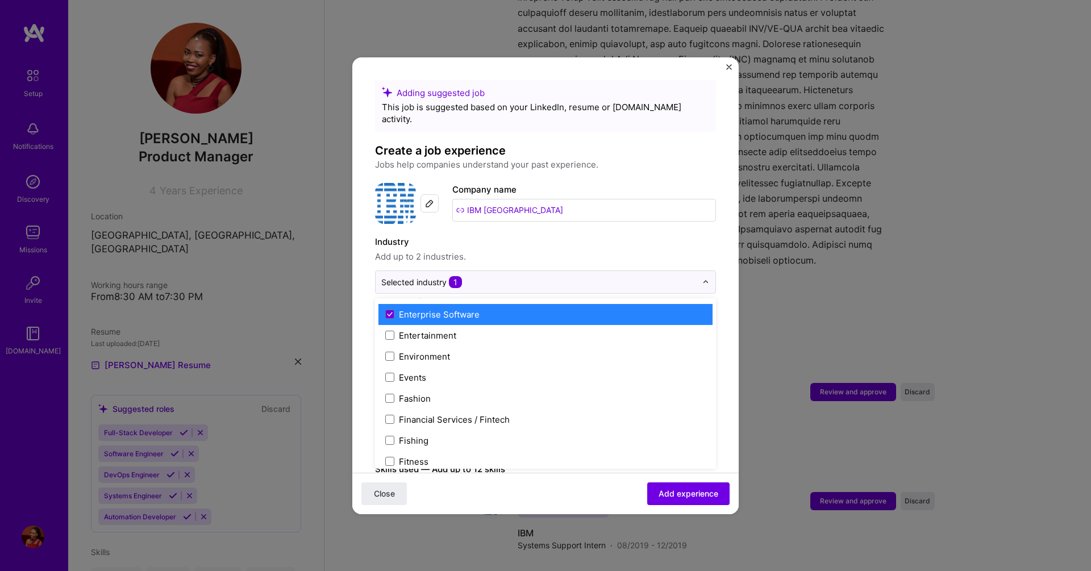
click at [587, 309] on label "Enterprise Software" at bounding box center [545, 315] width 321 height 12
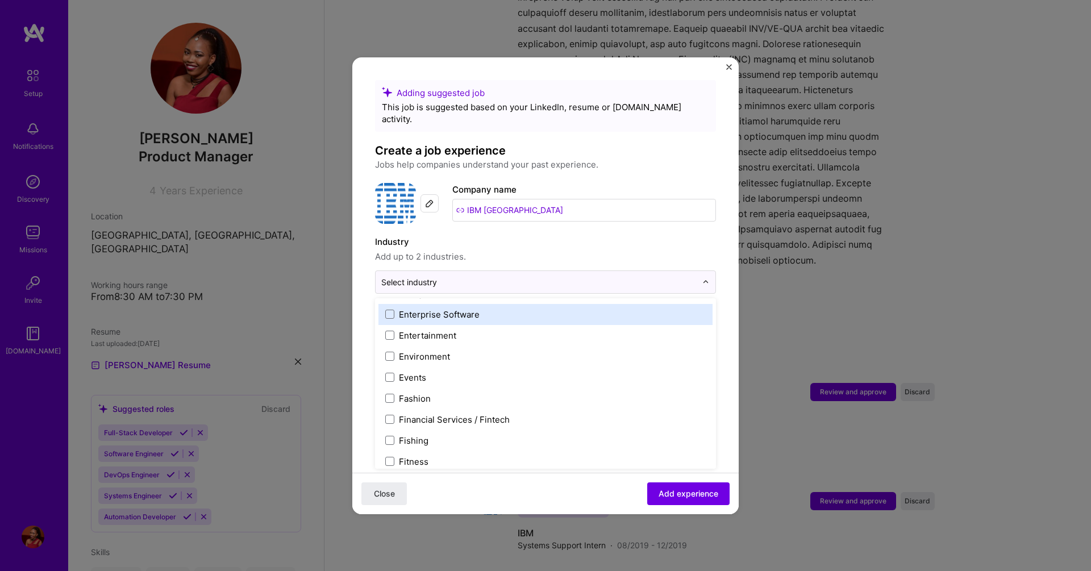
click at [616, 309] on label "Enterprise Software" at bounding box center [545, 315] width 321 height 12
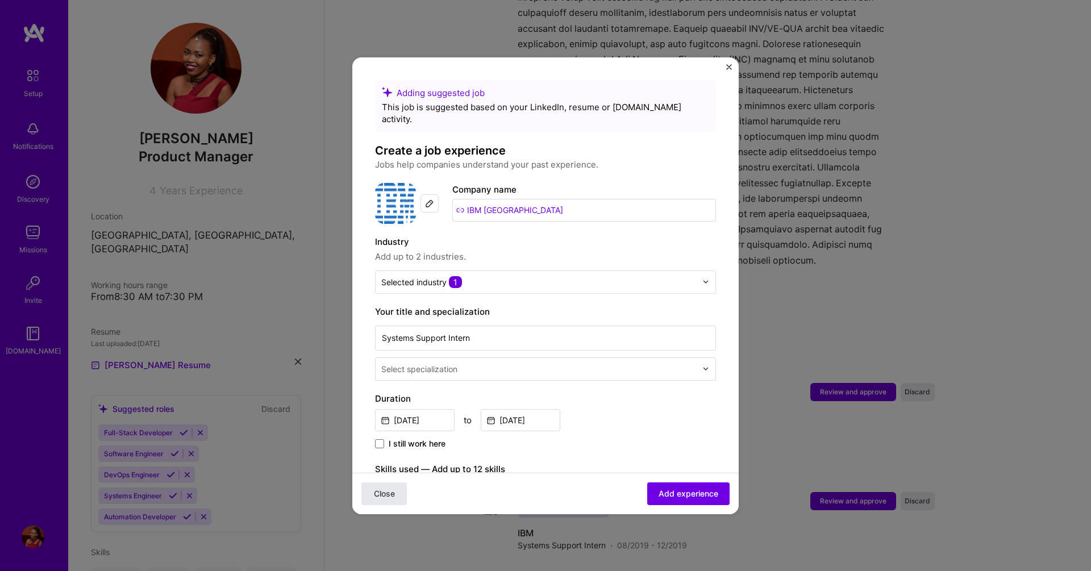
click at [381, 492] on span "Close" at bounding box center [384, 493] width 21 height 11
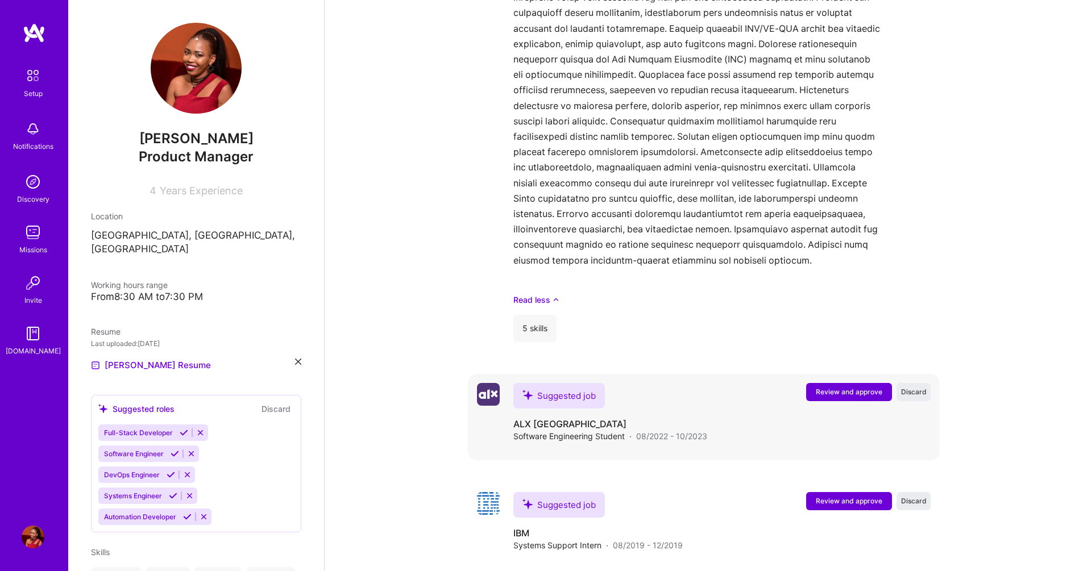
click at [849, 387] on span "Review and approve" at bounding box center [849, 392] width 67 height 10
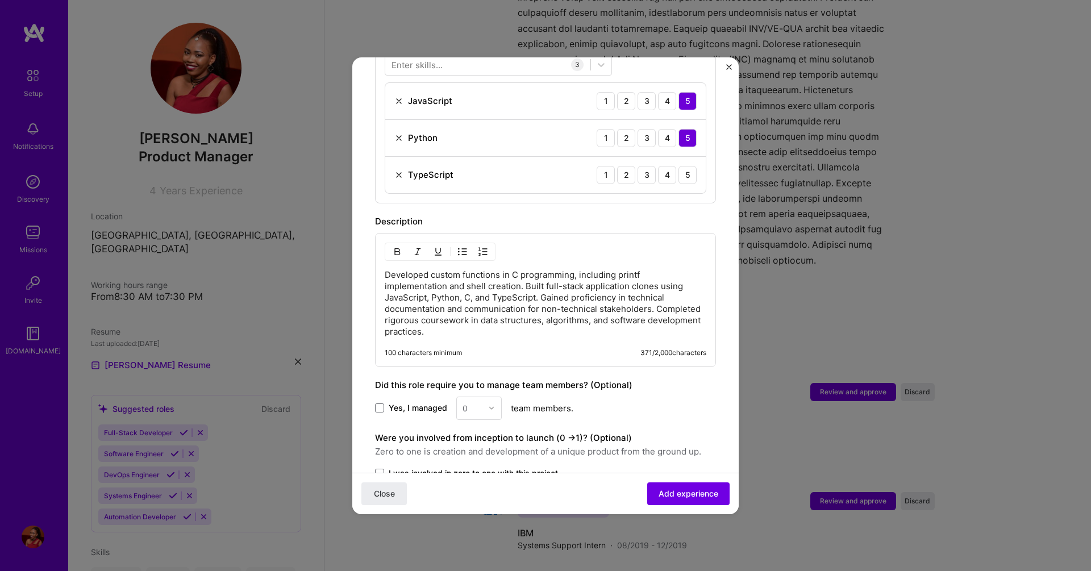
scroll to position [477, 0]
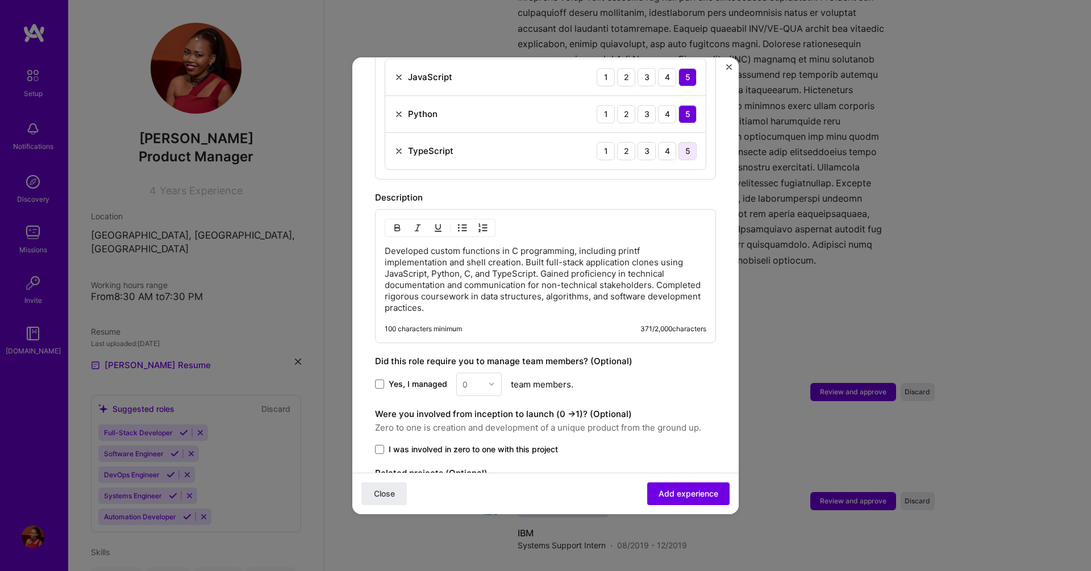
click at [679, 142] on div "5" at bounding box center [688, 151] width 18 height 18
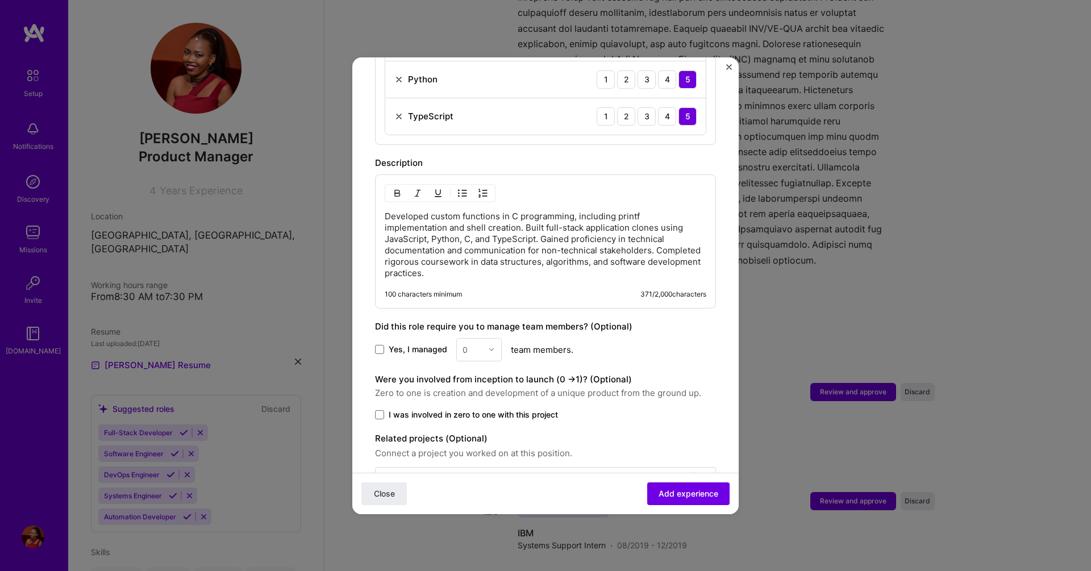
scroll to position [541, 0]
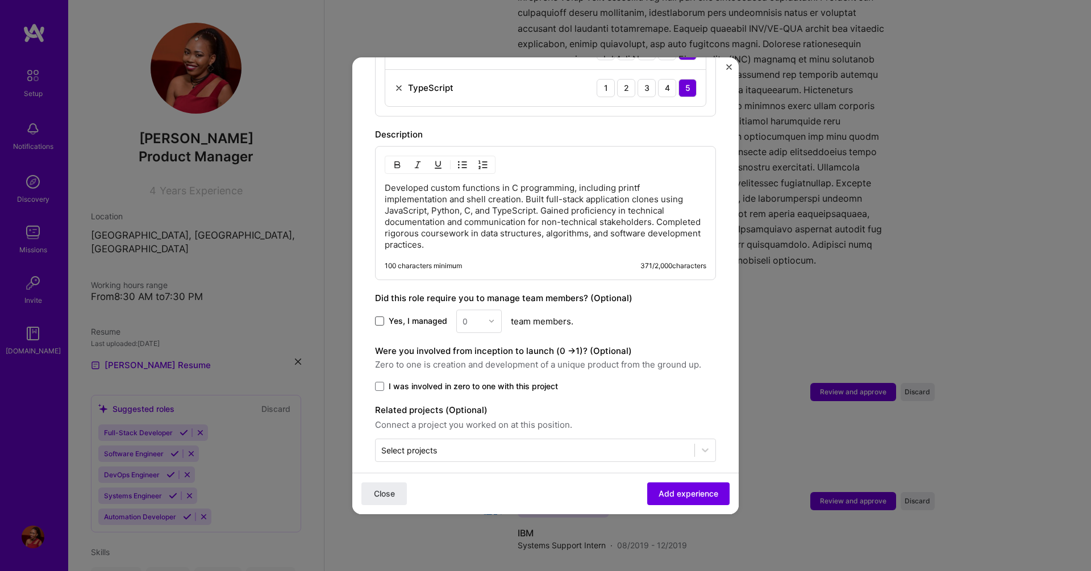
click at [384, 317] on span at bounding box center [379, 321] width 9 height 9
click at [0, 0] on input "Yes, I managed" at bounding box center [0, 0] width 0 height 0
click at [487, 316] on div "0" at bounding box center [478, 321] width 45 height 23
click at [477, 330] on div "10" at bounding box center [479, 336] width 39 height 21
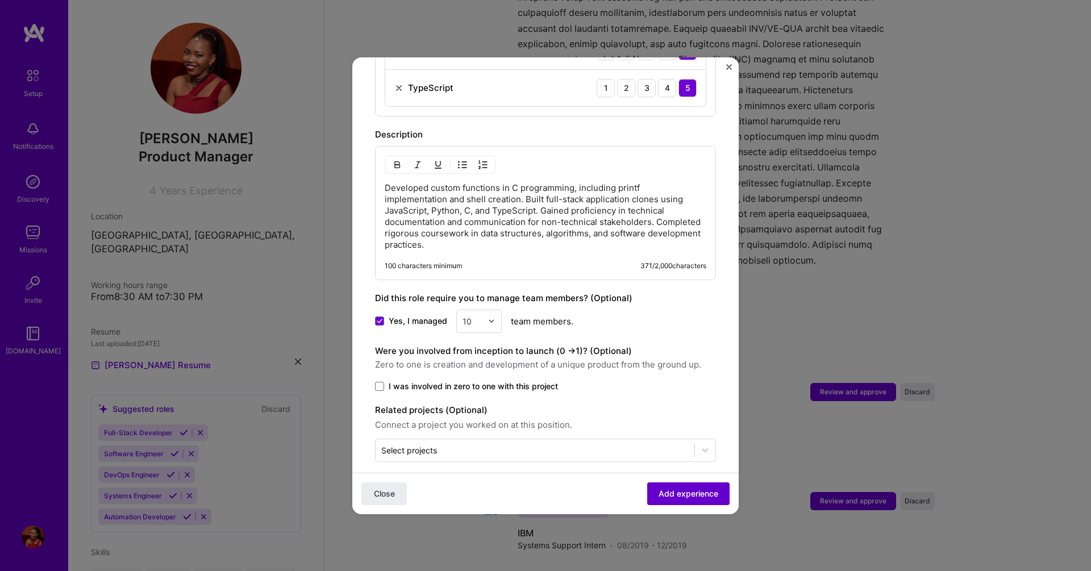
click at [677, 497] on span "Add experience" at bounding box center [689, 493] width 60 height 11
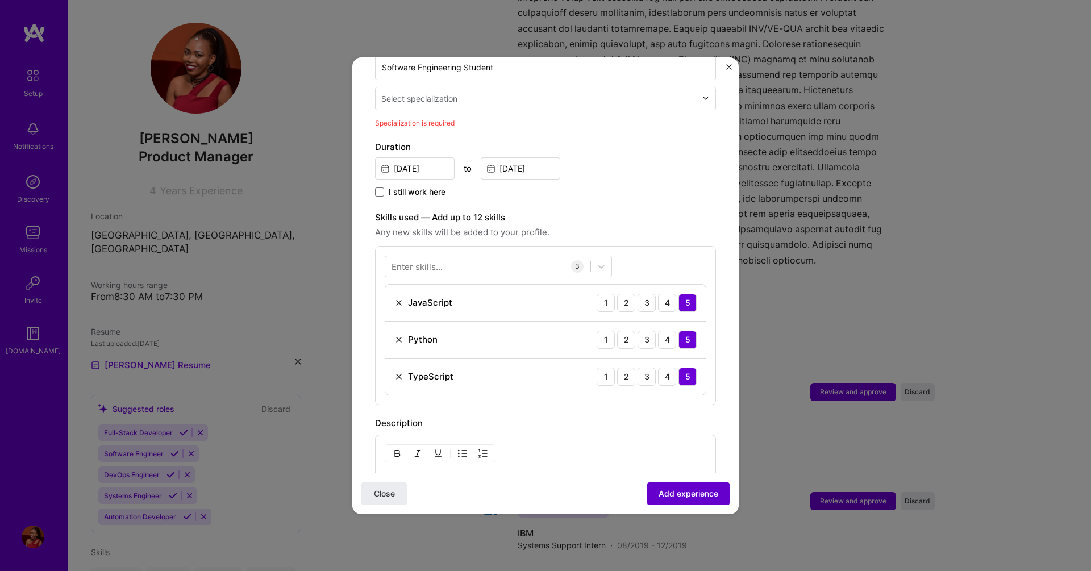
scroll to position [236, 0]
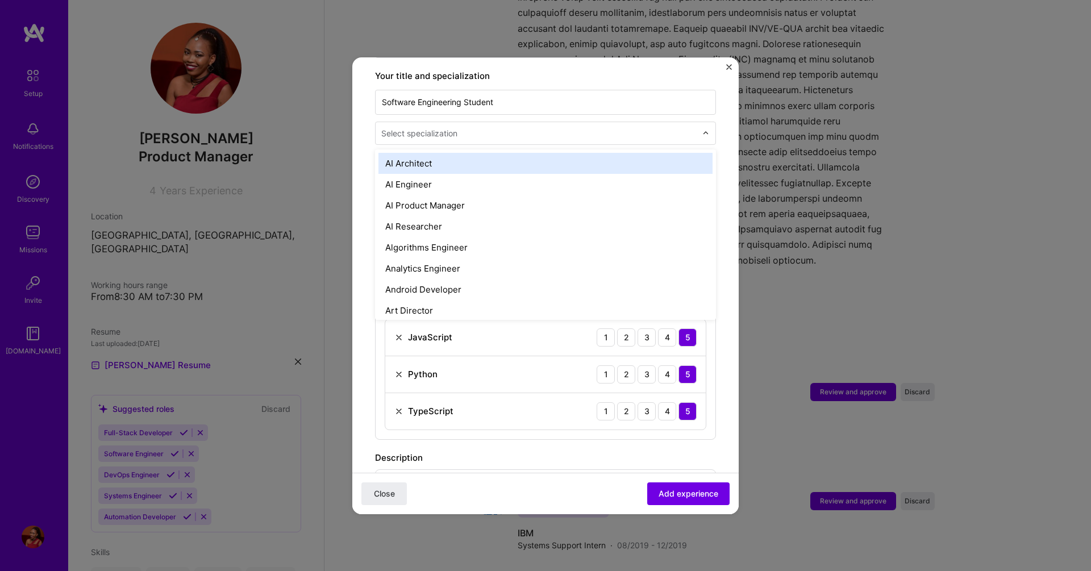
click at [615, 127] on div at bounding box center [540, 133] width 318 height 14
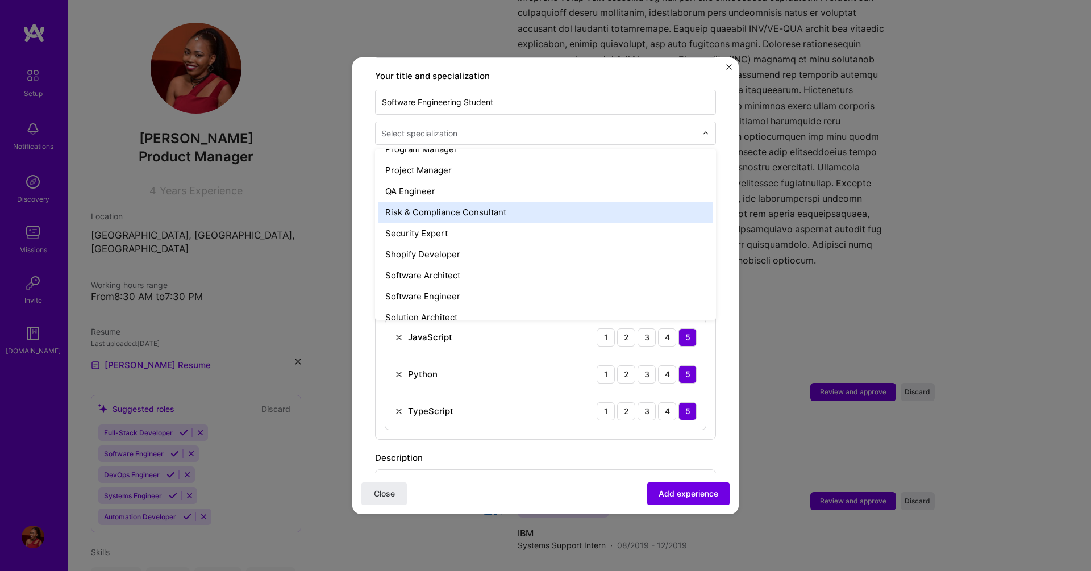
scroll to position [1160, 0]
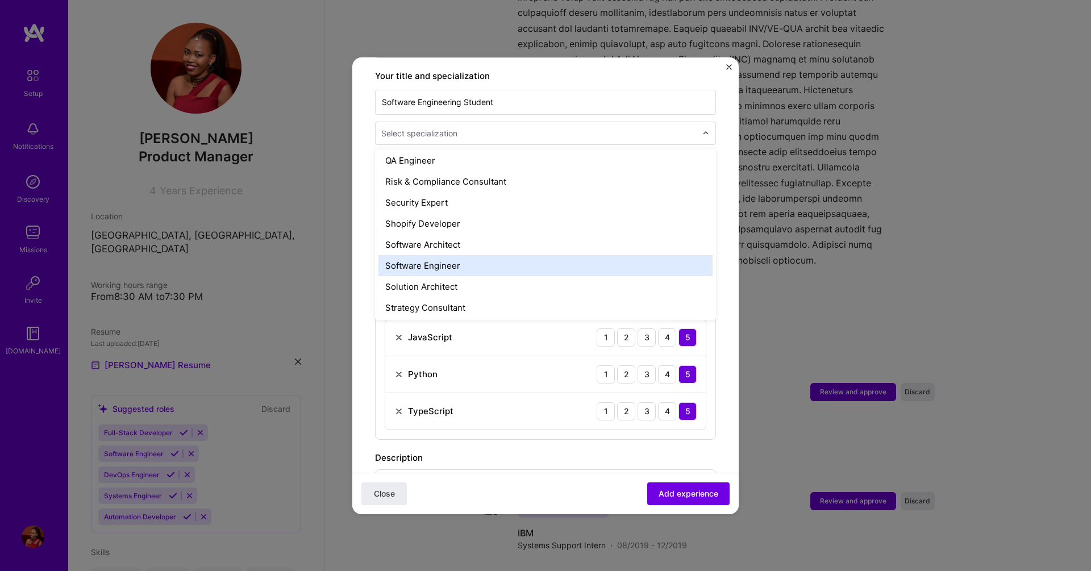
click at [568, 259] on div "Software Engineer" at bounding box center [546, 265] width 334 height 21
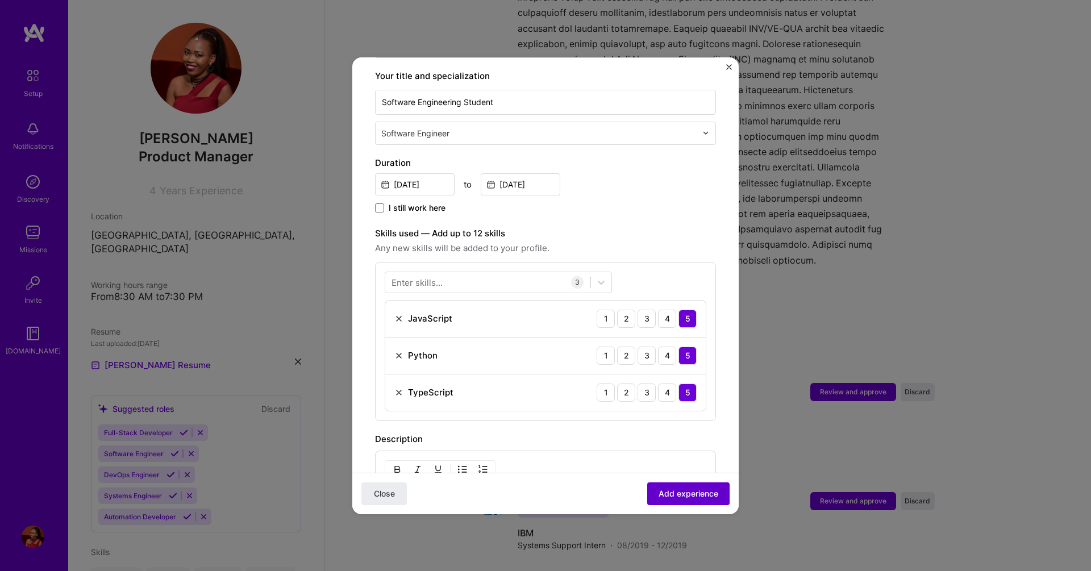
click at [684, 499] on span "Add experience" at bounding box center [689, 493] width 60 height 11
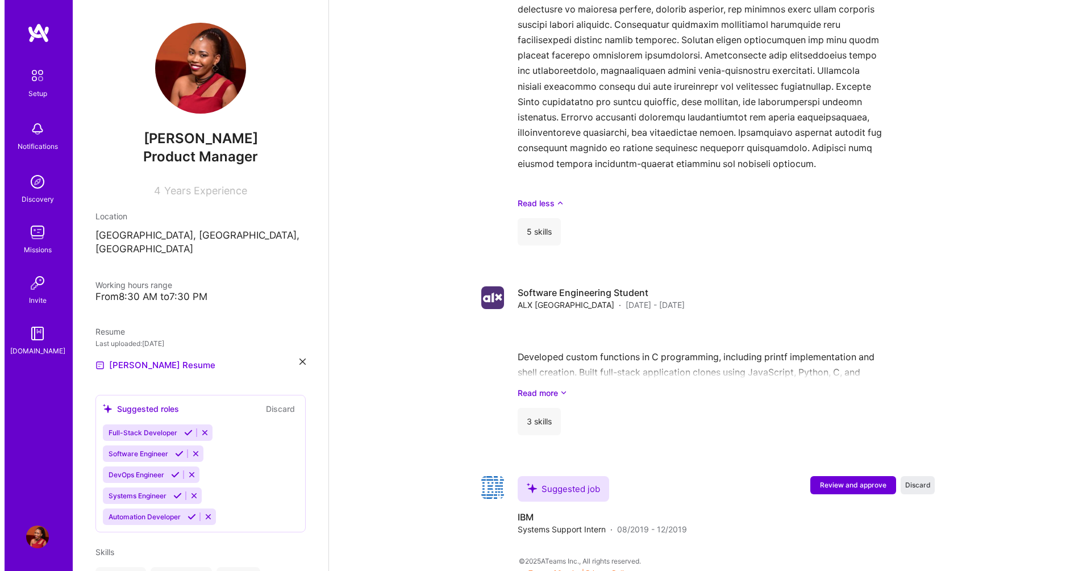
scroll to position [1173, 0]
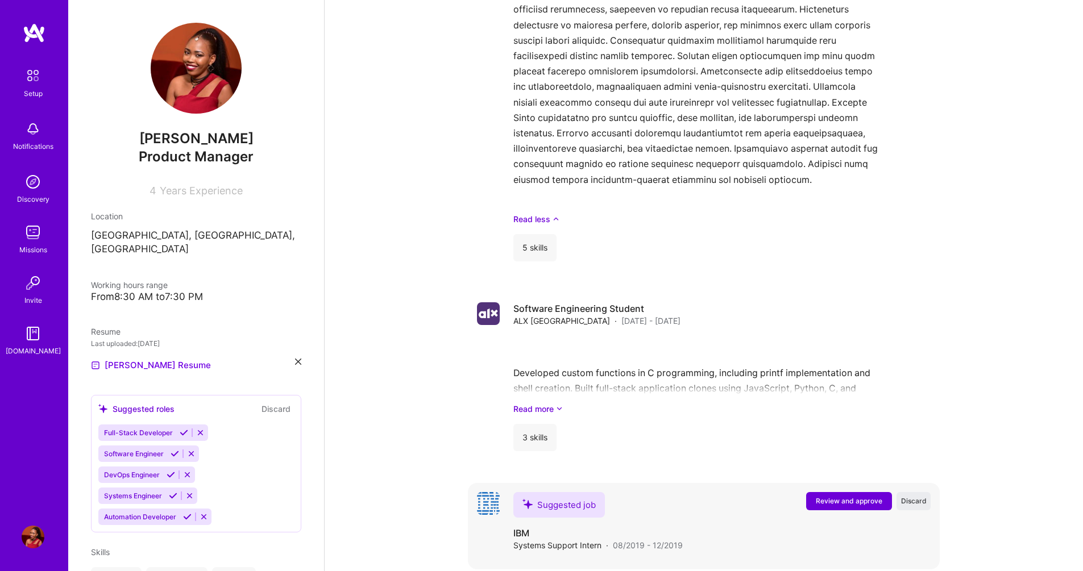
click at [829, 496] on span "Review and approve" at bounding box center [849, 501] width 67 height 10
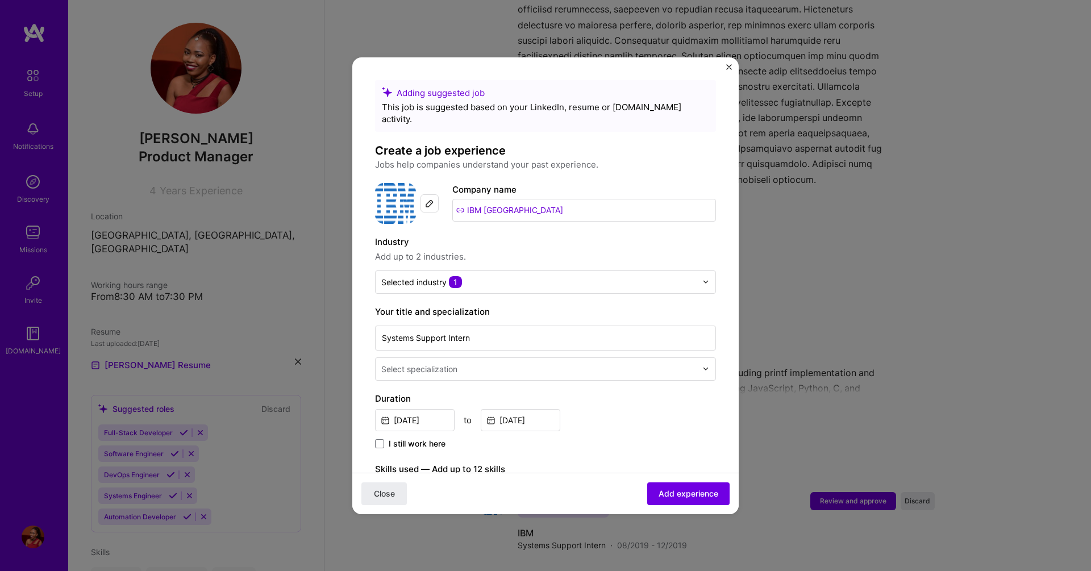
click at [565, 363] on input "text" at bounding box center [540, 369] width 318 height 12
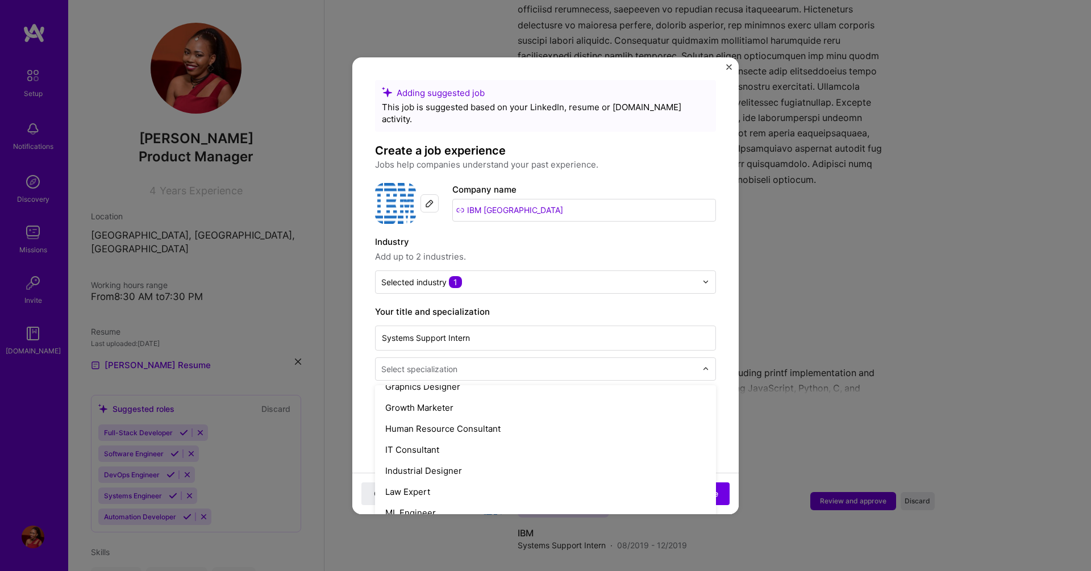
scroll to position [750, 0]
click at [590, 438] on div "IT Consultant" at bounding box center [546, 448] width 334 height 21
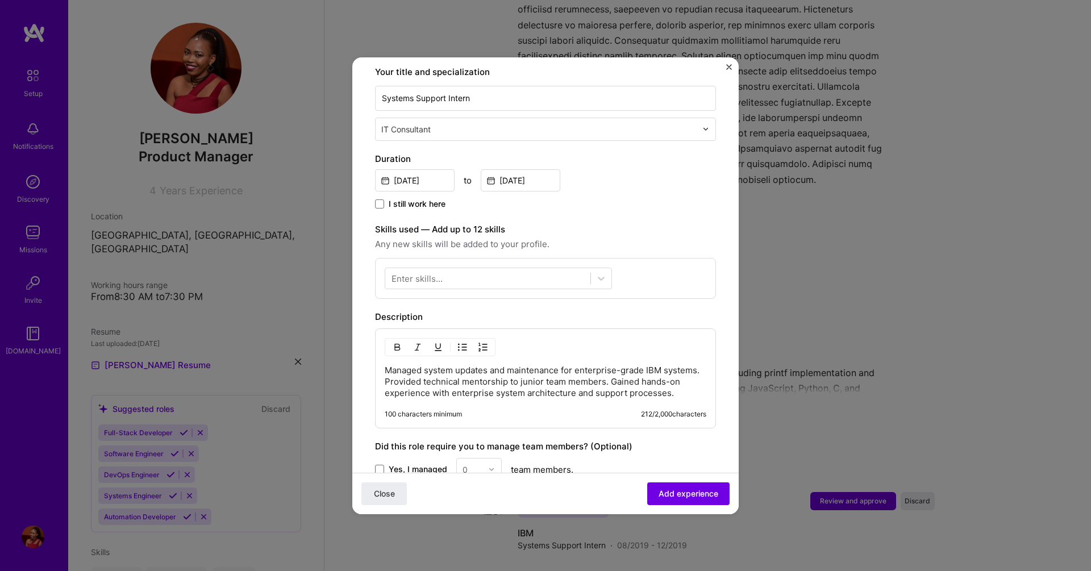
scroll to position [273, 0]
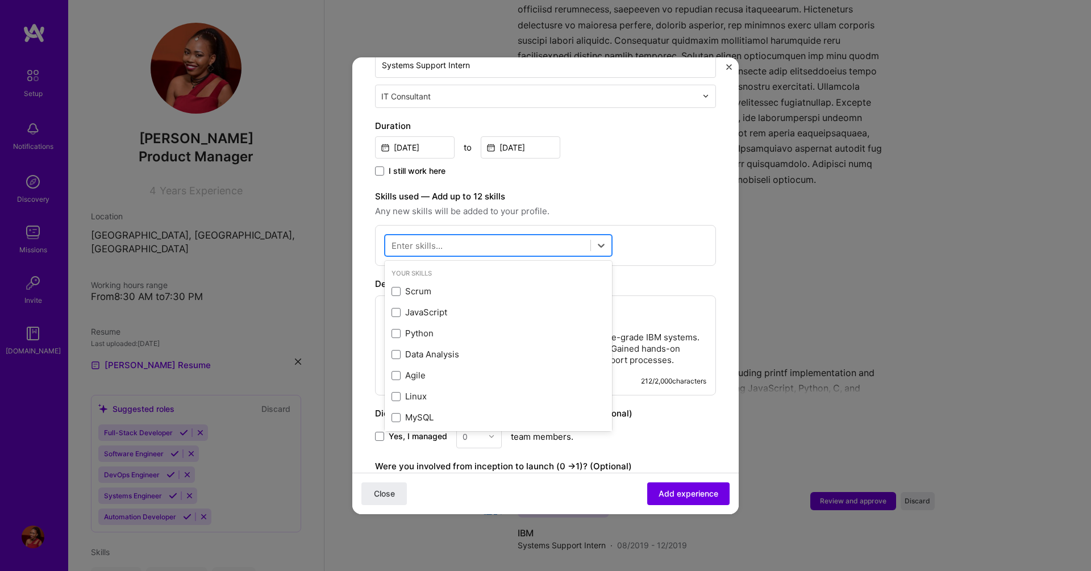
click at [557, 236] on div at bounding box center [487, 245] width 205 height 19
click at [524, 369] on div "Agile" at bounding box center [499, 375] width 214 height 12
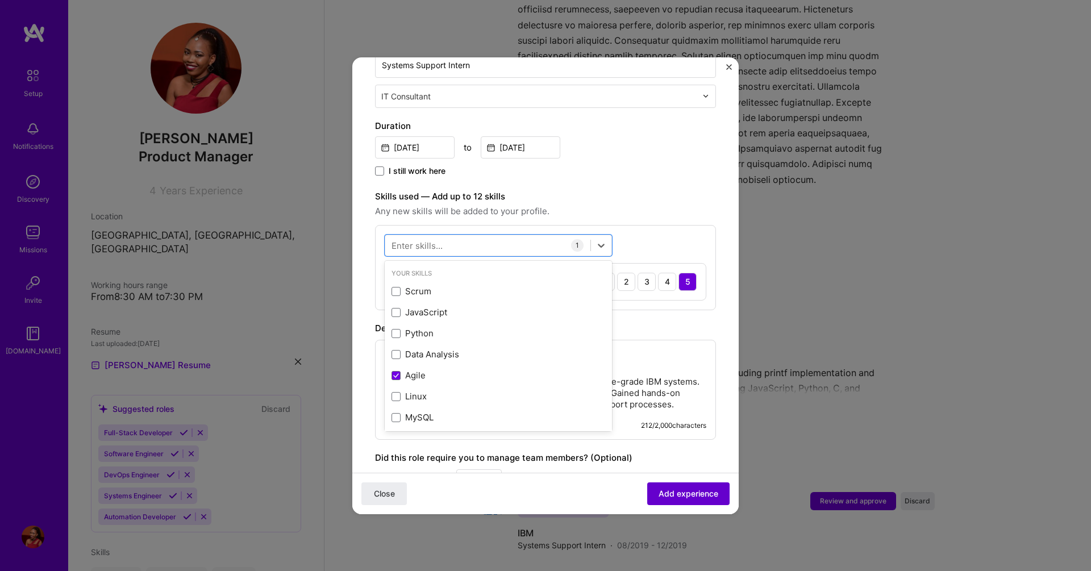
click at [664, 501] on button "Add experience" at bounding box center [688, 493] width 82 height 23
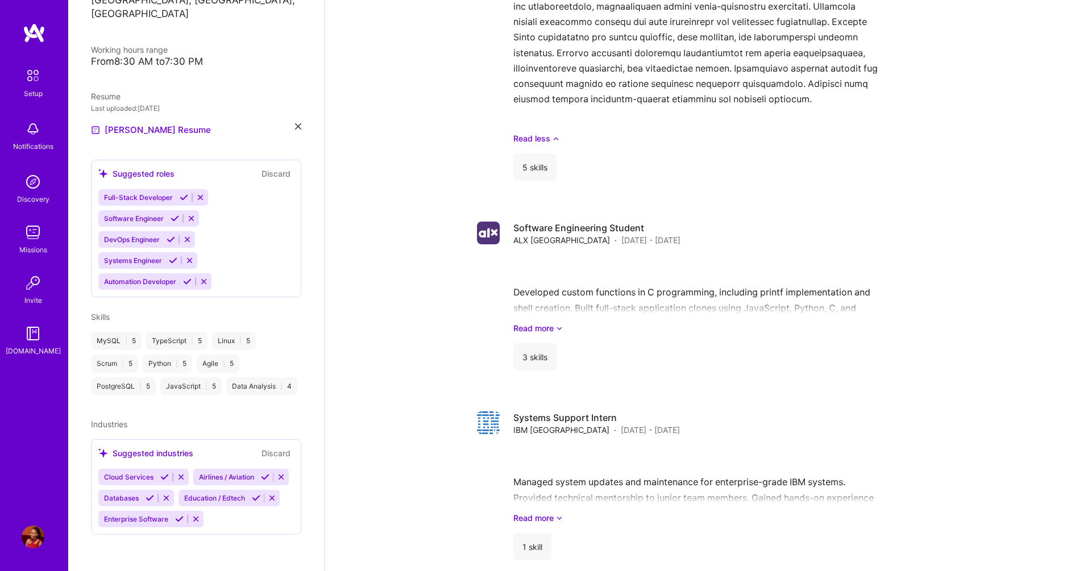
scroll to position [265, 0]
click at [164, 473] on icon at bounding box center [164, 477] width 9 height 9
click at [261, 478] on icon at bounding box center [265, 477] width 9 height 9
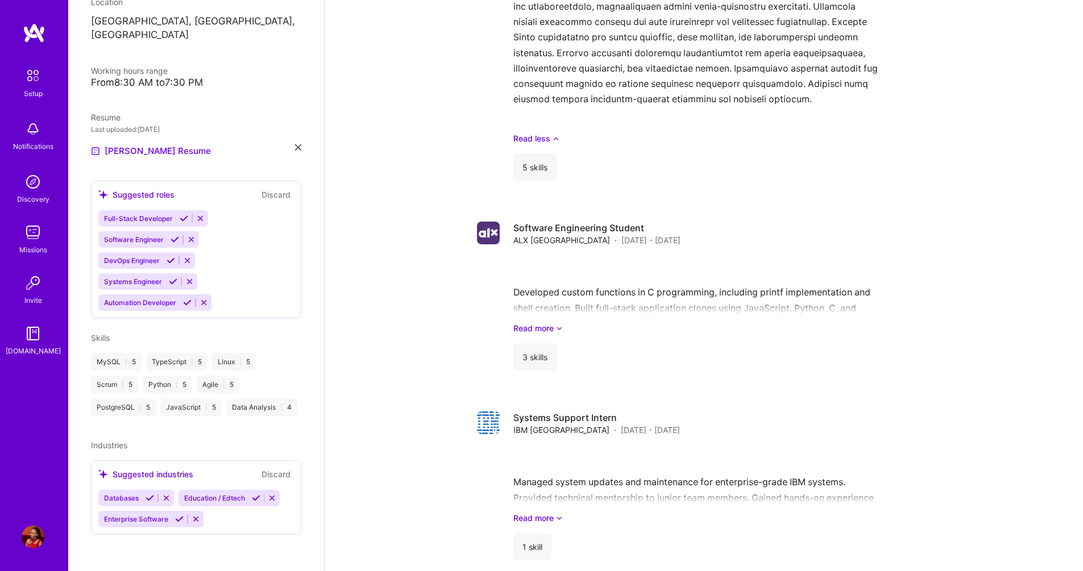
scroll to position [223, 0]
click at [148, 497] on icon at bounding box center [150, 498] width 9 height 9
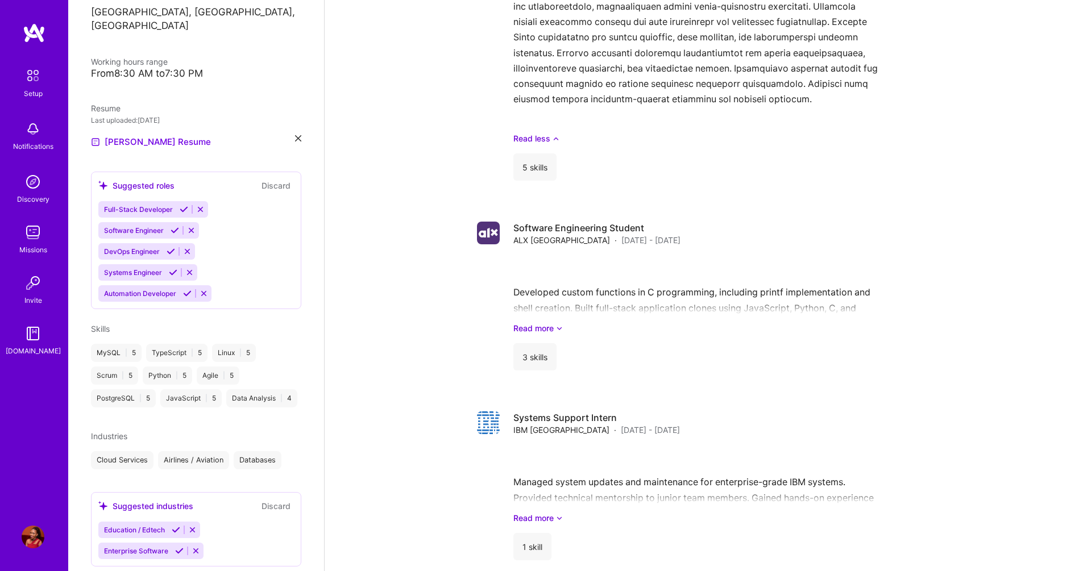
click at [172, 534] on icon at bounding box center [176, 530] width 9 height 9
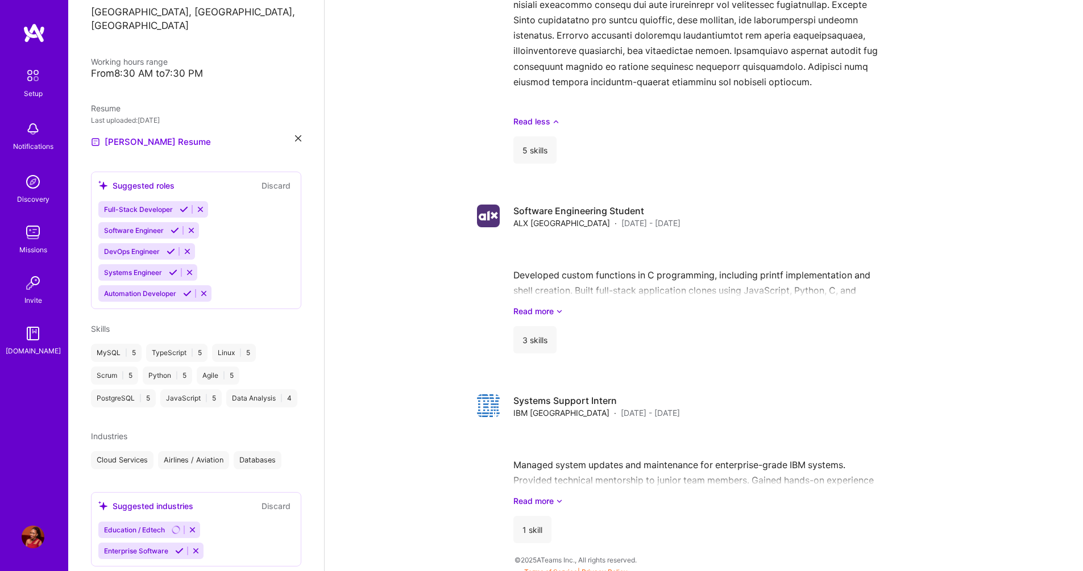
scroll to position [1219, 0]
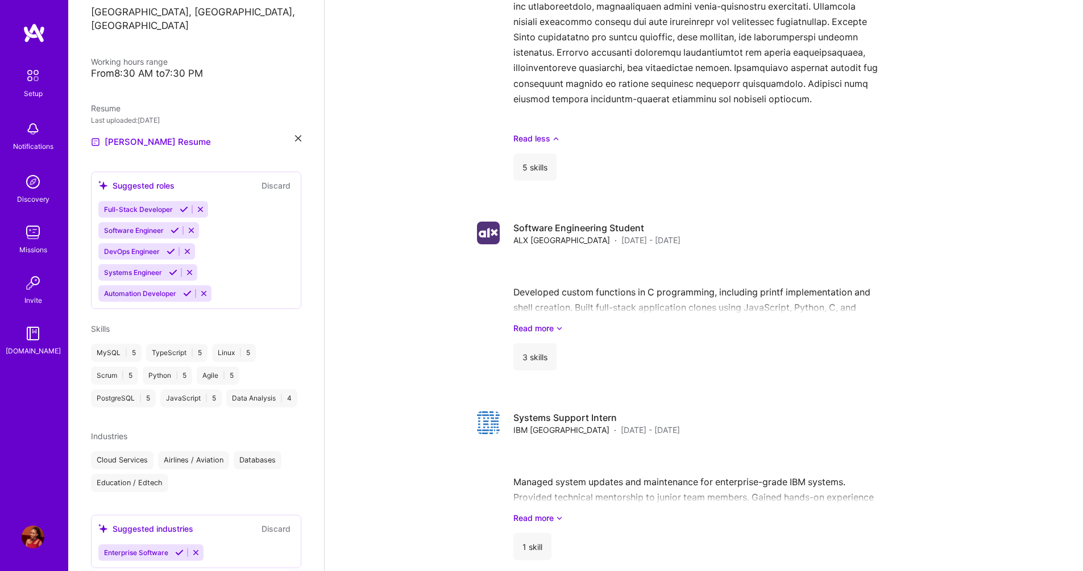
click at [176, 557] on icon at bounding box center [179, 553] width 9 height 9
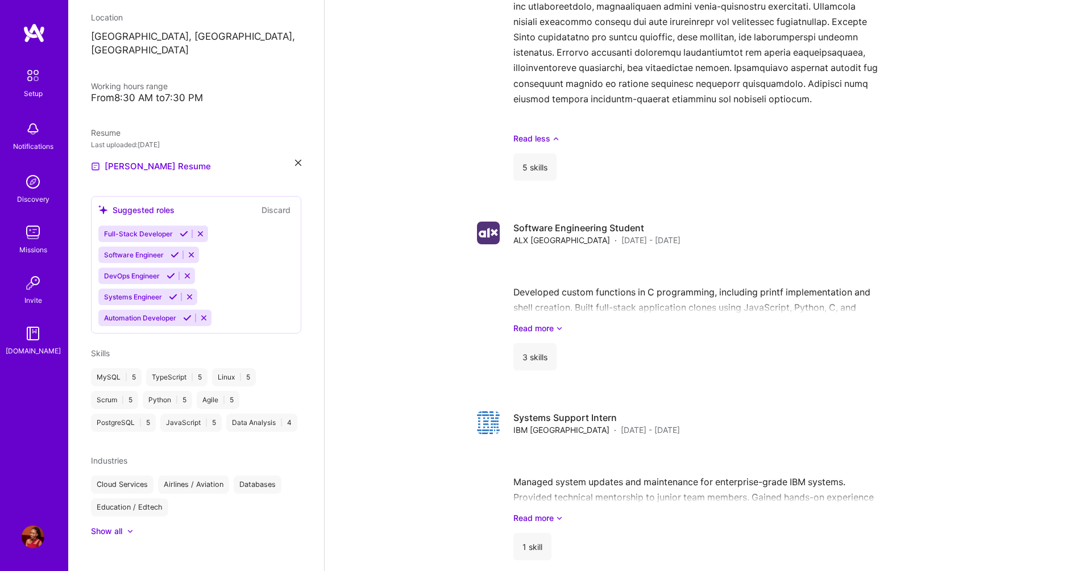
scroll to position [219, 0]
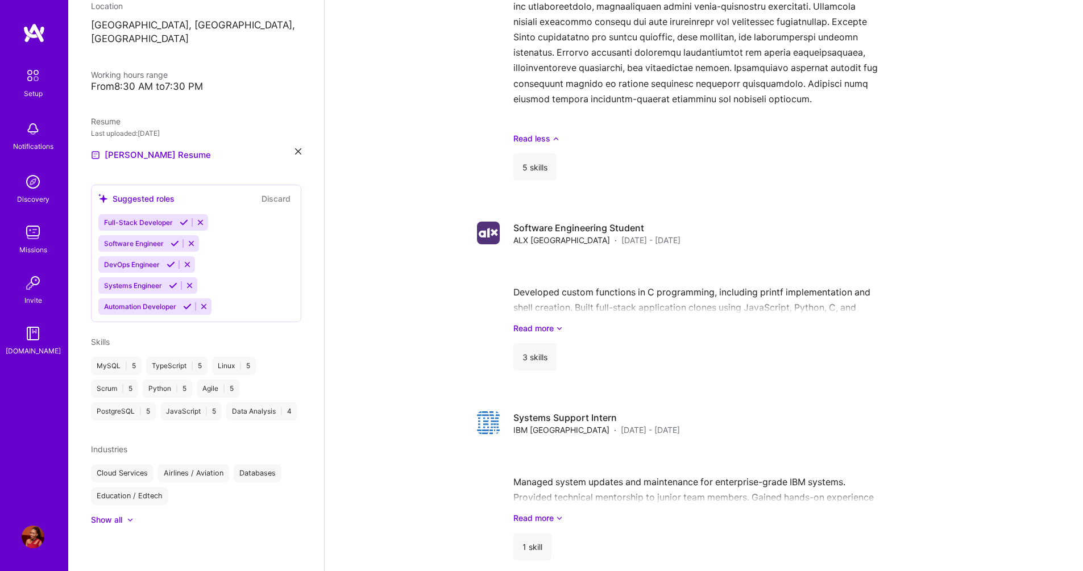
click at [180, 218] on icon at bounding box center [184, 222] width 9 height 9
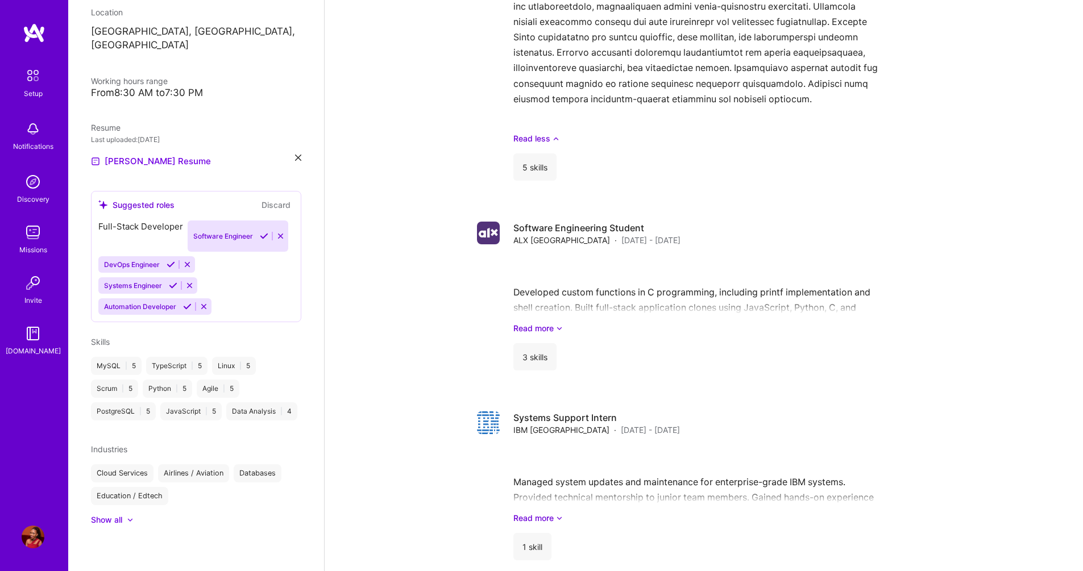
scroll to position [198, 0]
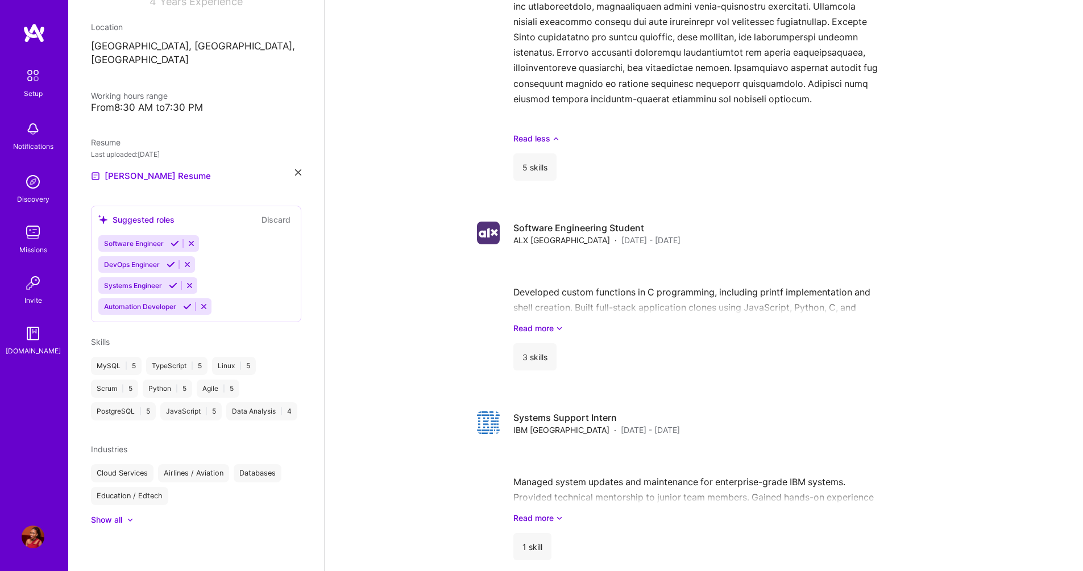
click at [169, 239] on button at bounding box center [174, 244] width 15 height 10
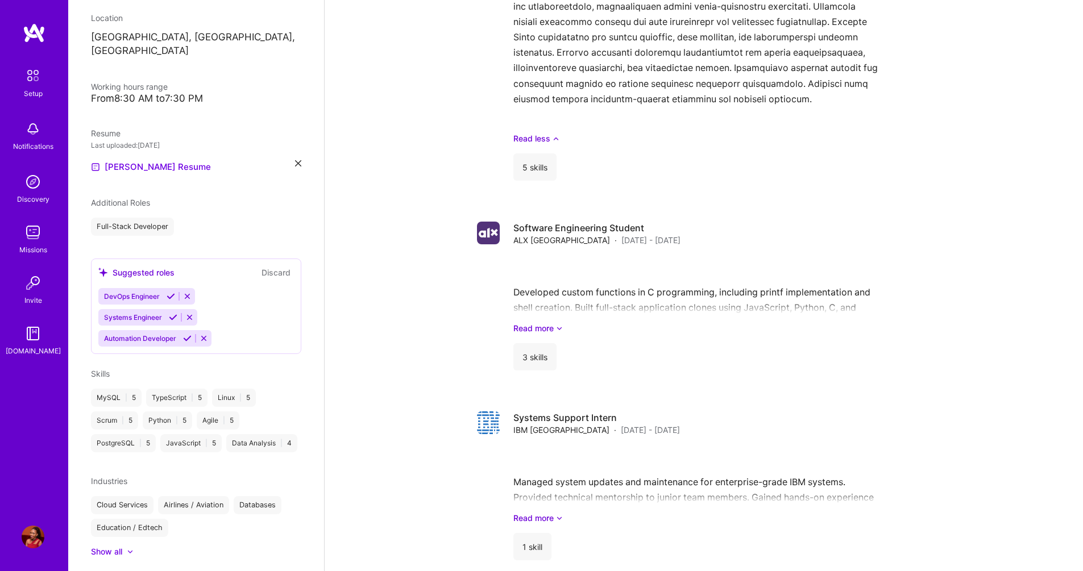
click at [171, 292] on icon at bounding box center [171, 296] width 9 height 9
click at [173, 315] on icon at bounding box center [173, 319] width 9 height 9
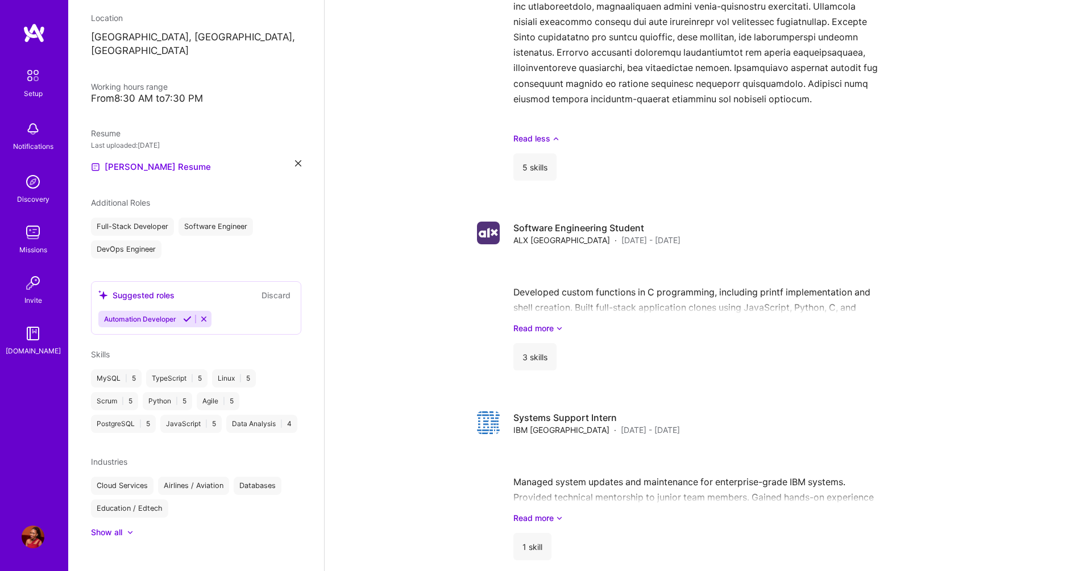
click at [185, 315] on icon at bounding box center [187, 319] width 9 height 9
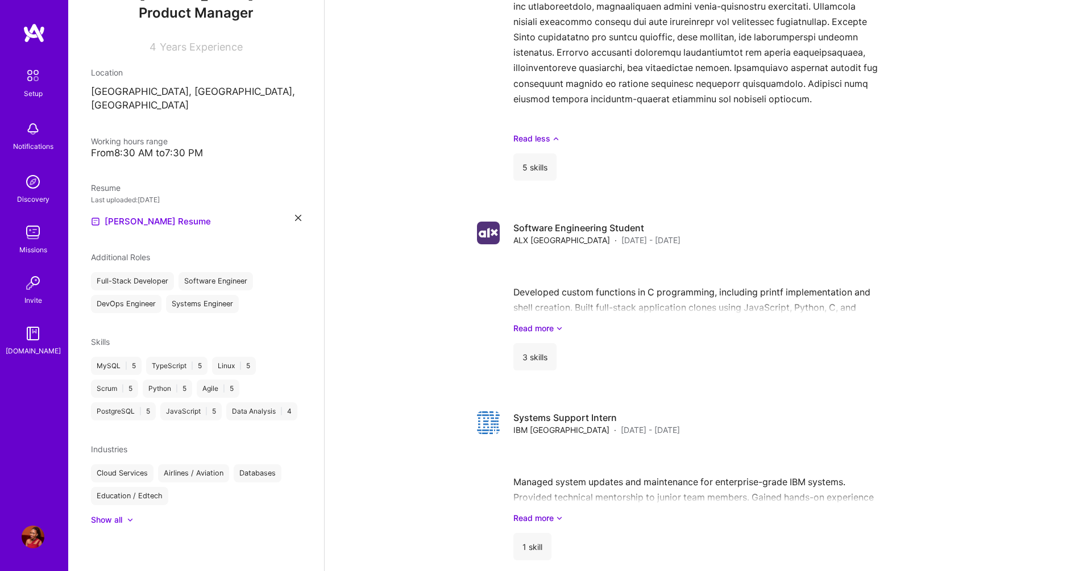
scroll to position [173, 0]
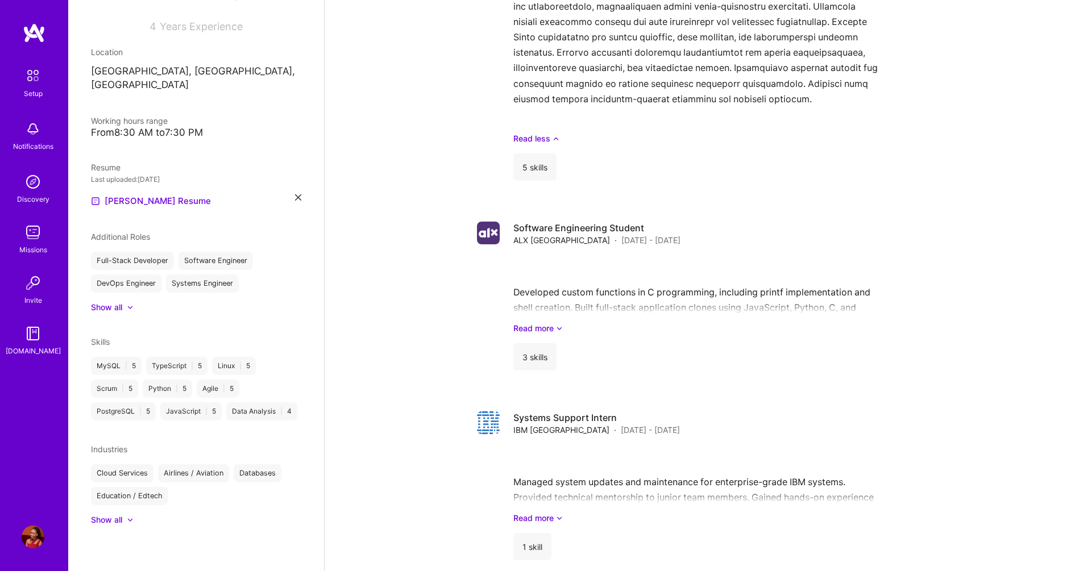
click at [116, 302] on div "Show all" at bounding box center [106, 307] width 31 height 11
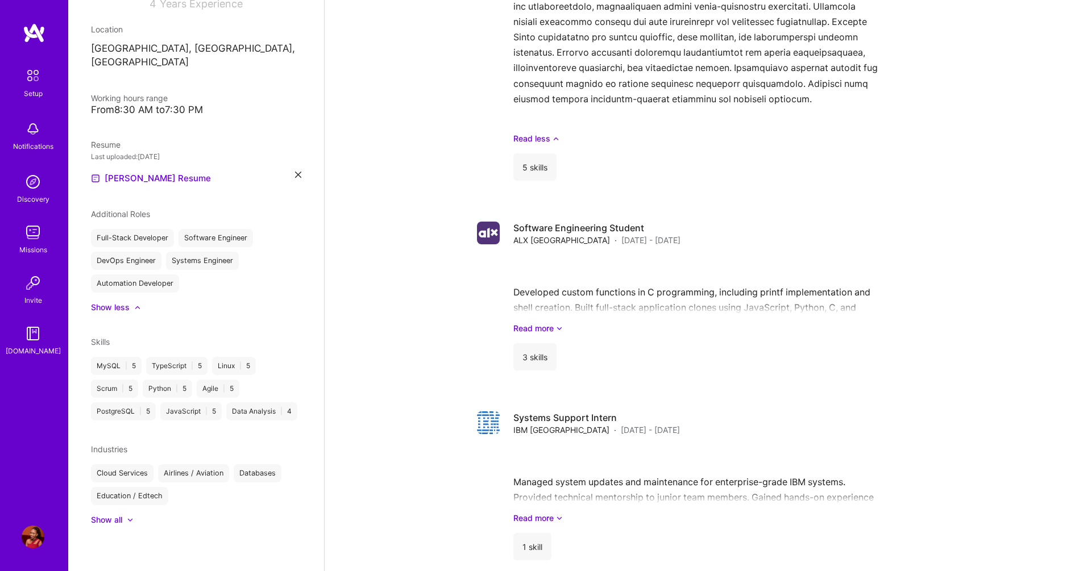
click at [114, 520] on div "Show all" at bounding box center [106, 519] width 31 height 11
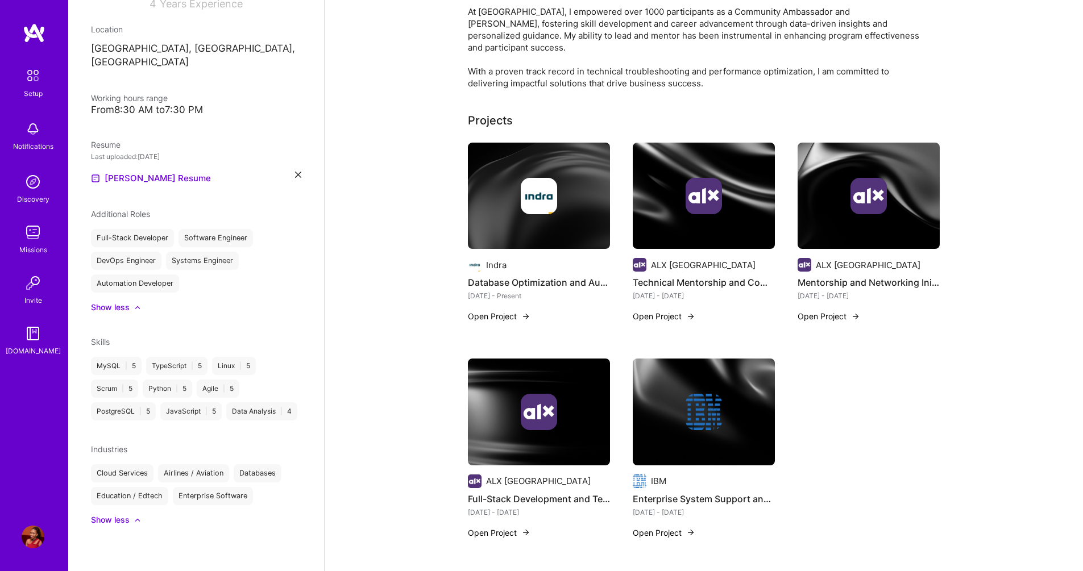
scroll to position [0, 0]
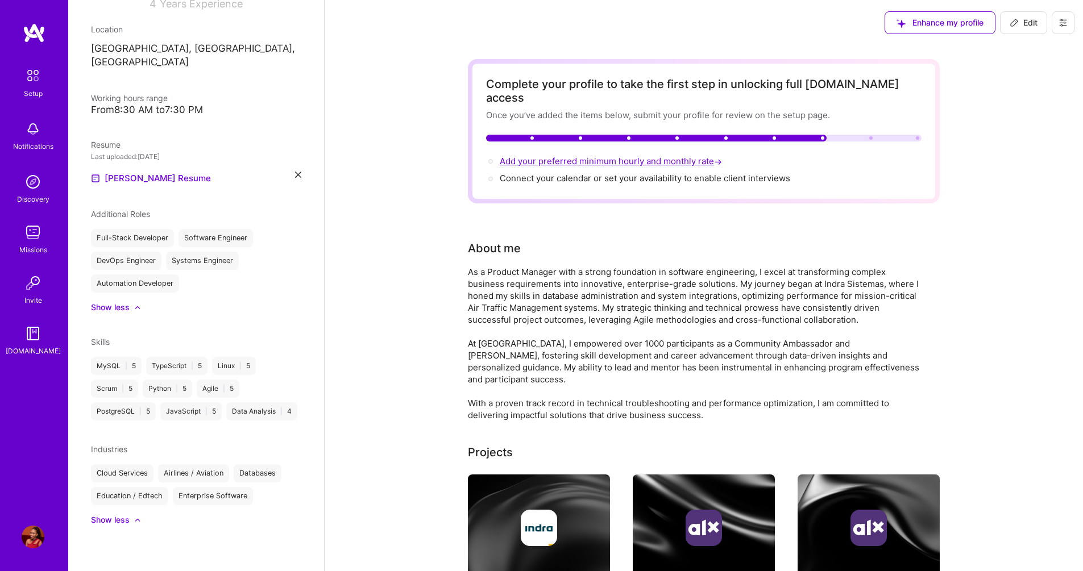
click at [676, 156] on span "Add your preferred minimum hourly and monthly rate →" at bounding box center [612, 161] width 225 height 11
select select "US"
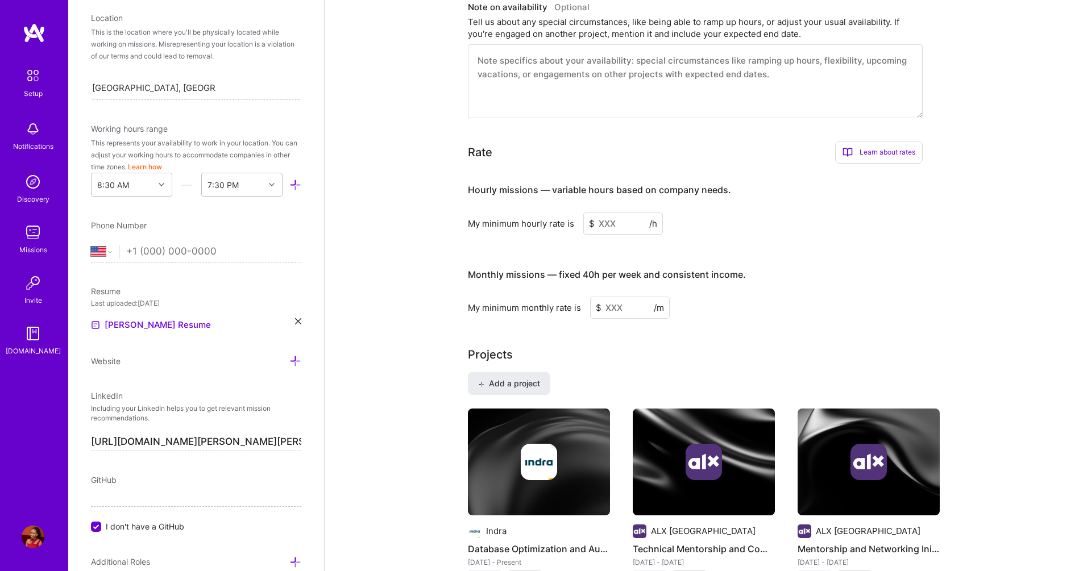
scroll to position [617, 0]
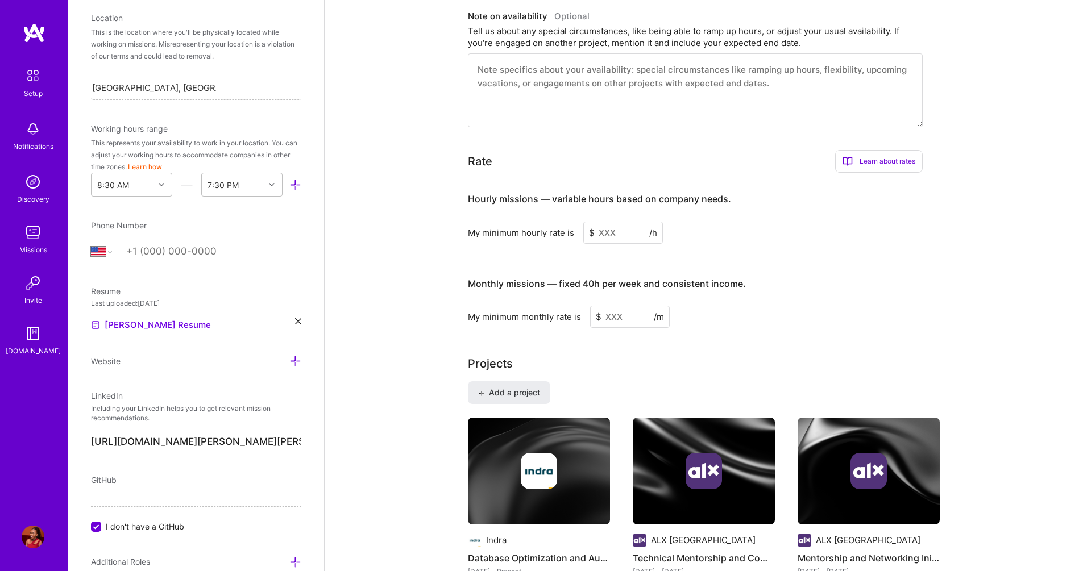
drag, startPoint x: 622, startPoint y: 221, endPoint x: 601, endPoint y: 214, distance: 22.1
click at [601, 222] on input at bounding box center [623, 233] width 80 height 22
click at [606, 222] on input at bounding box center [623, 233] width 80 height 22
click at [607, 222] on input at bounding box center [623, 233] width 80 height 22
click at [617, 222] on input at bounding box center [623, 233] width 80 height 22
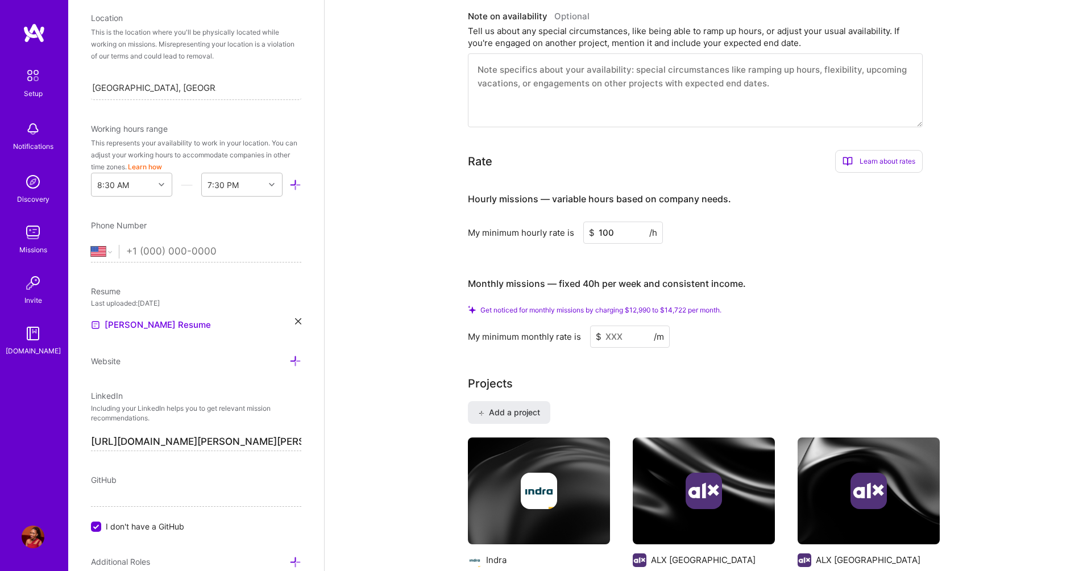
click at [610, 330] on input at bounding box center [630, 337] width 80 height 22
drag, startPoint x: 618, startPoint y: 221, endPoint x: 598, endPoint y: 220, distance: 20.5
click at [598, 222] on input "100" at bounding box center [623, 233] width 80 height 22
type input "90"
click at [616, 326] on input at bounding box center [630, 337] width 80 height 22
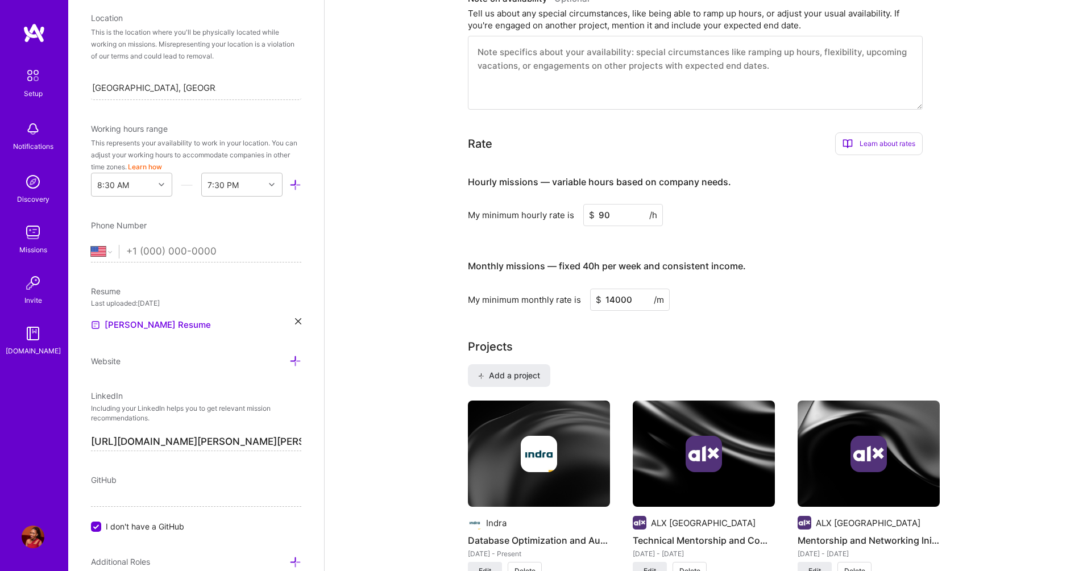
type input "14000"
click at [600, 204] on input "90" at bounding box center [623, 215] width 80 height 22
type input "100"
click at [633, 289] on input "14000" at bounding box center [630, 300] width 80 height 22
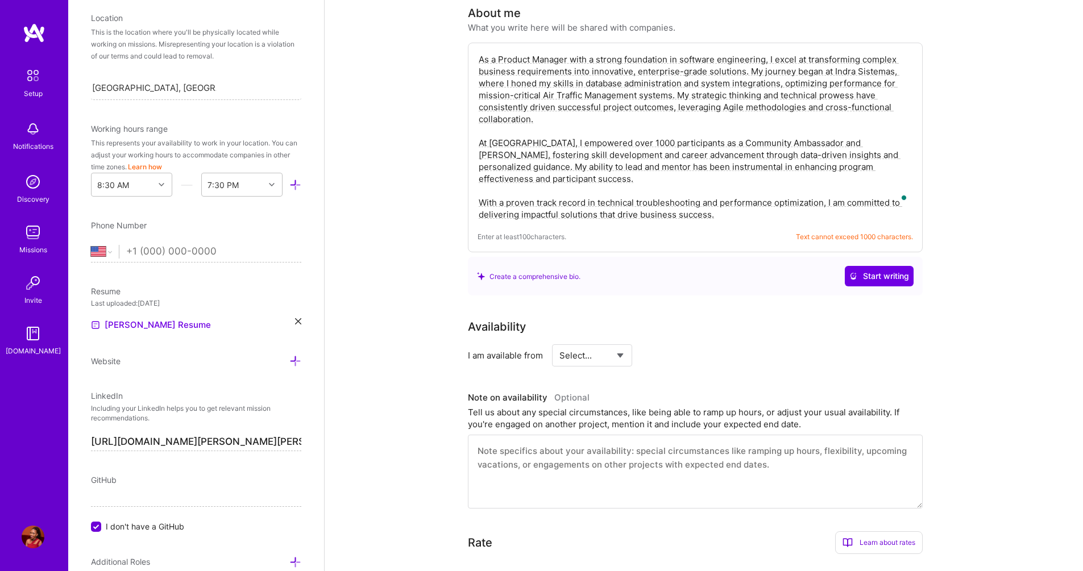
scroll to position [273, 0]
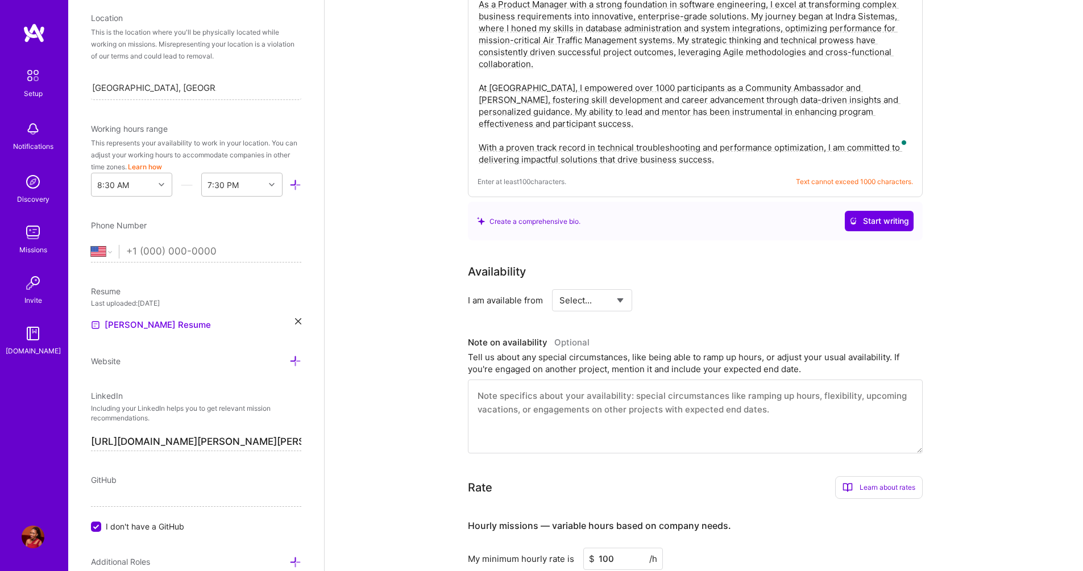
select select "Right Now"
click at [559, 286] on select "Select... Right Now Future Date Not Available" at bounding box center [591, 300] width 65 height 29
click at [683, 296] on input at bounding box center [696, 300] width 68 height 22
drag, startPoint x: 684, startPoint y: 289, endPoint x: 669, endPoint y: 285, distance: 15.9
click at [669, 289] on input at bounding box center [696, 300] width 68 height 22
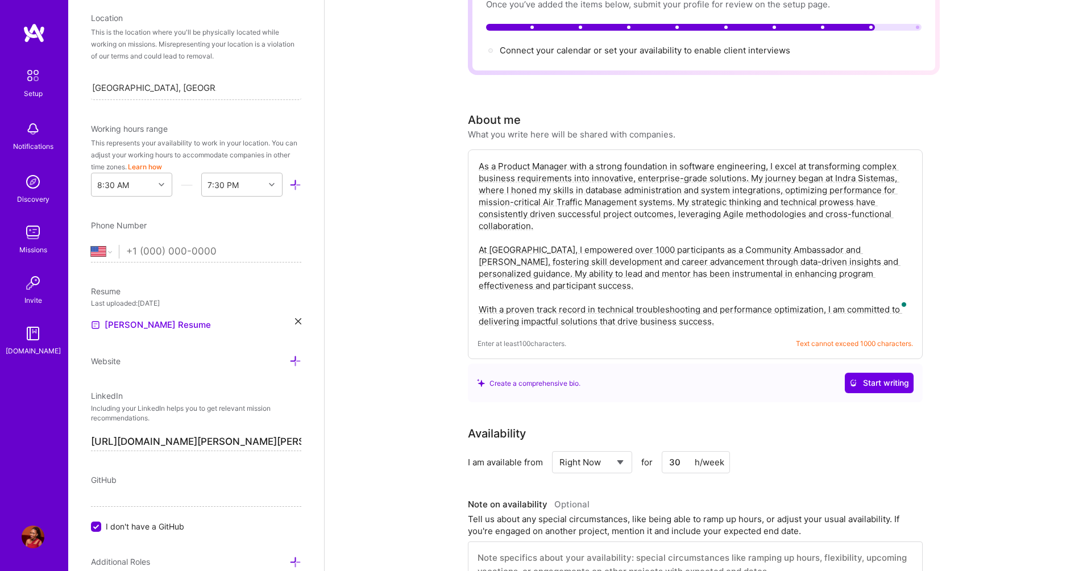
scroll to position [0, 0]
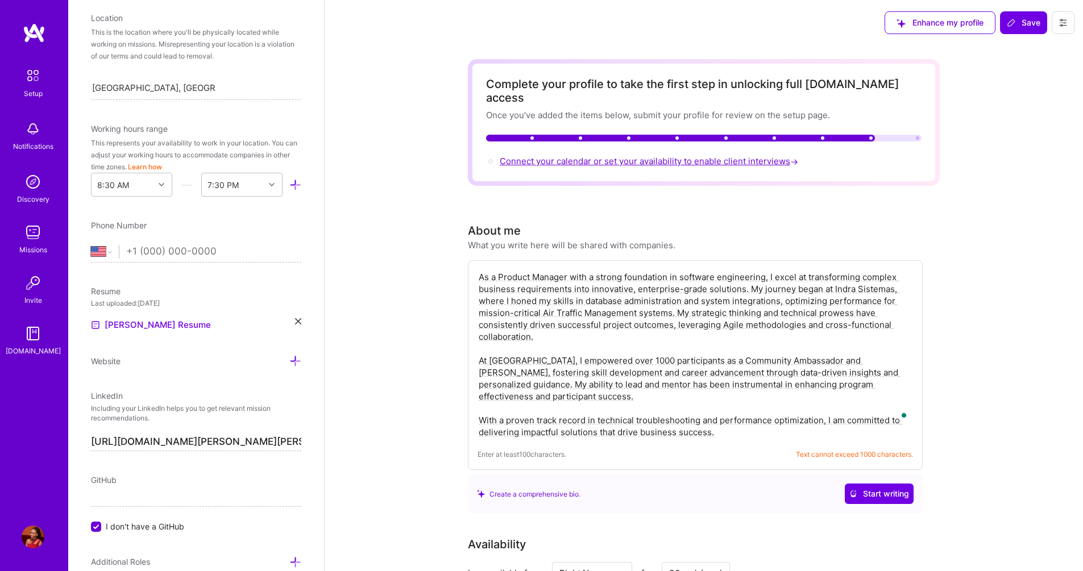
type input "30"
click at [592, 156] on span "Connect your calendar or set your availability to enable client interviews →" at bounding box center [650, 161] width 301 height 11
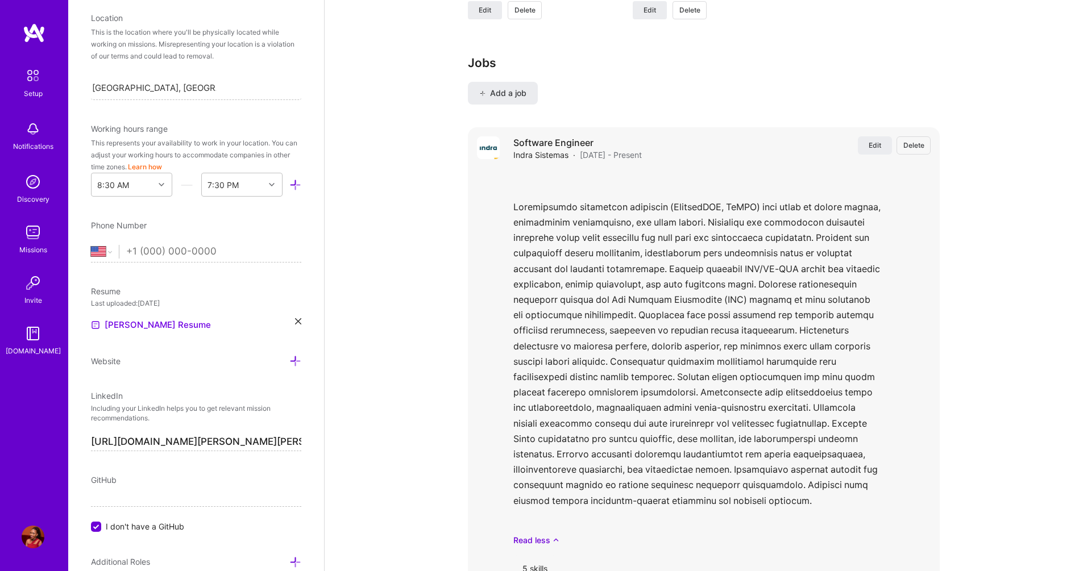
scroll to position [1705, 0]
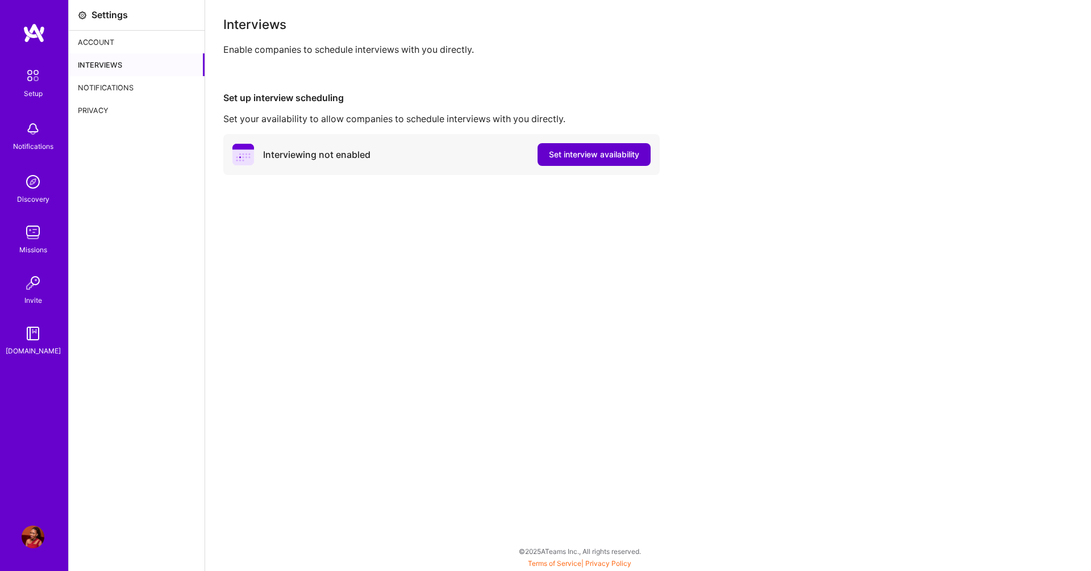
click at [626, 150] on span "Set interview availability" at bounding box center [594, 154] width 90 height 11
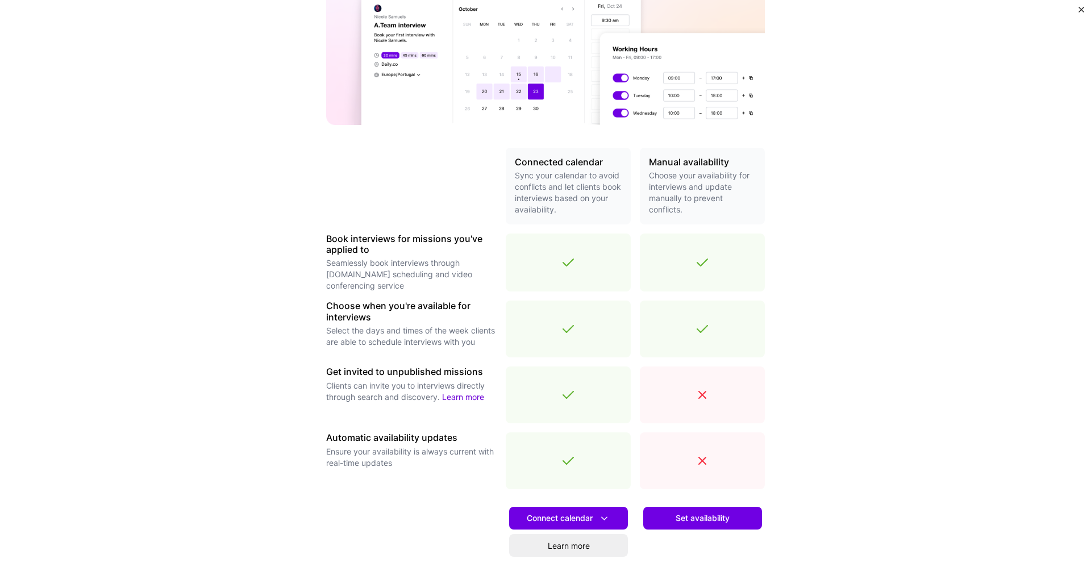
scroll to position [225, 0]
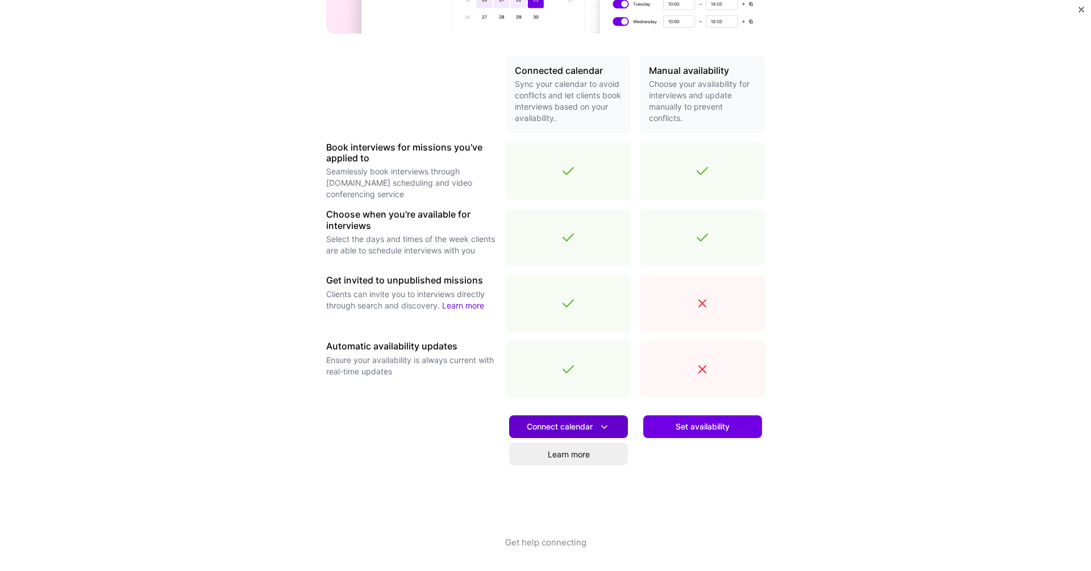
click at [582, 431] on span "Connect calendar" at bounding box center [569, 427] width 84 height 12
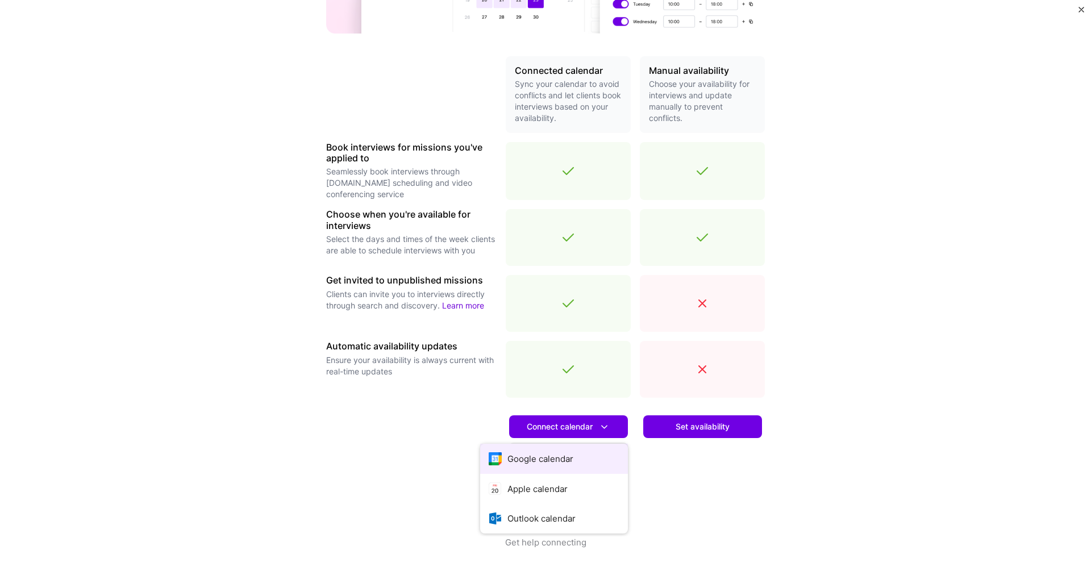
click at [556, 458] on button "Google calendar" at bounding box center [554, 459] width 148 height 30
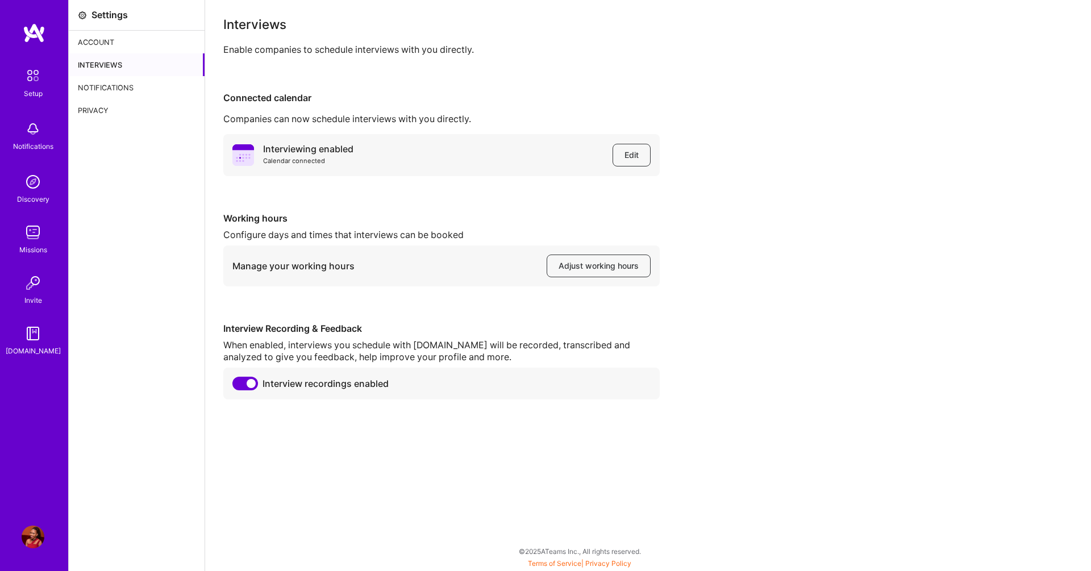
click at [109, 39] on div "Account" at bounding box center [137, 42] width 136 height 23
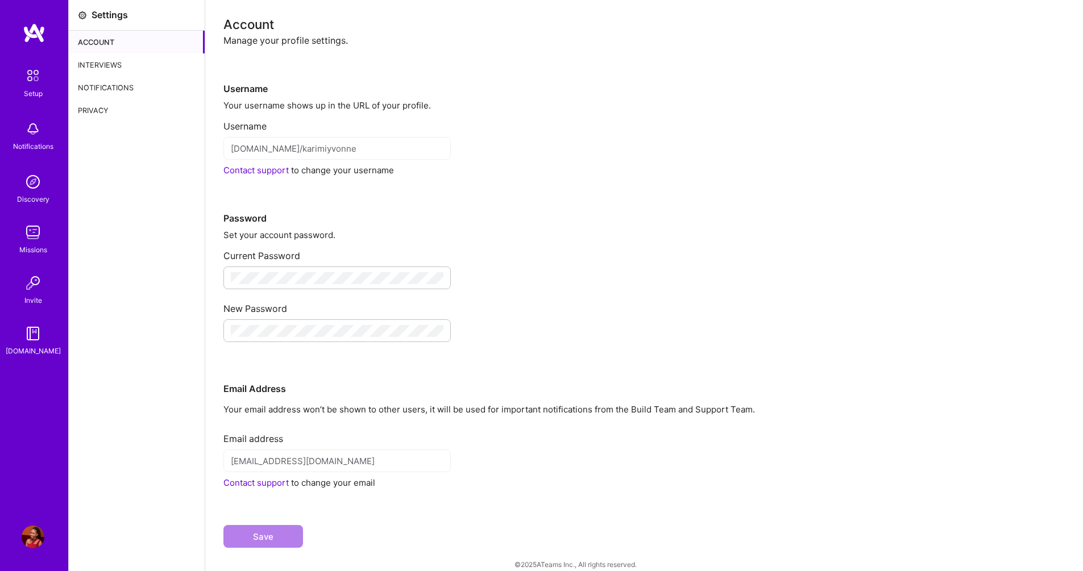
click at [29, 72] on img at bounding box center [33, 76] width 24 height 24
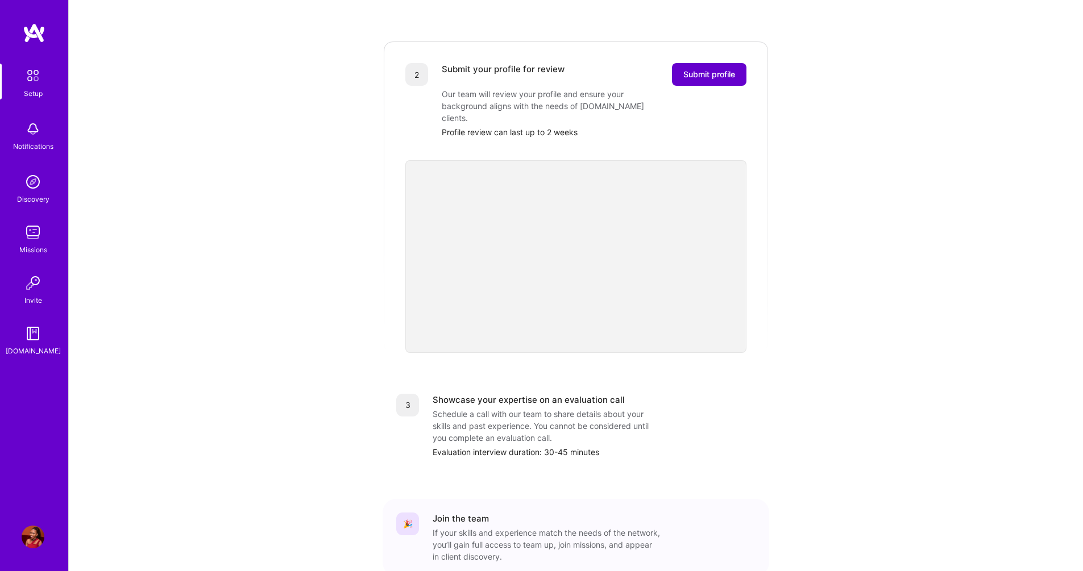
scroll to position [198, 0]
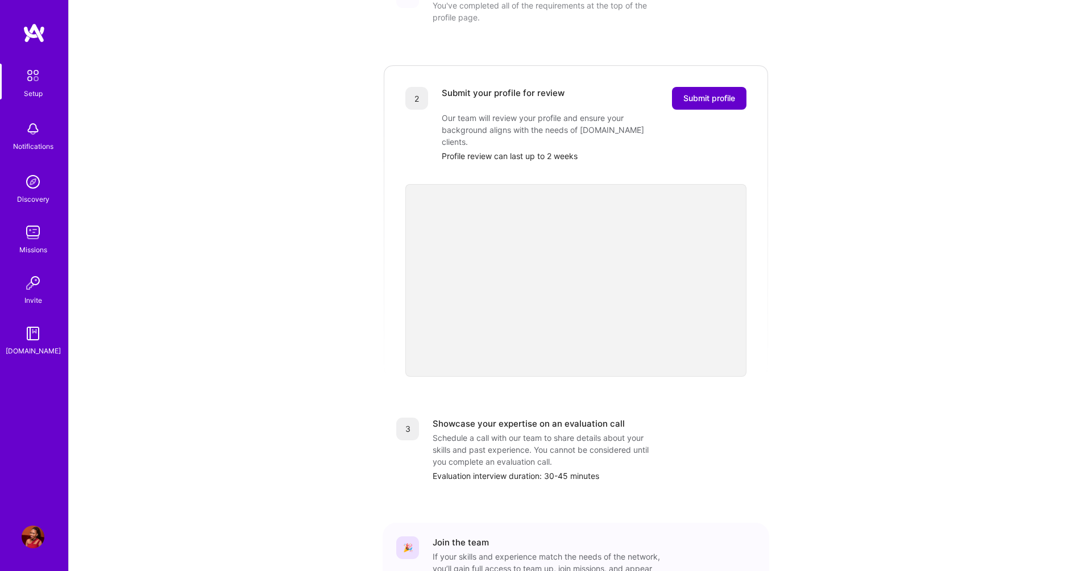
click at [696, 93] on span "Submit profile" at bounding box center [709, 98] width 52 height 11
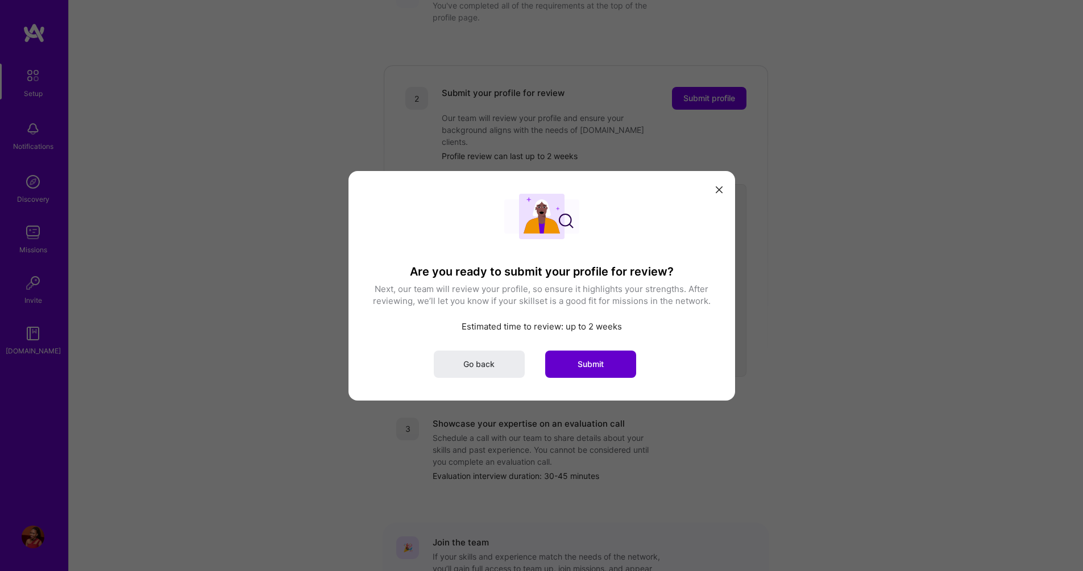
click at [596, 364] on span "Submit" at bounding box center [591, 363] width 26 height 11
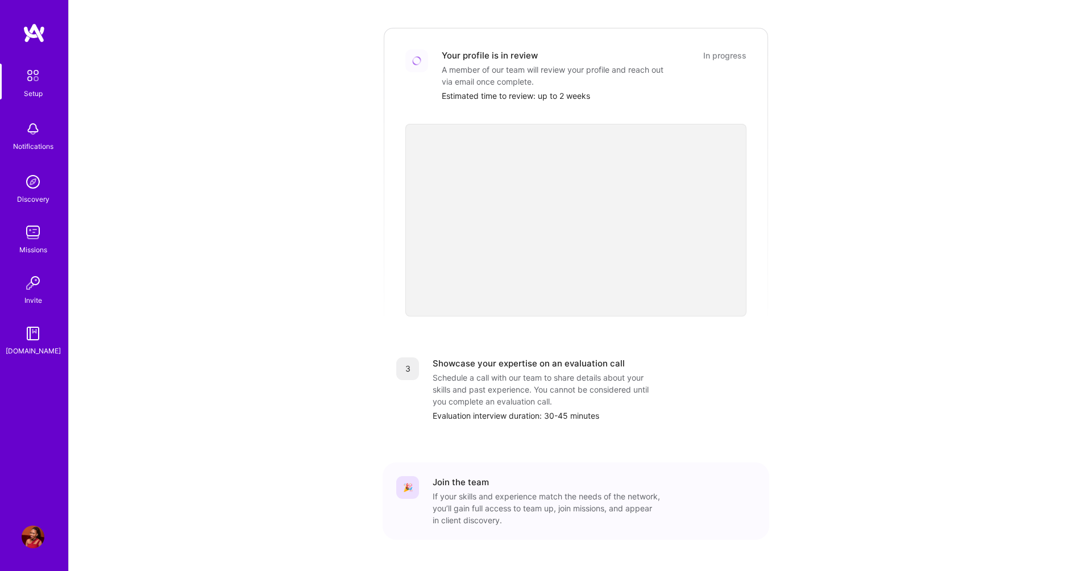
scroll to position [256, 0]
